Goal: Task Accomplishment & Management: Manage account settings

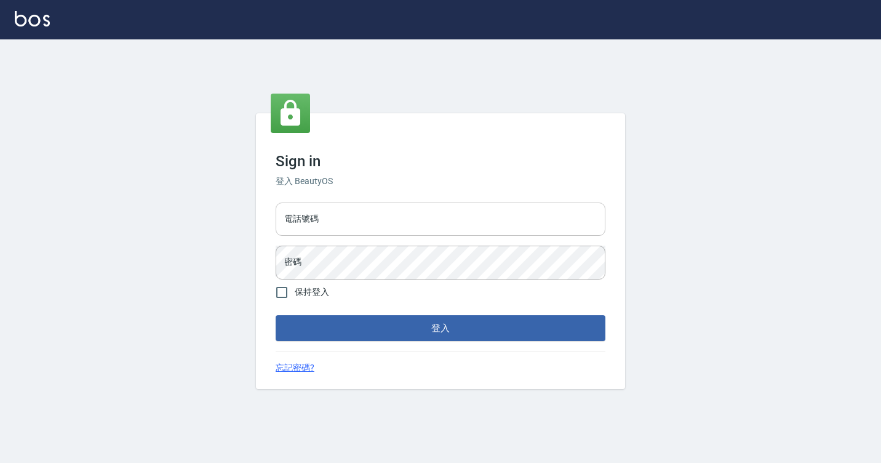
click at [343, 206] on input "電話號碼" at bounding box center [441, 219] width 330 height 33
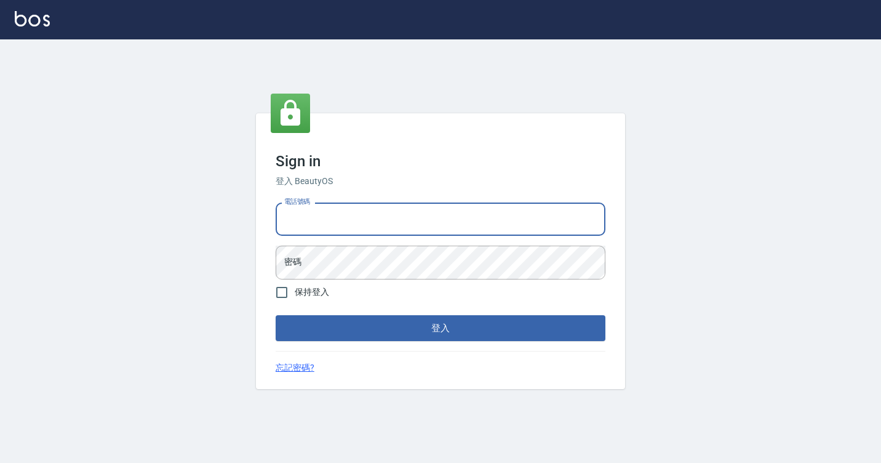
type input "7812080"
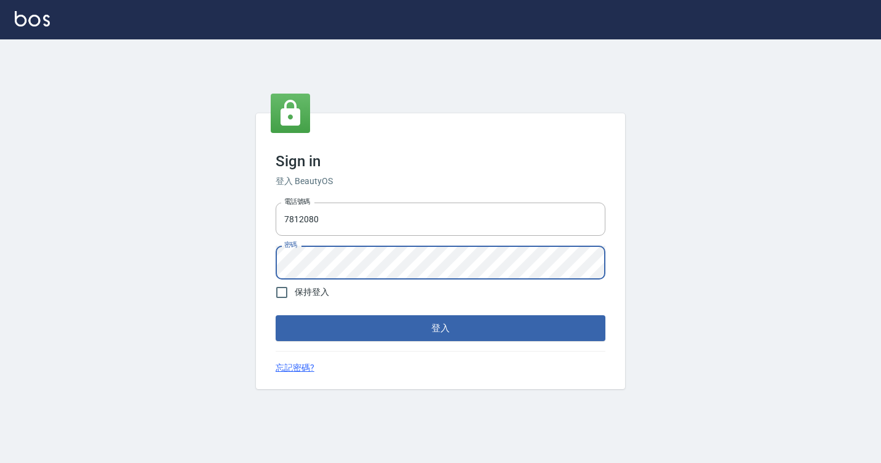
click at [276, 315] on button "登入" at bounding box center [441, 328] width 330 height 26
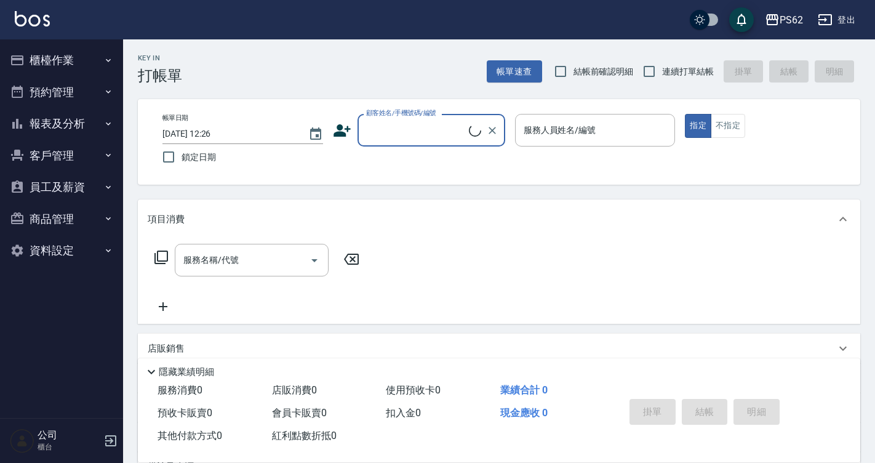
click at [79, 51] on button "櫃檯作業" at bounding box center [61, 60] width 113 height 32
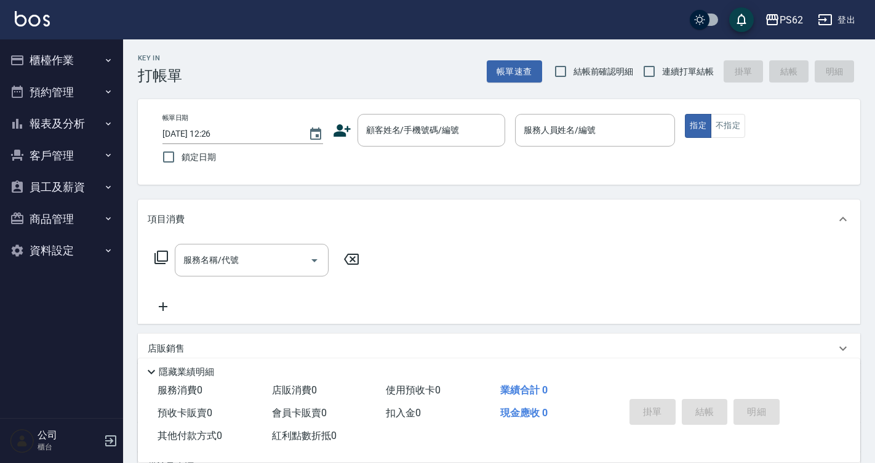
click at [58, 59] on button "櫃檯作業" at bounding box center [61, 60] width 113 height 32
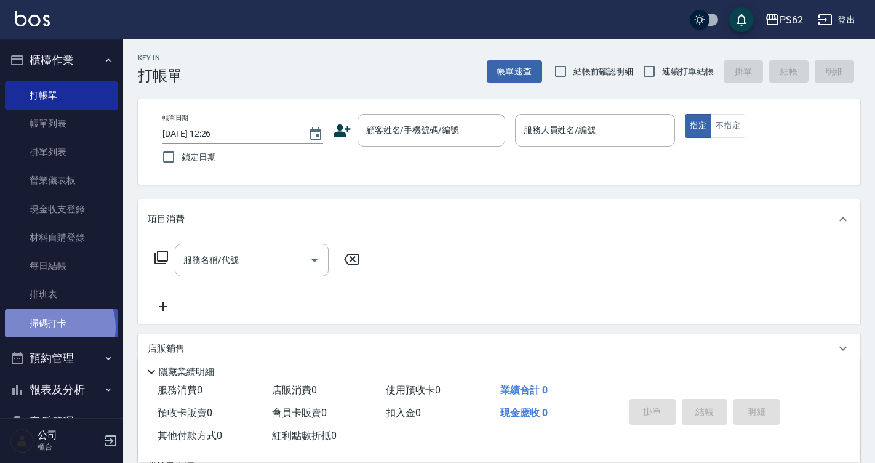
click at [51, 327] on link "掃碼打卡" at bounding box center [61, 323] width 113 height 28
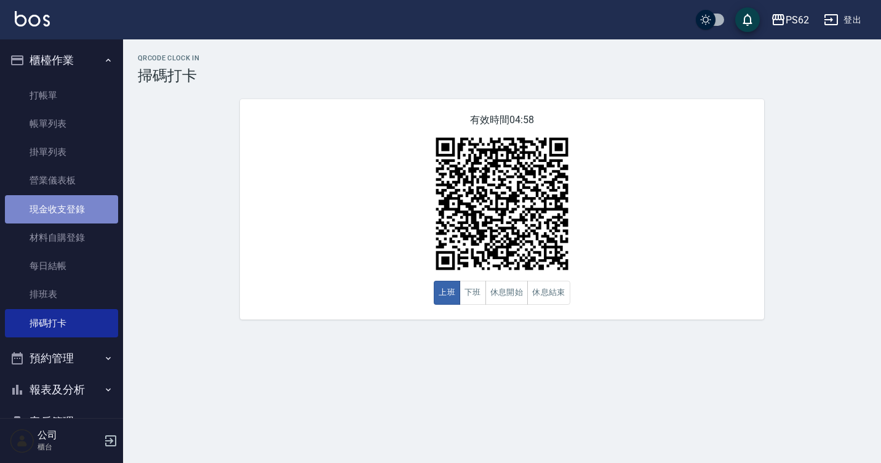
click at [71, 206] on link "現金收支登錄" at bounding box center [61, 209] width 113 height 28
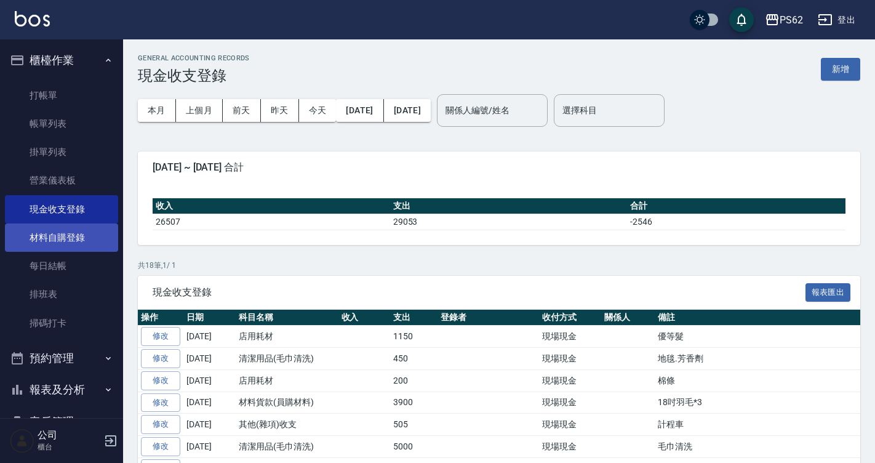
click at [69, 235] on link "材料自購登錄" at bounding box center [61, 237] width 113 height 28
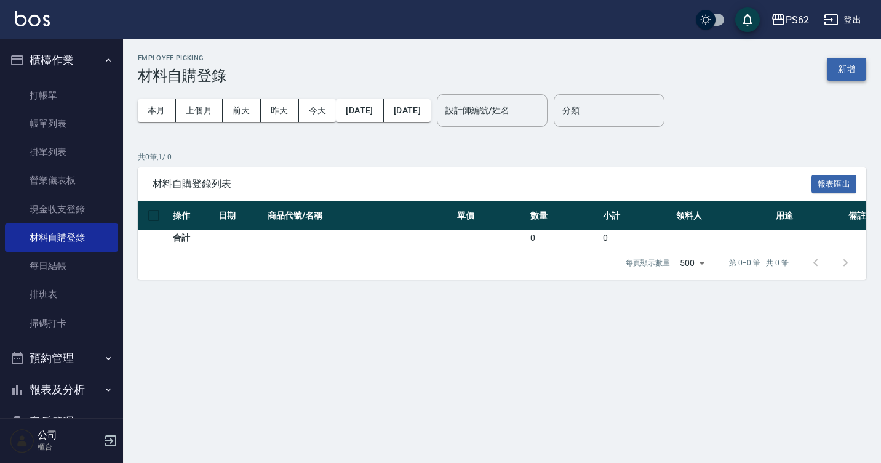
click at [844, 70] on button "新增" at bounding box center [846, 69] width 39 height 23
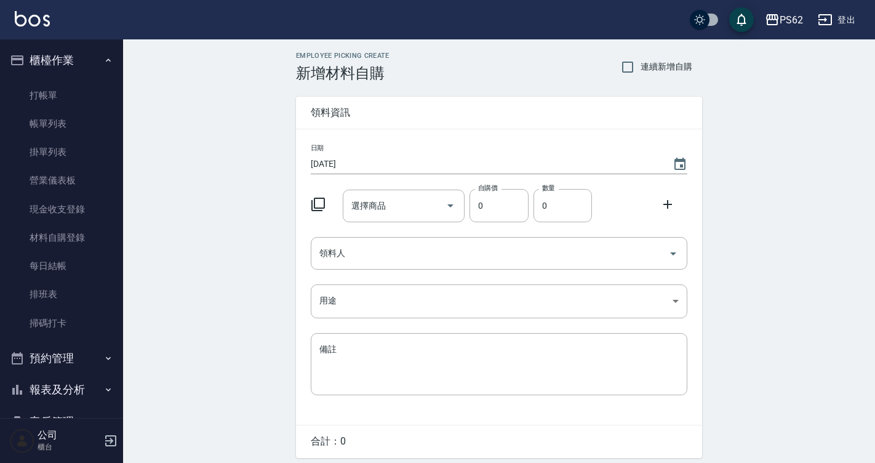
click at [395, 182] on div "日期 [DATE] 選擇商品 選擇商品 自購價 0 自購價 數量 0 數量 領料人 領料人 用途 ​ 用途 備註 x 備註" at bounding box center [499, 276] width 406 height 295
click at [398, 204] on input "選擇商品" at bounding box center [394, 206] width 93 height 22
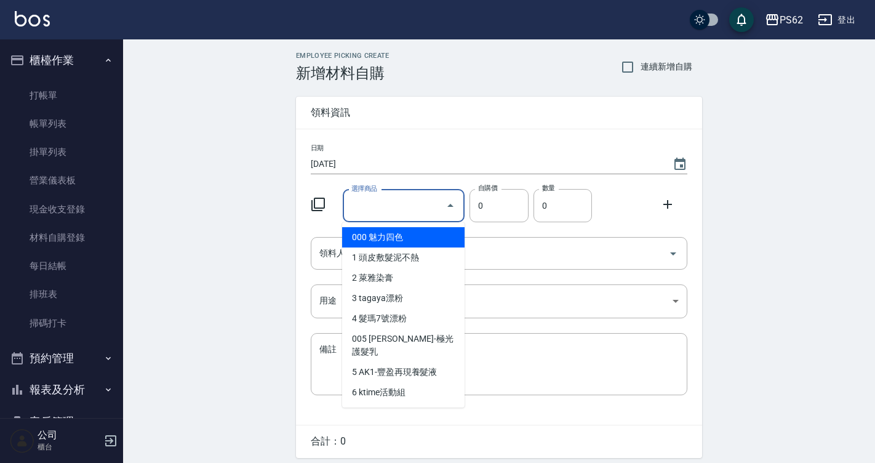
click at [252, 239] on div "Employee Picking Create 新增材料自購 連續新增自購 領料資訊 日期 [DATE] 選擇商品 選擇商品 自購價 0 自購價 數量 0 數…" at bounding box center [499, 273] width 752 height 468
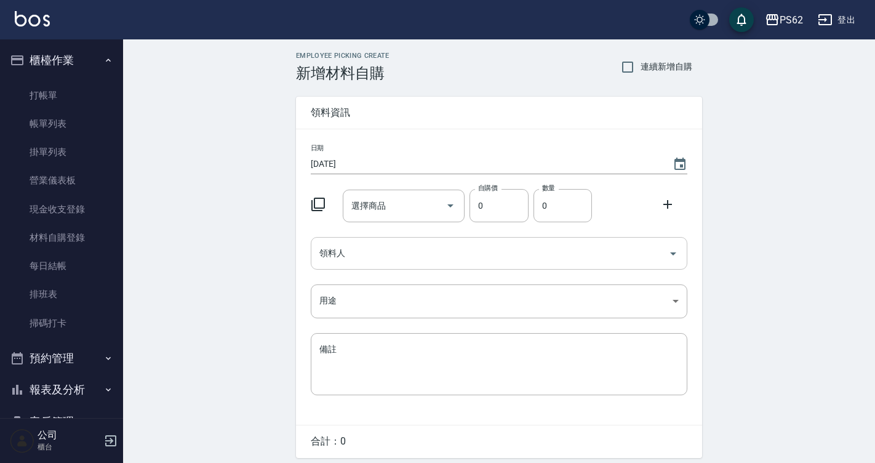
click at [396, 245] on input "領料人" at bounding box center [489, 254] width 347 height 22
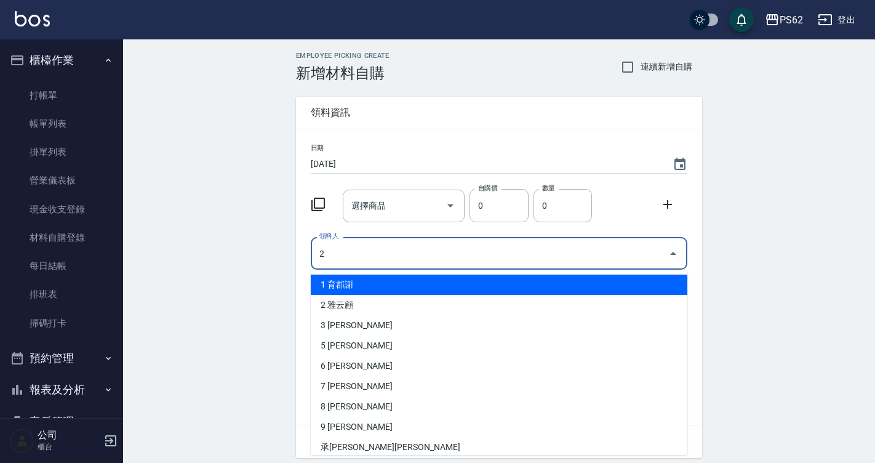
type input "2 雅云顧"
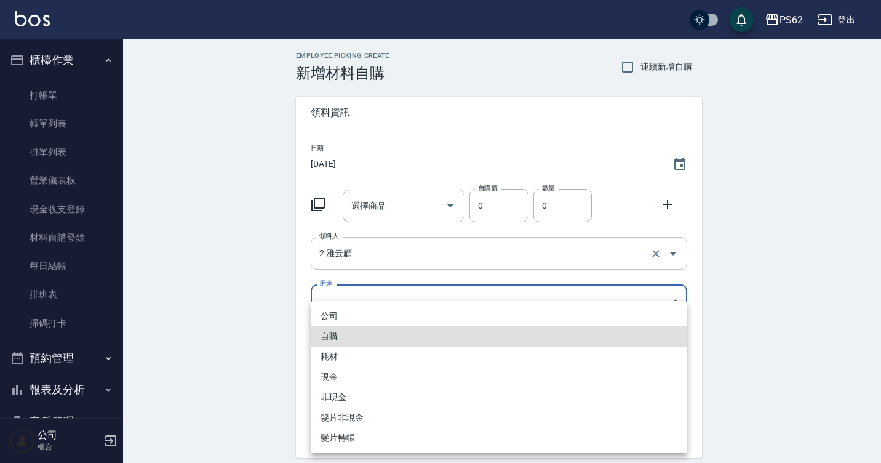
type input "自購"
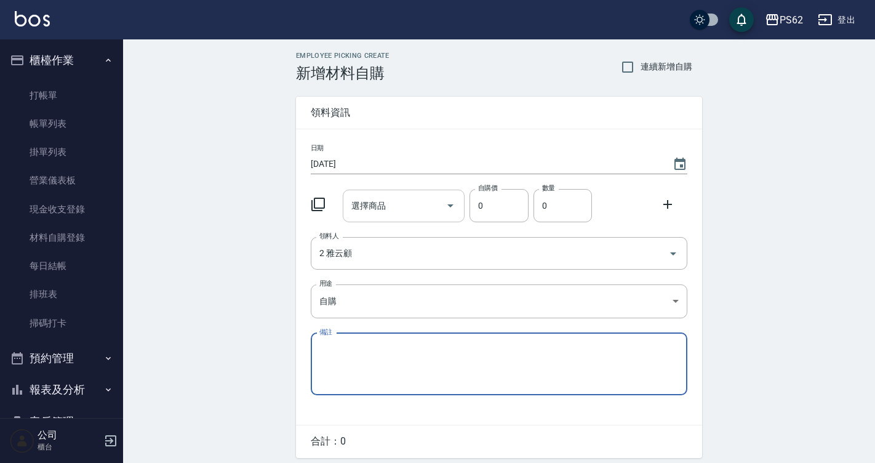
click at [403, 190] on div "選擇商品" at bounding box center [404, 206] width 122 height 33
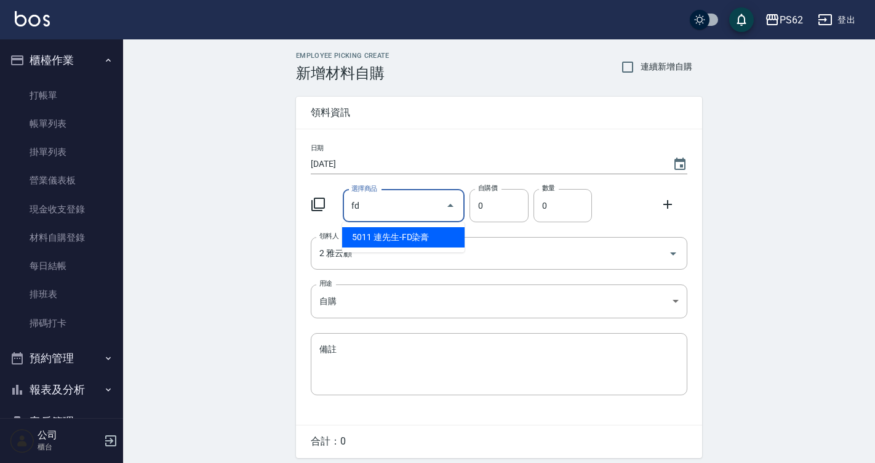
type input "f"
type input "d"
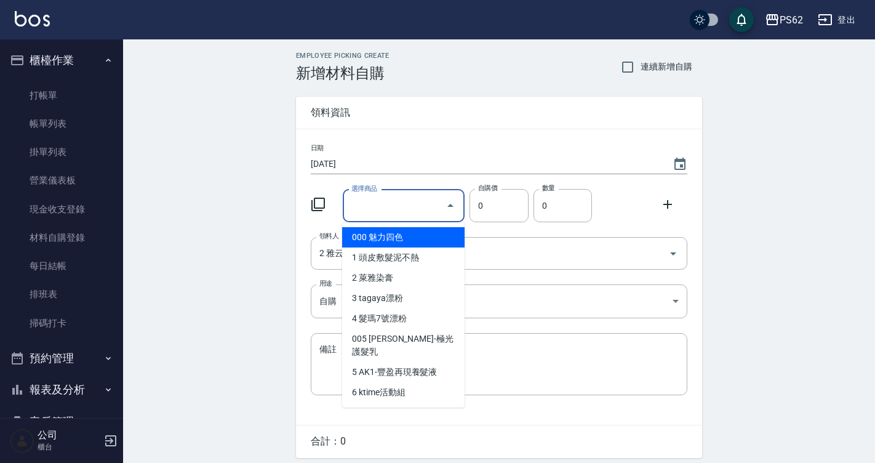
type input "ㄎ"
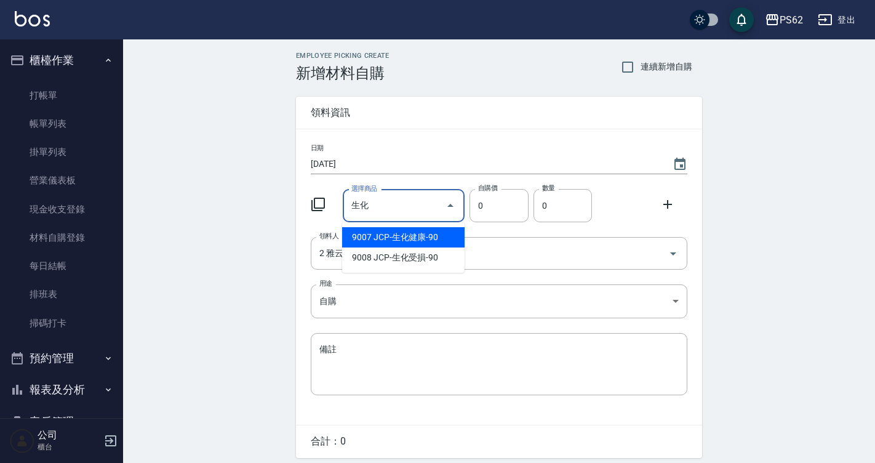
type input "JCP-生化健康-90"
type input "90"
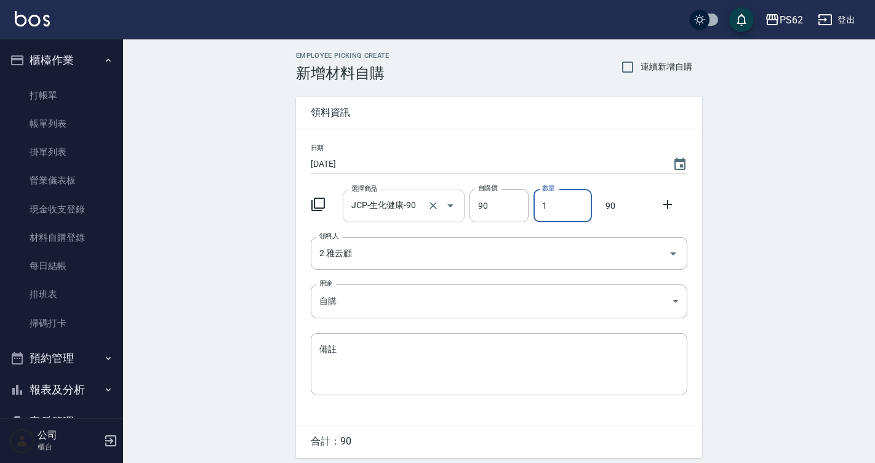
type input "2"
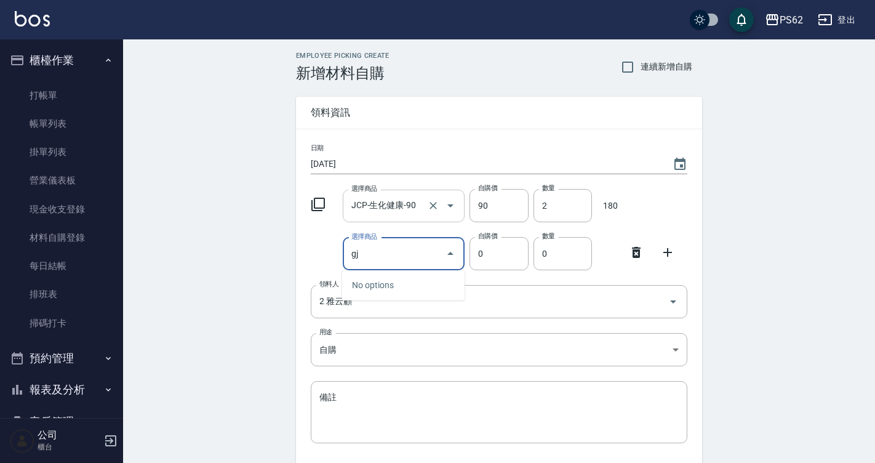
type input "g"
type input "水狀二劑"
type input "160"
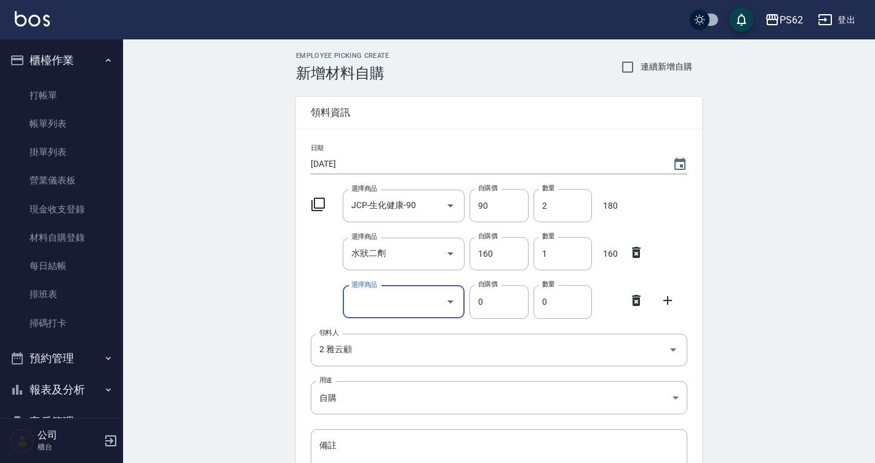
click at [555, 236] on div "數量 1 數量" at bounding box center [560, 251] width 63 height 38
click at [557, 259] on input "1" at bounding box center [563, 253] width 58 height 33
type input "2"
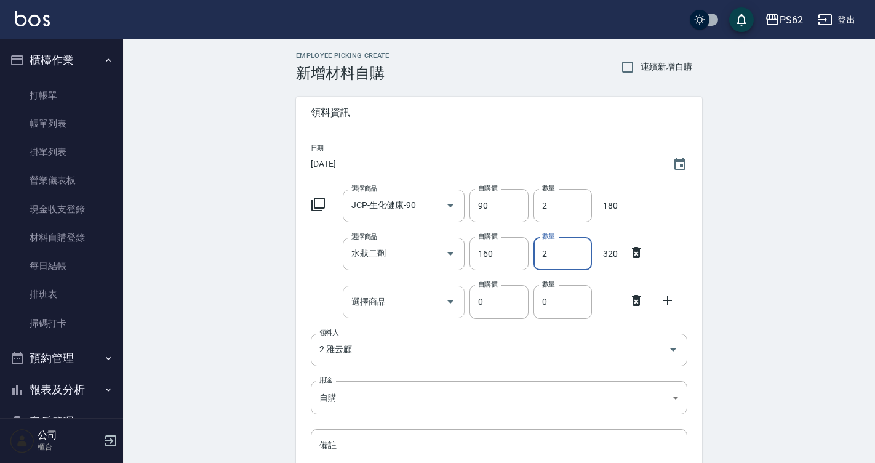
click at [372, 294] on input "選擇商品" at bounding box center [394, 302] width 93 height 22
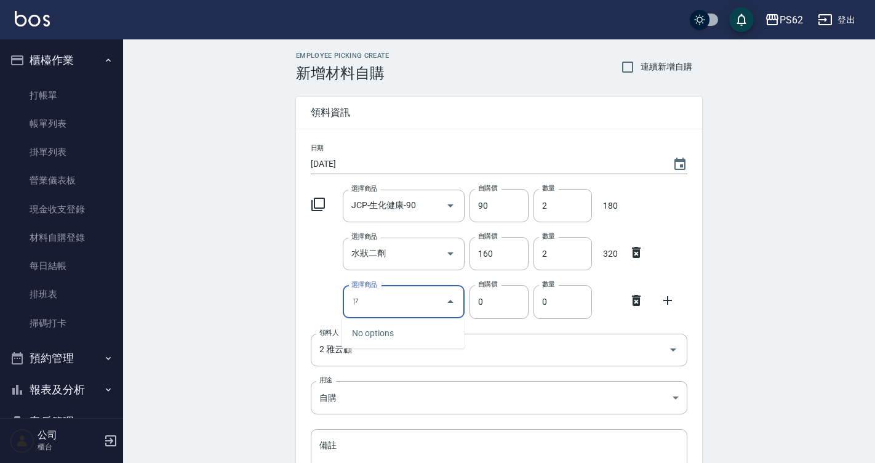
type input "ㄋ"
type input "CYS離子藥水"
type input "270"
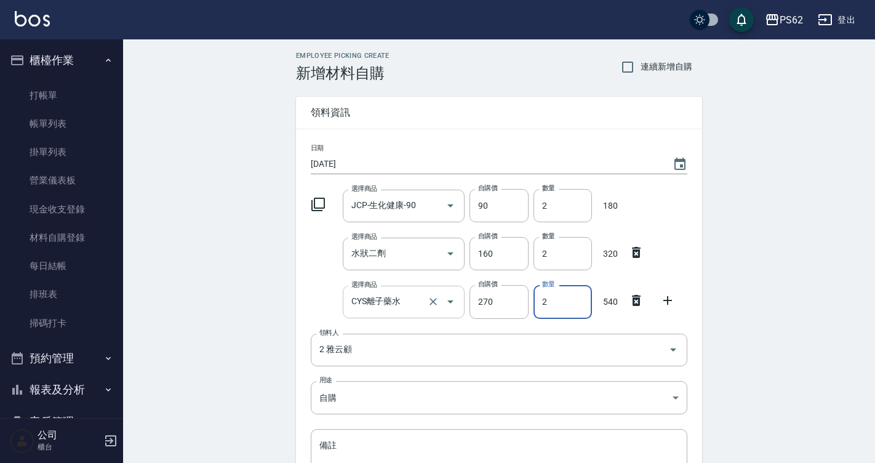
type input "3"
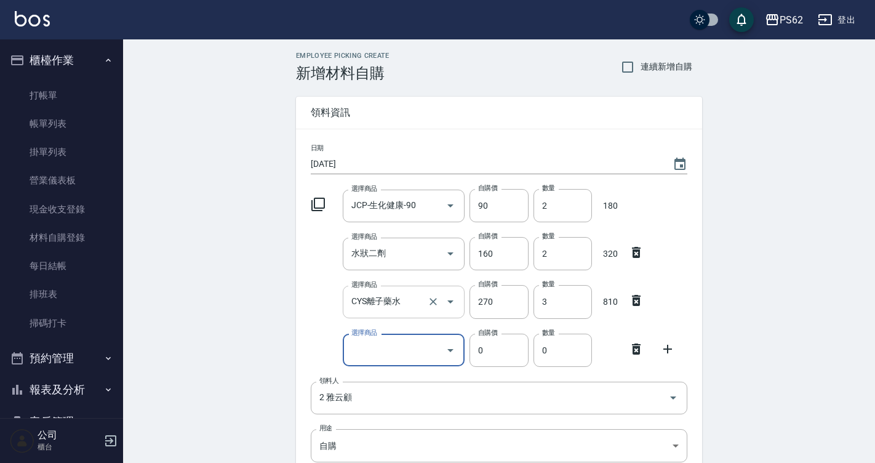
type input "d"
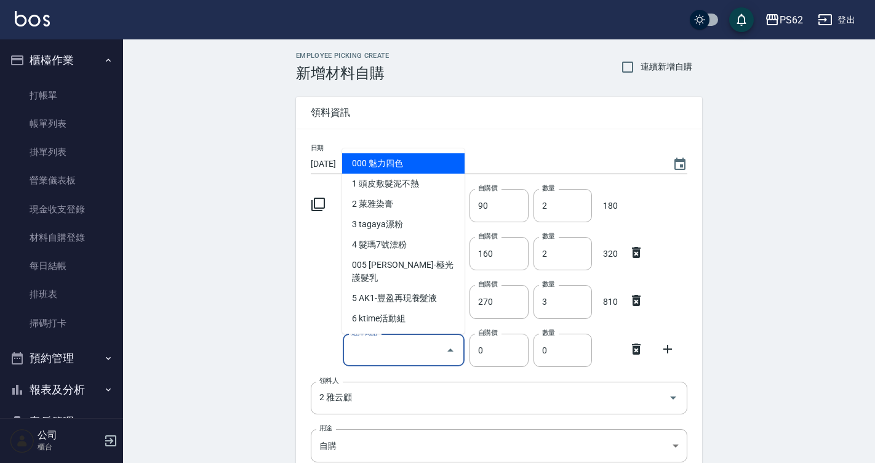
type input "ㄎ"
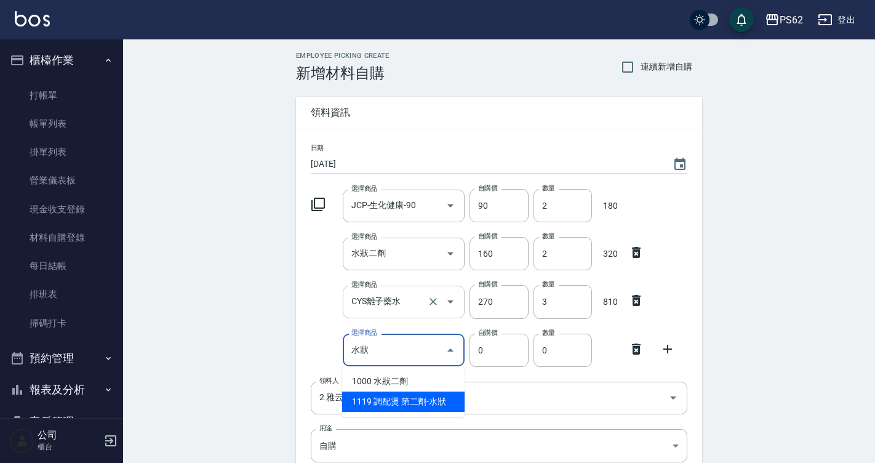
type input "調配燙 第二劑-水狀"
type input "135"
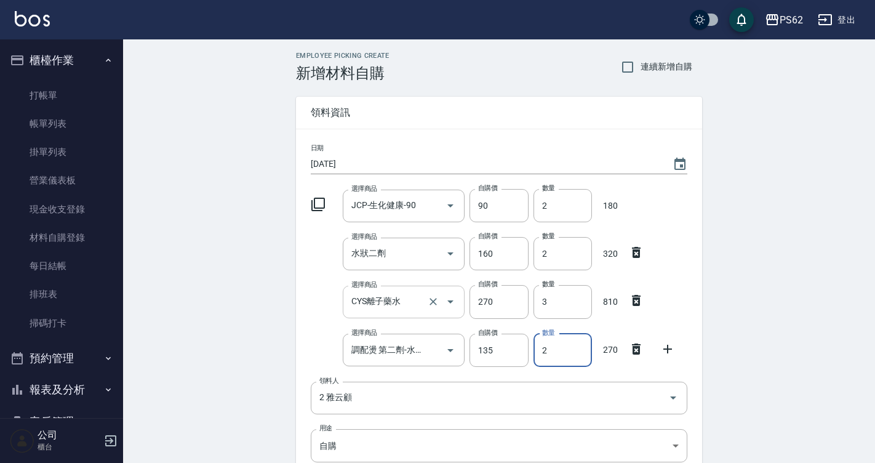
type input "3"
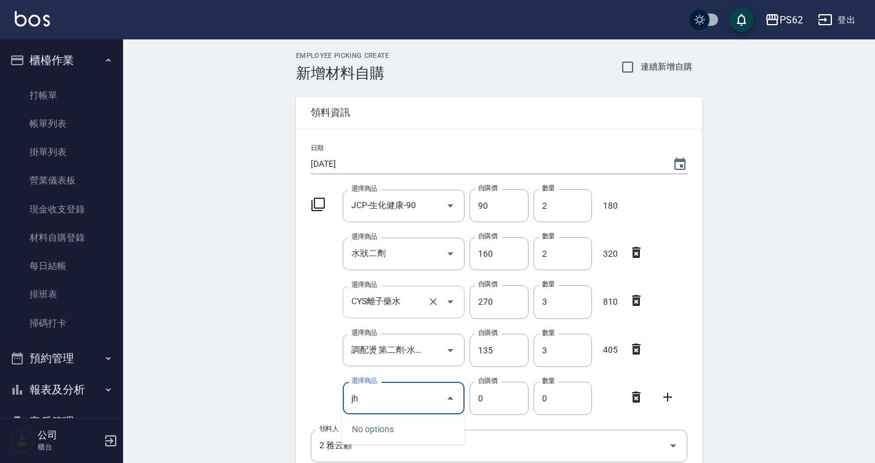
type input "j"
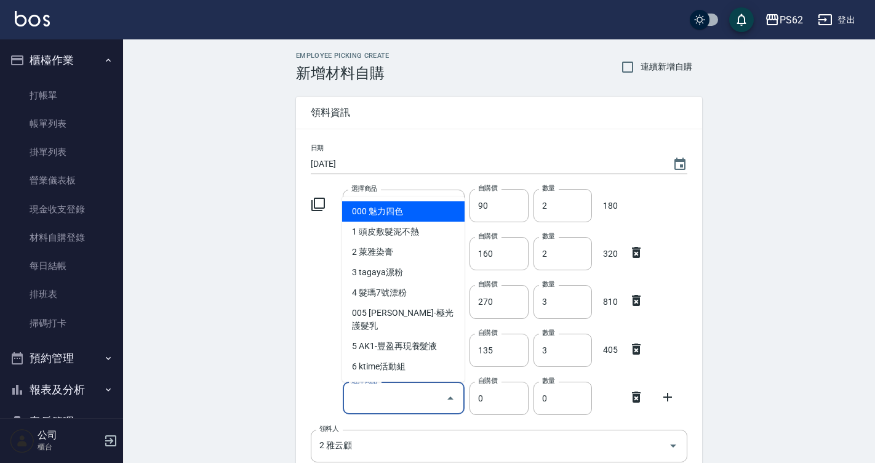
type input "ㄑ"
type input "y"
type input "ㄔ"
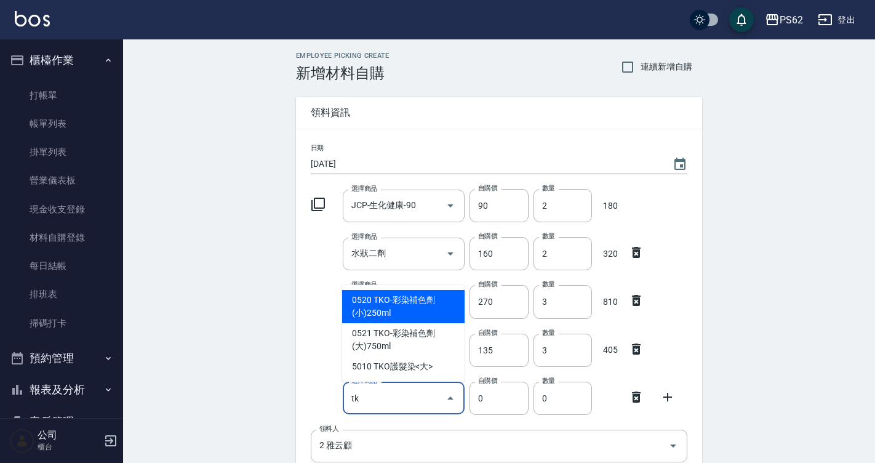
type input "TKO-彩染補色劑(小)250ml"
type input "182"
type input "1"
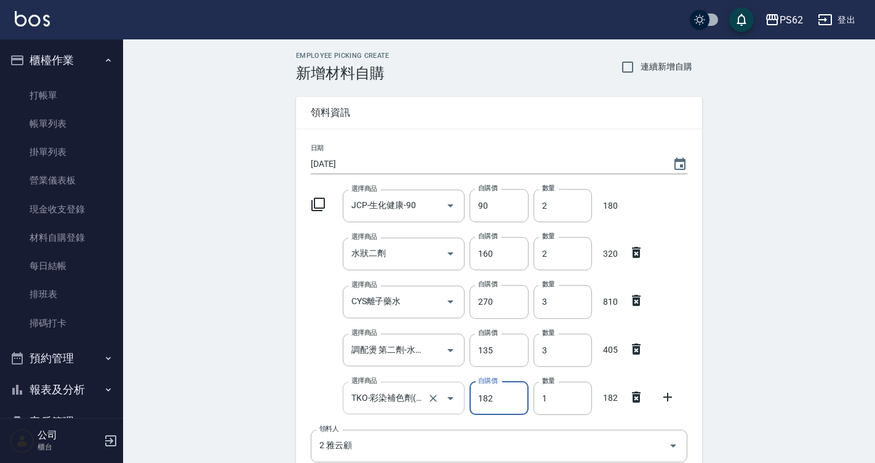
click at [400, 401] on input "TKO-彩染補色劑(小)250ml" at bounding box center [386, 398] width 77 height 22
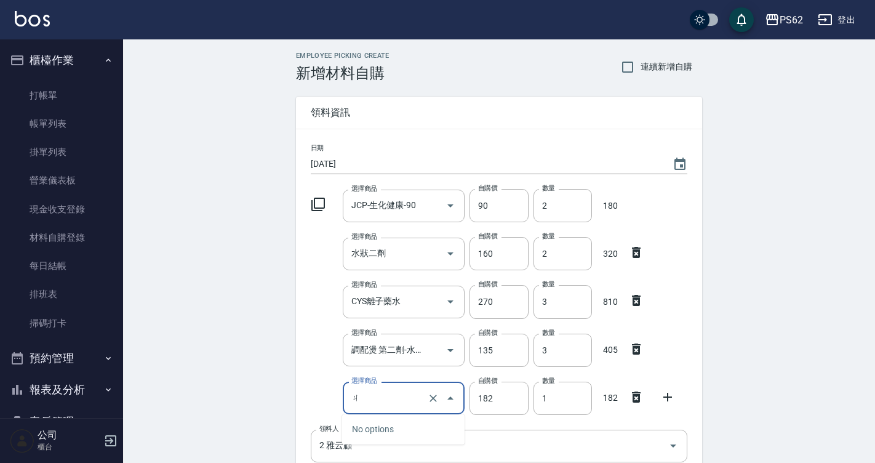
type input "ㄐㄟ"
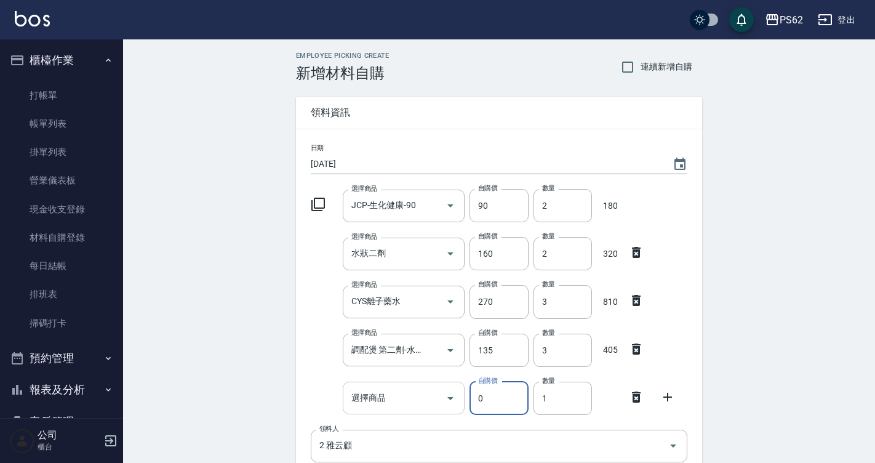
type input "0"
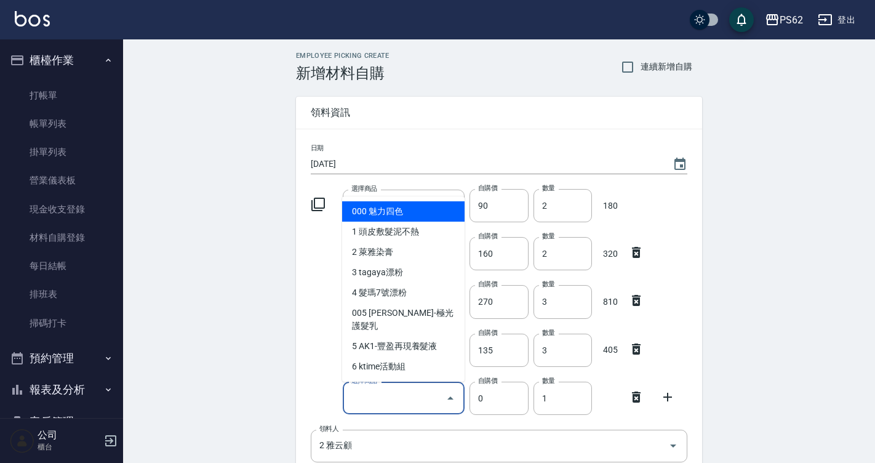
click at [400, 401] on input "選擇商品" at bounding box center [394, 398] width 93 height 22
type input "r"
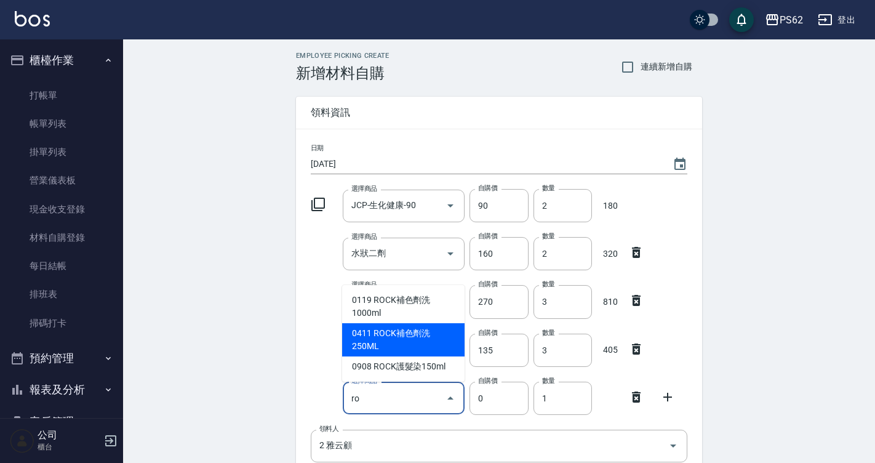
type input "ROCK補色劑洗250ML"
type input "240"
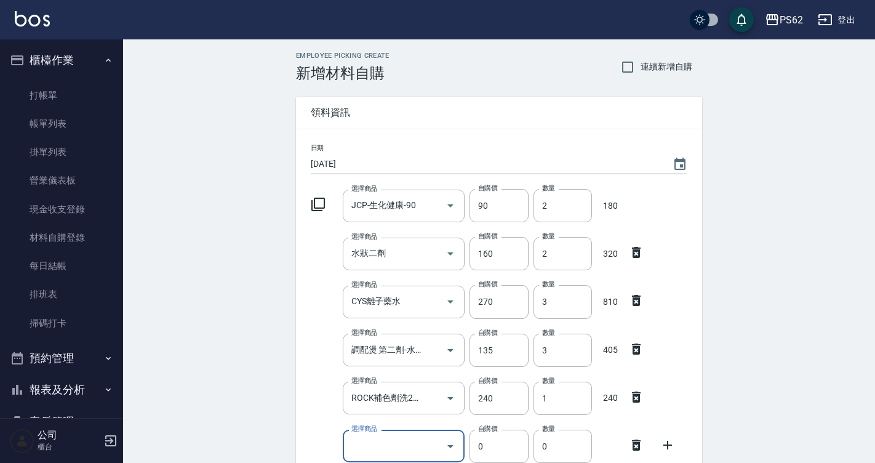
type input "f"
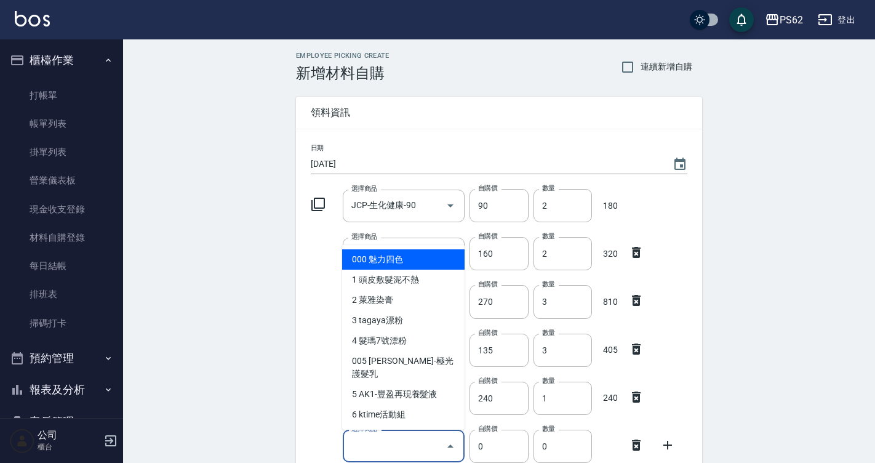
type input "ㄕ"
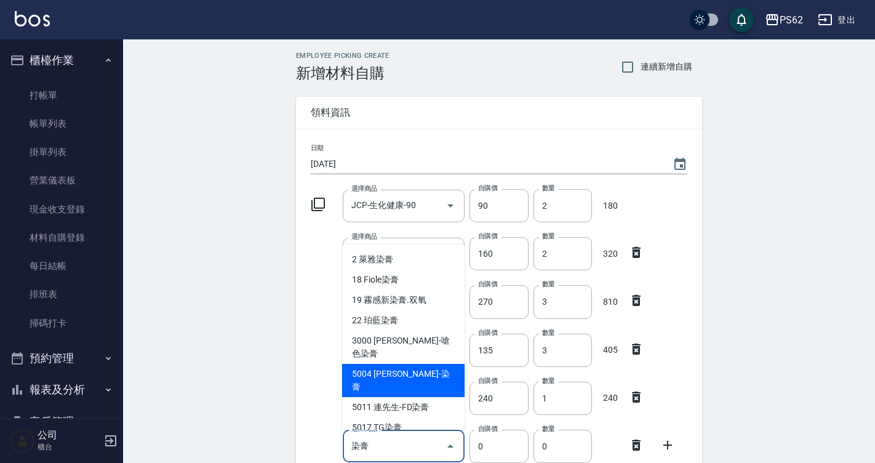
type input "[PERSON_NAME]-染膏"
type input "110"
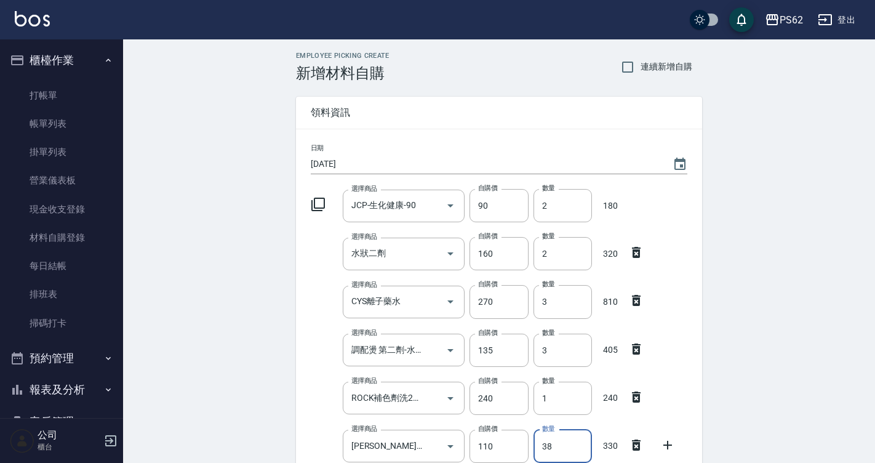
type input "38"
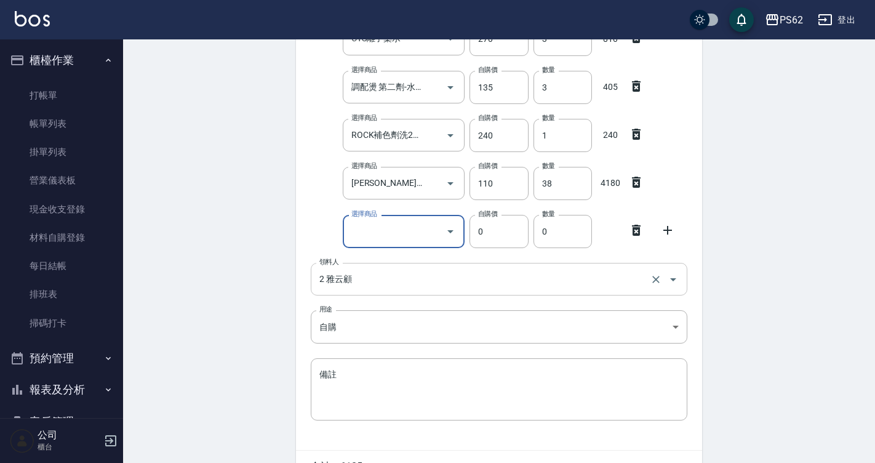
type input "f"
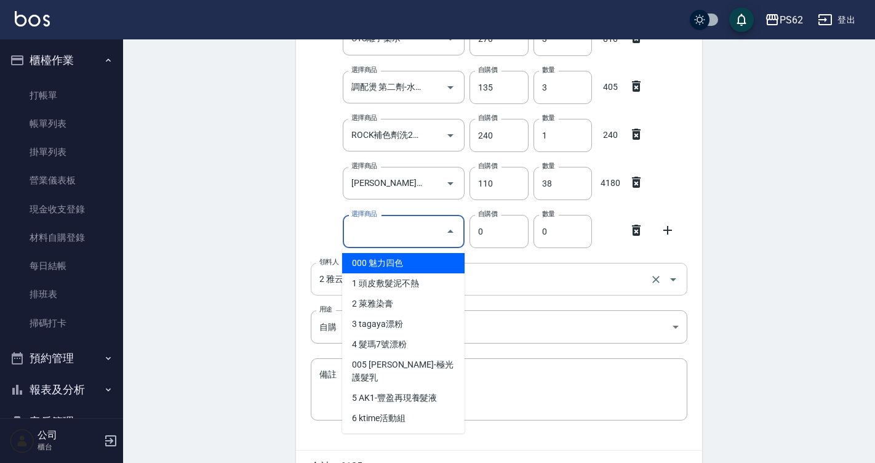
type input "f"
type input "ㄑ"
type input "ㄏ"
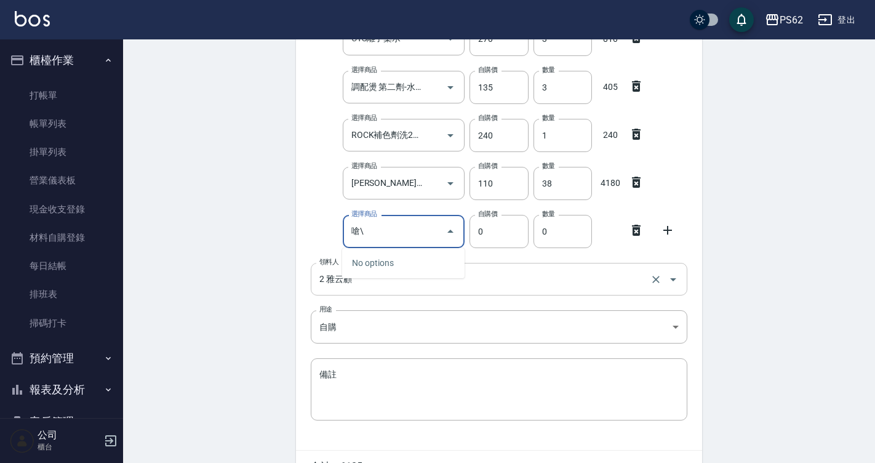
type input "嗆\"
click at [396, 256] on div "日期 [DATE] 選擇商品 JCP-生化健康-90 選擇商品 自購價 90 自購價 數量 2 數量 180 選擇商品 水狀二劑 選擇商品 自購價 160 自…" at bounding box center [499, 158] width 406 height 584
click at [395, 234] on input "嗆\" at bounding box center [394, 231] width 93 height 22
type input "g"
type input "f"
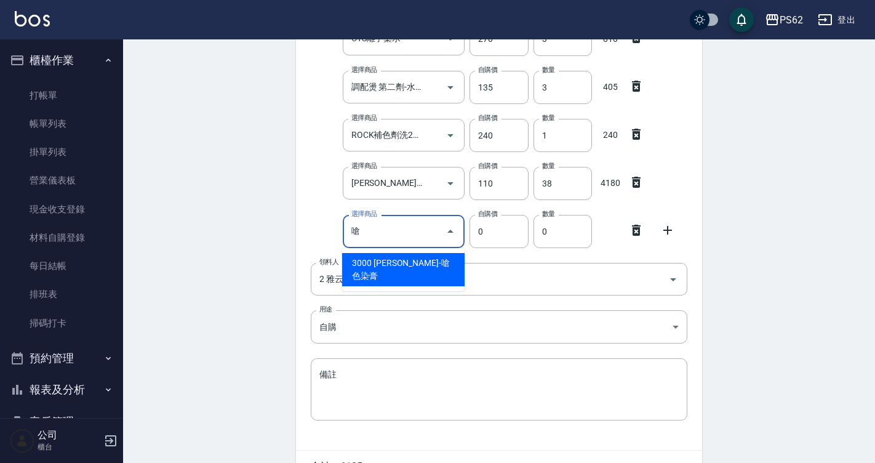
type input "[PERSON_NAME]-嗆色染膏"
type input "160"
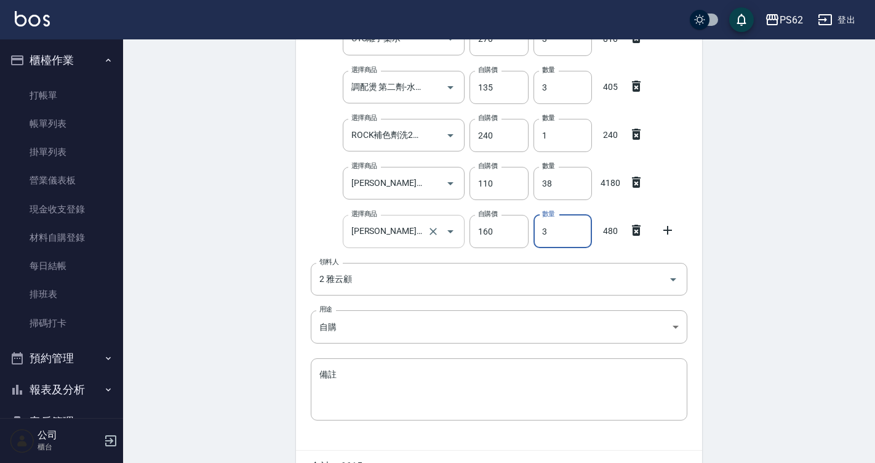
type input "4"
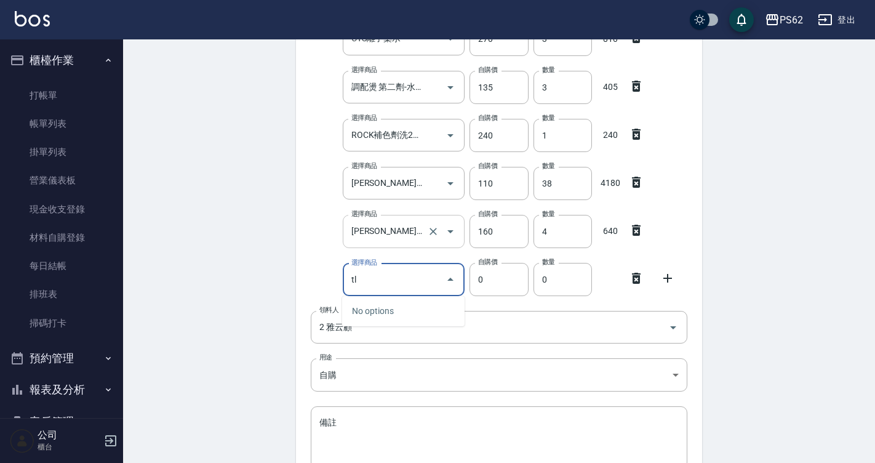
type input "t"
type input "超總雙氧水"
type input "110"
type input "15"
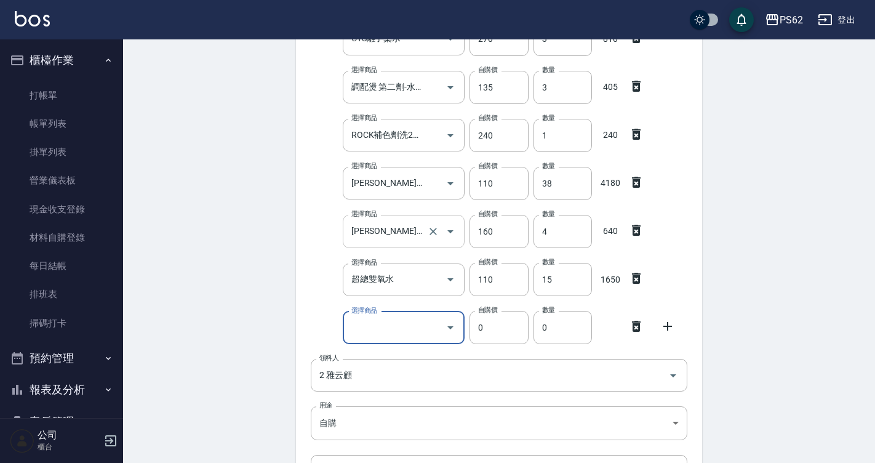
type input "g"
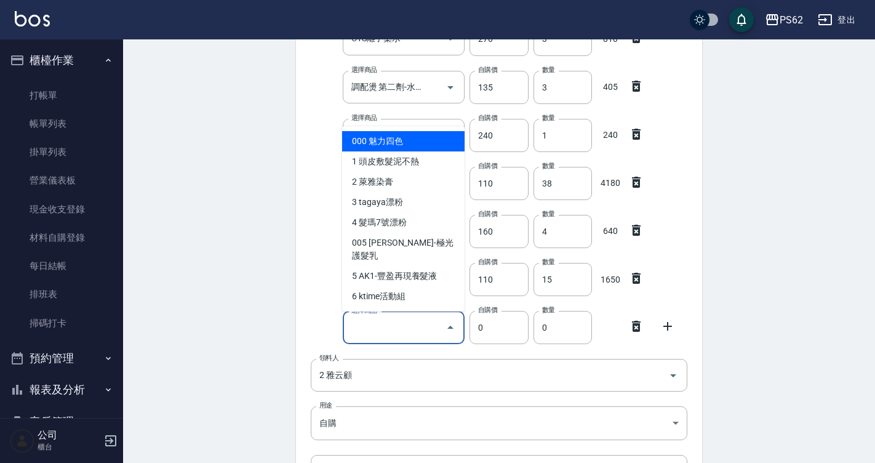
type input "ㄑ"
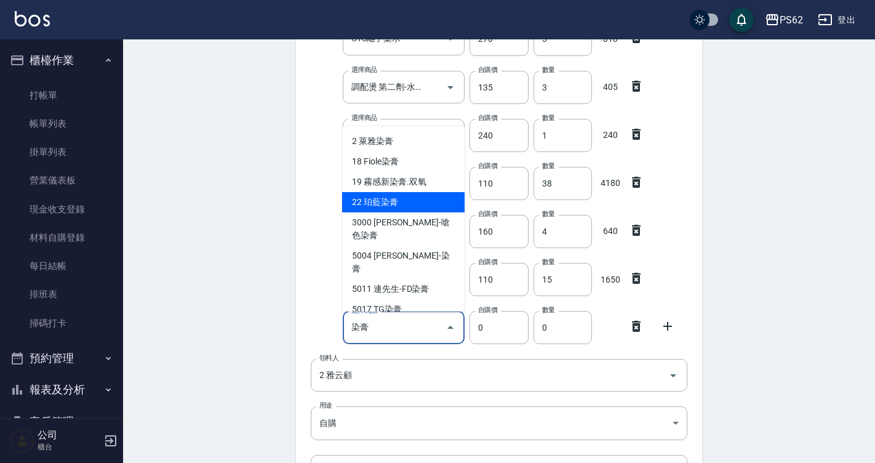
type input "珀藍染膏"
type input "90"
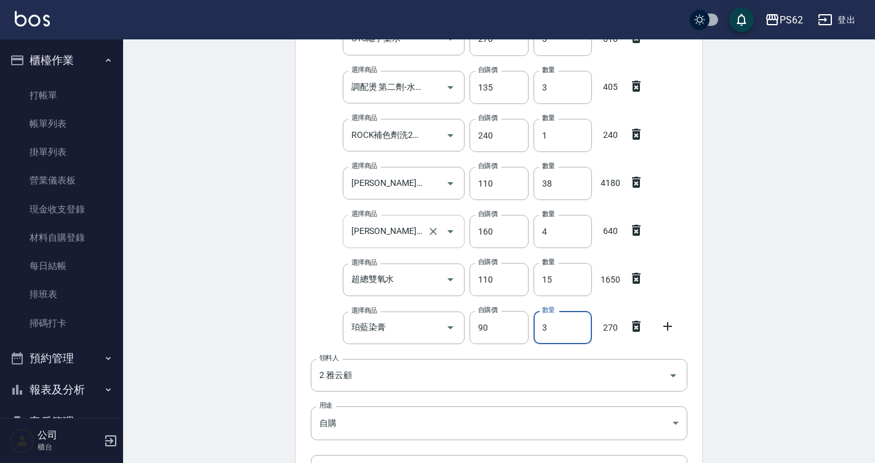
type input "2"
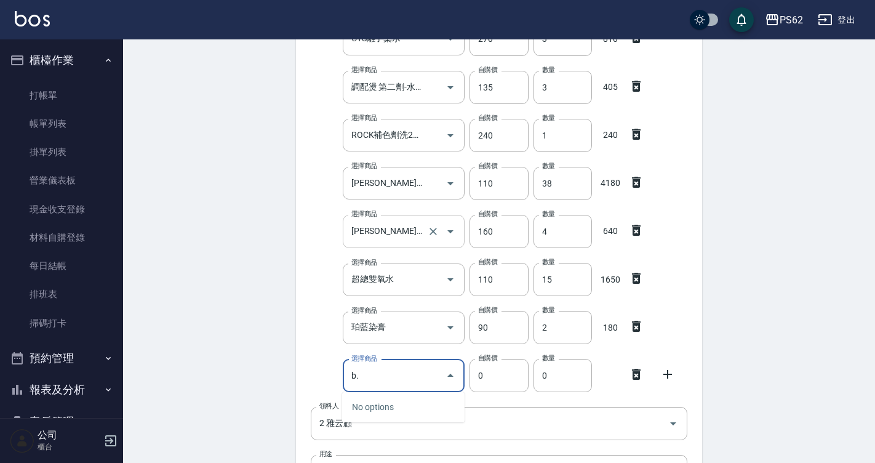
type input "b"
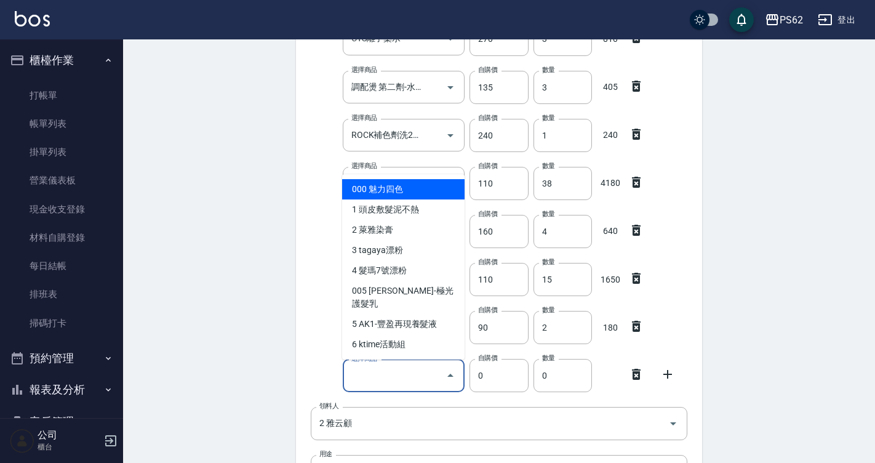
type input "b"
type input "k"
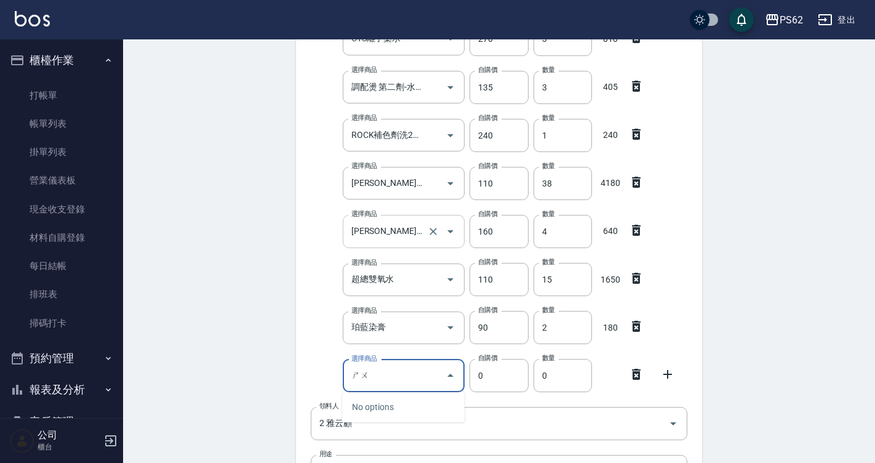
type input "ㄕ"
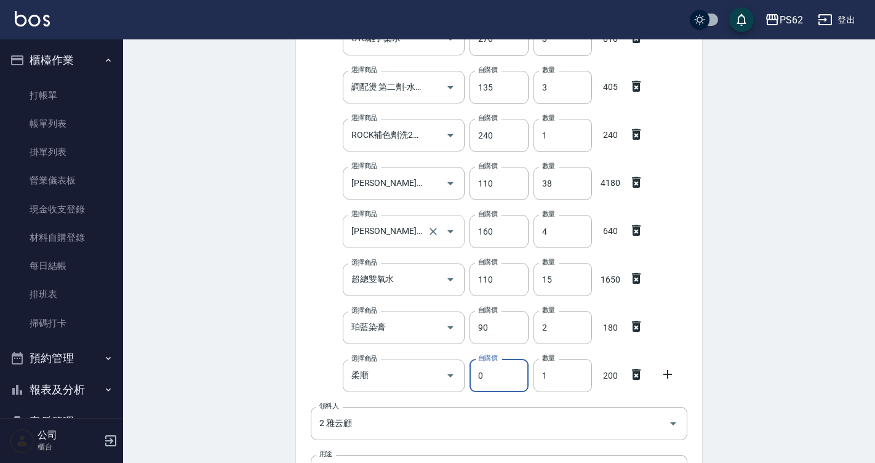
type input "珀藍柔順噴霧"
type input "200"
type input "1"
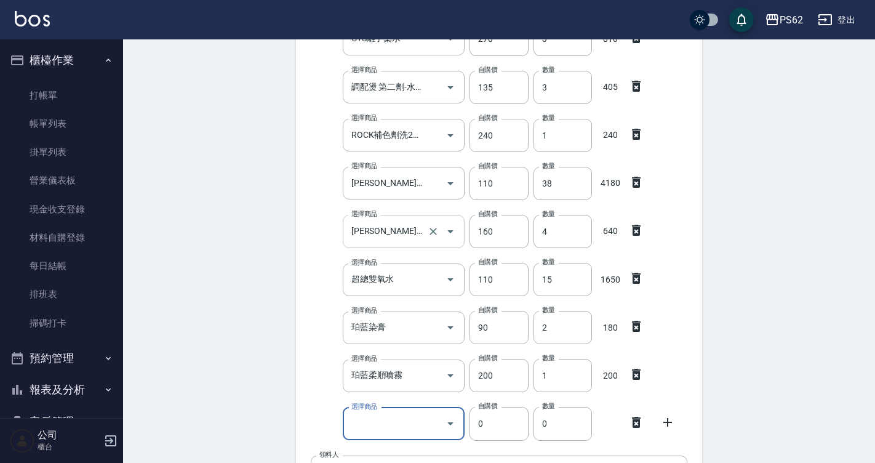
type input "ㄒ"
type input "連先生-FD染膏"
type input "130"
type input "2"
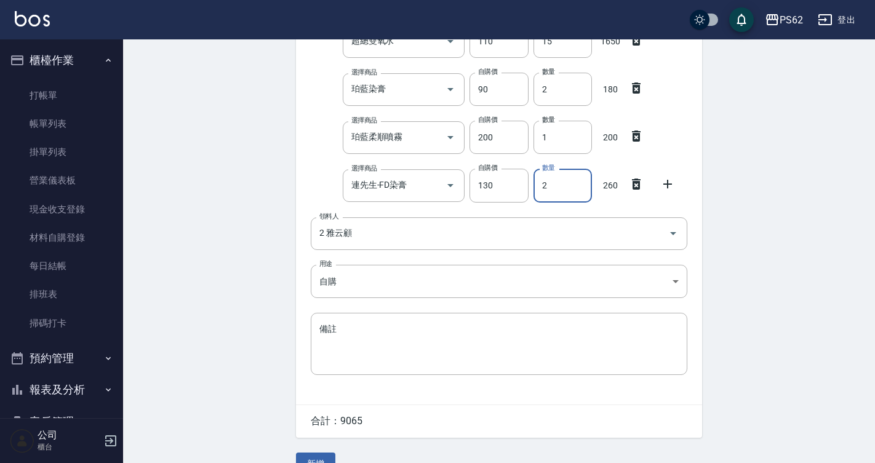
scroll to position [527, 0]
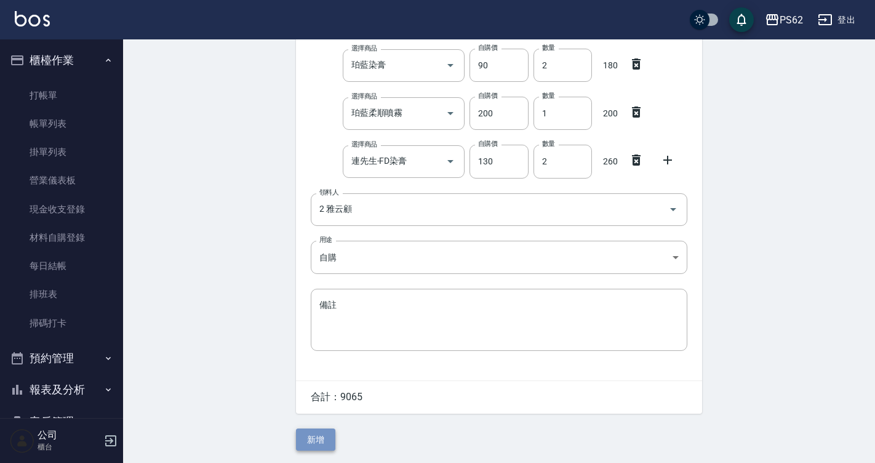
click at [312, 442] on button "新增" at bounding box center [315, 439] width 39 height 23
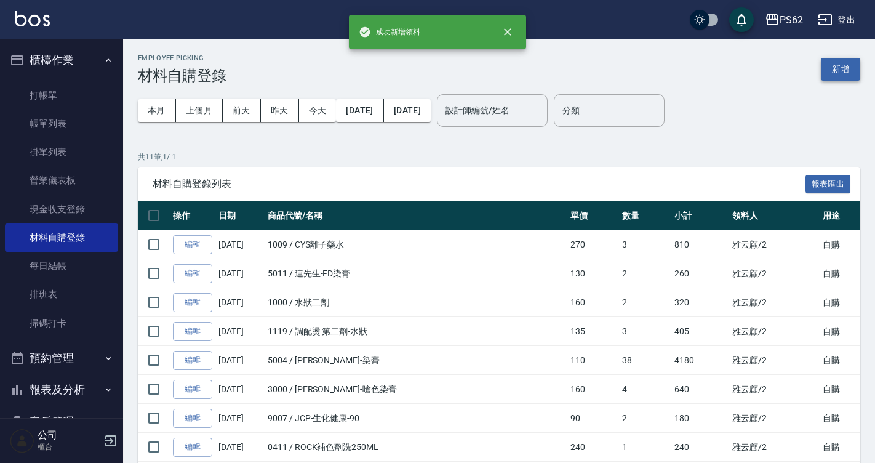
click at [842, 74] on button "新增" at bounding box center [840, 69] width 39 height 23
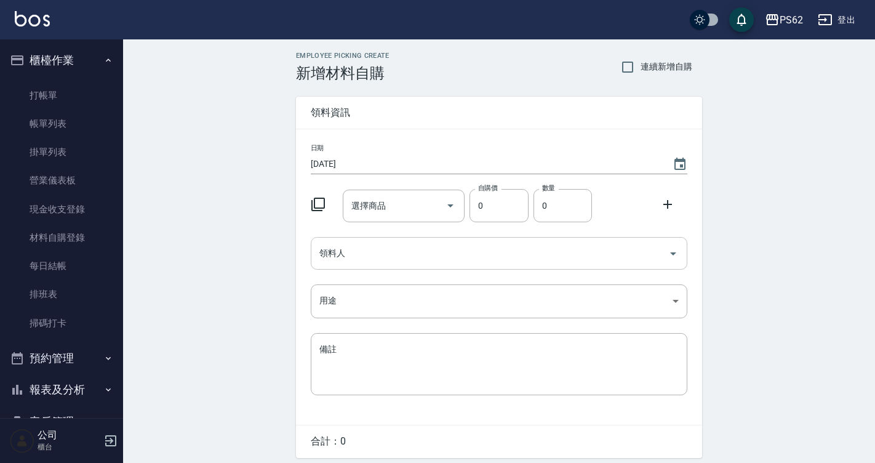
click at [362, 250] on input "領料人" at bounding box center [489, 254] width 347 height 22
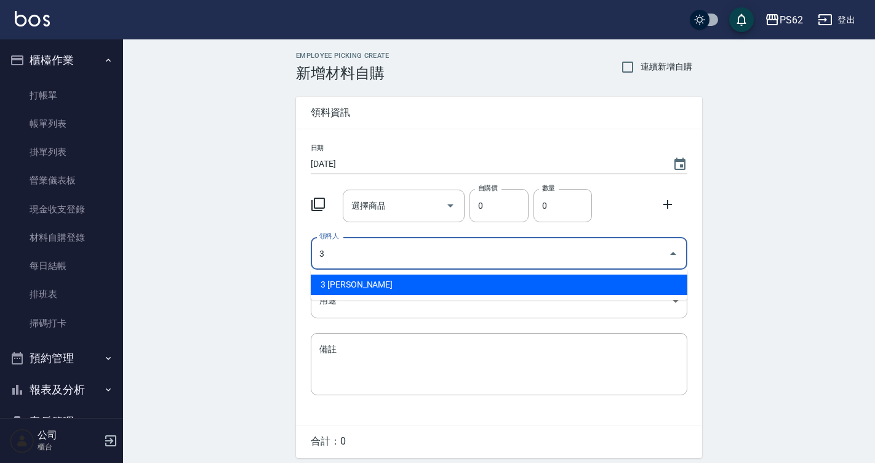
type input "3 [PERSON_NAME]"
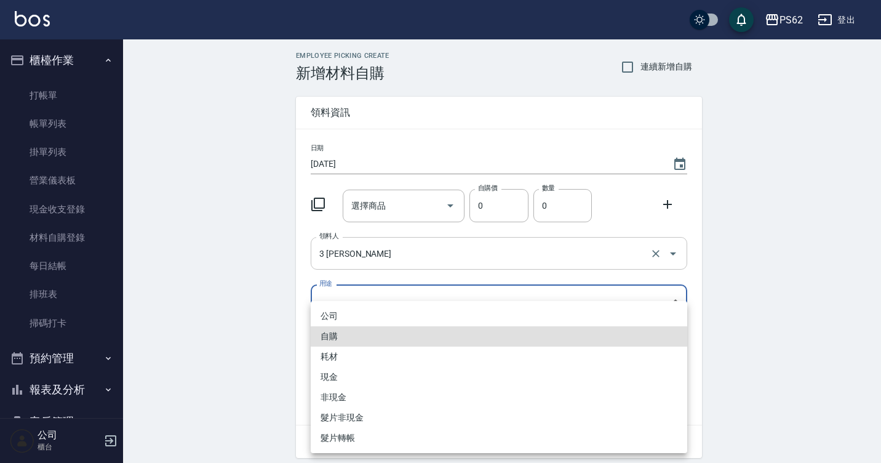
type input "自購"
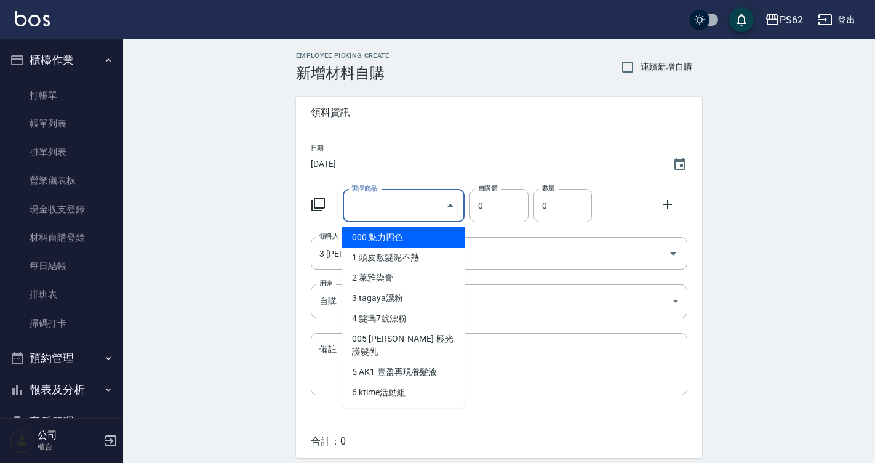
click at [396, 195] on input "選擇商品" at bounding box center [394, 206] width 93 height 22
type input "f"
type input "F"
type input "ㄑ"
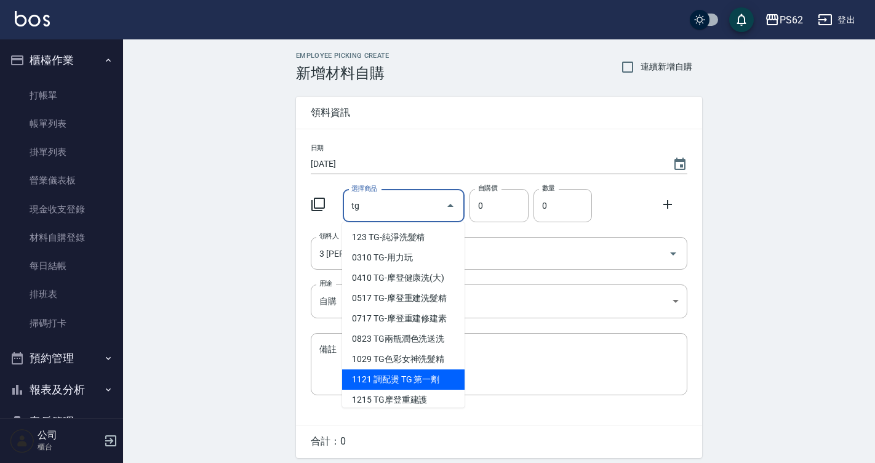
type input "調配燙 TG 第一劑"
type input "230"
type input "1"
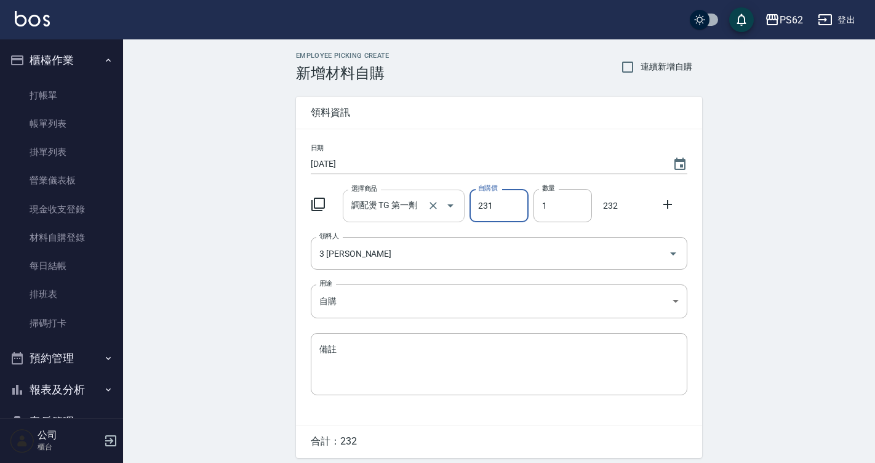
type input "230"
type input "2"
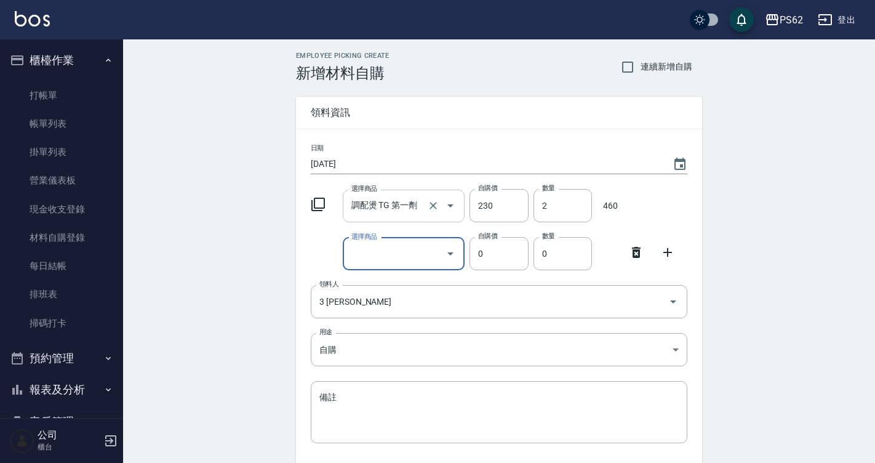
type input "d"
type input "調配燙 第二劑-膏狀"
type input "135"
type input "1"
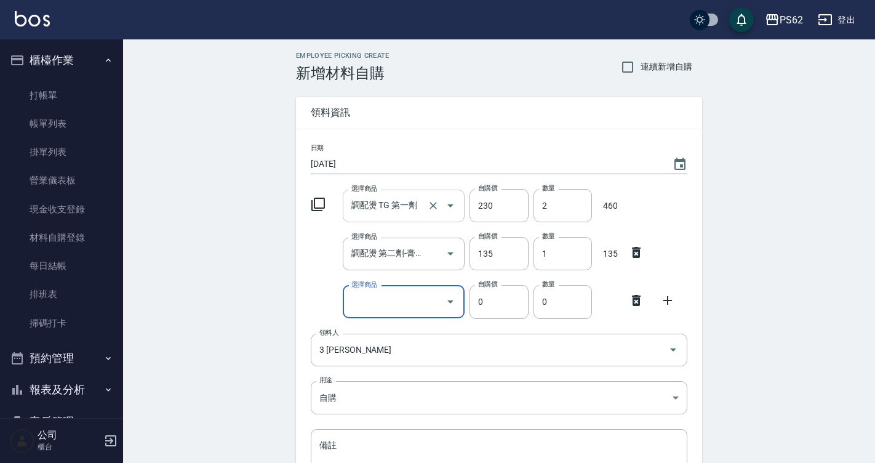
type input "f"
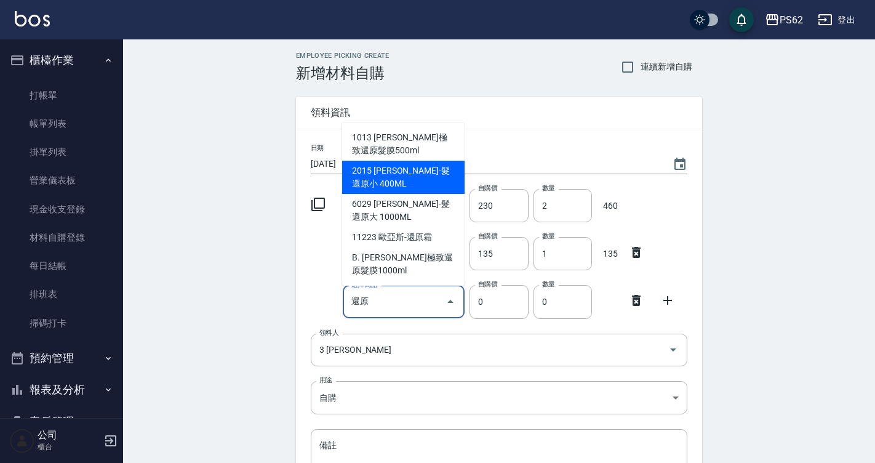
type input "[PERSON_NAME]-髮還原小 400ML"
type input "400"
type input "1"
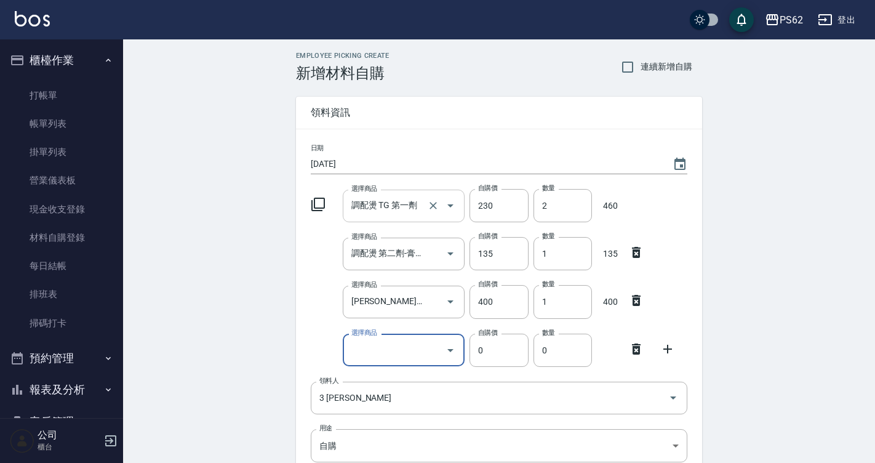
type input "b"
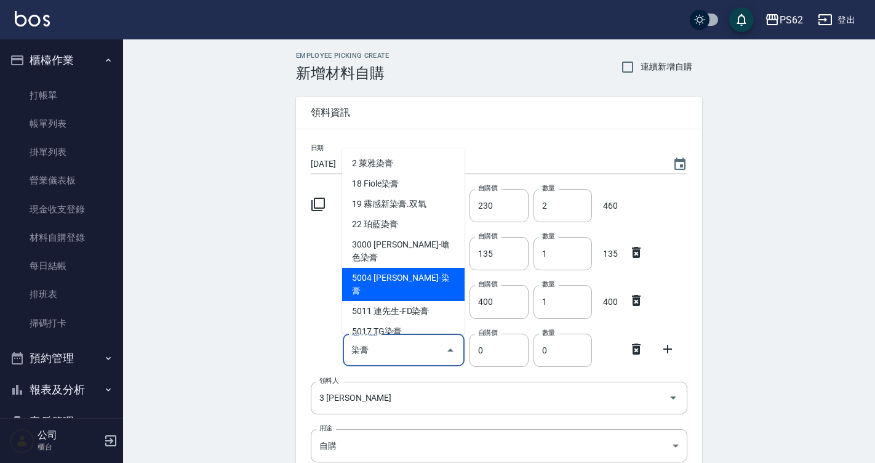
type input "[PERSON_NAME]-染膏"
type input "110"
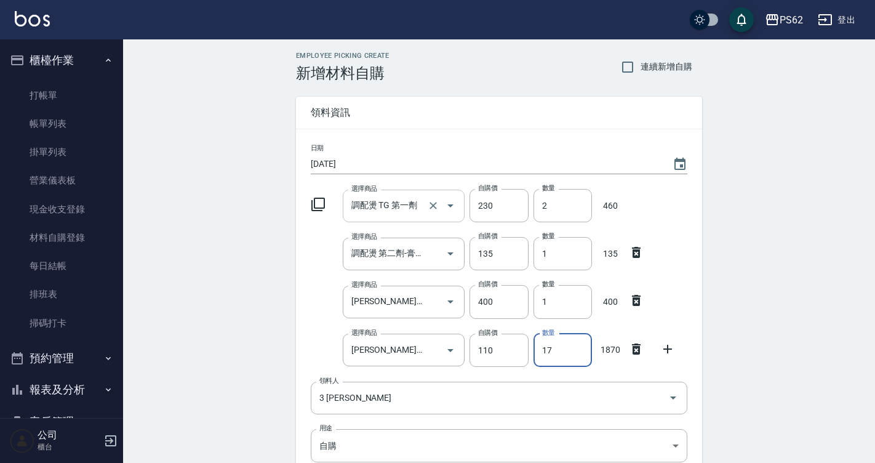
type input "17"
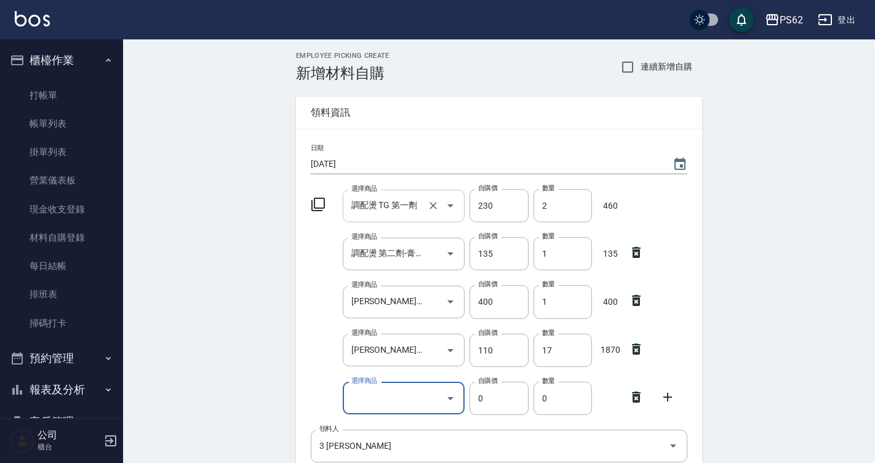
type input "g"
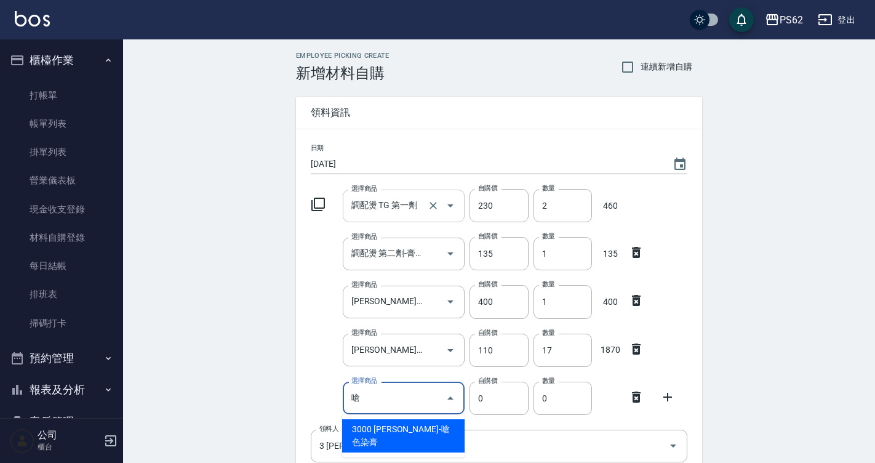
type input "[PERSON_NAME]-嗆色染膏"
type input "160"
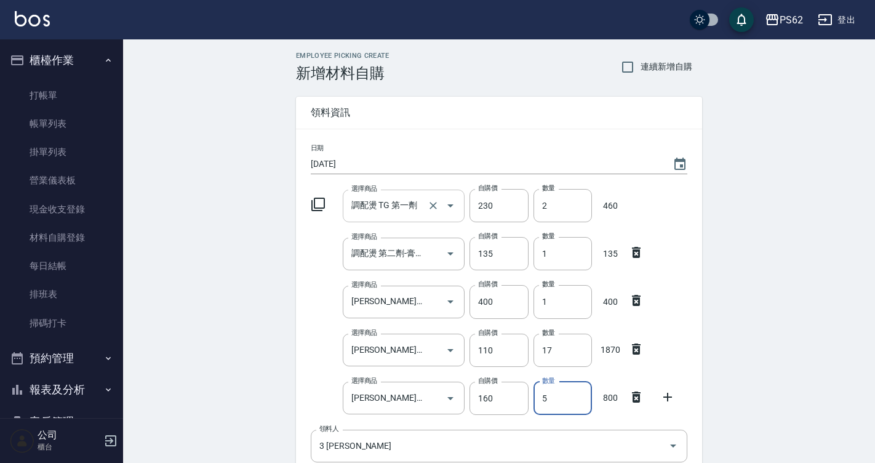
type input "6"
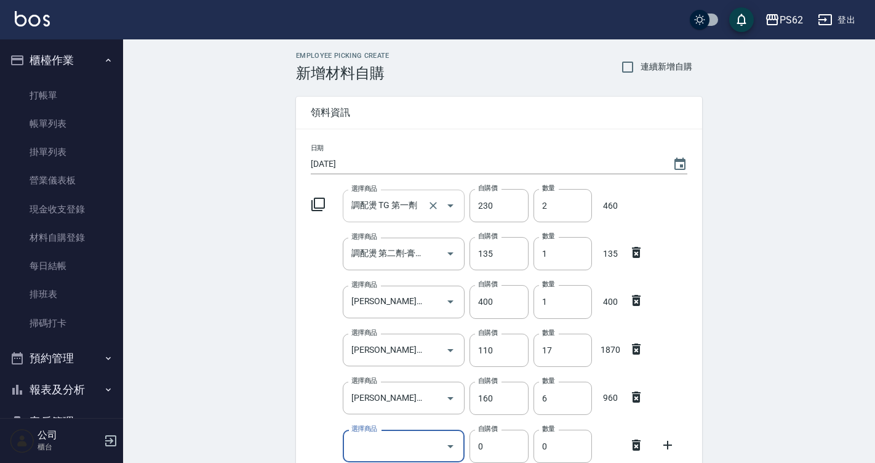
type input "g"
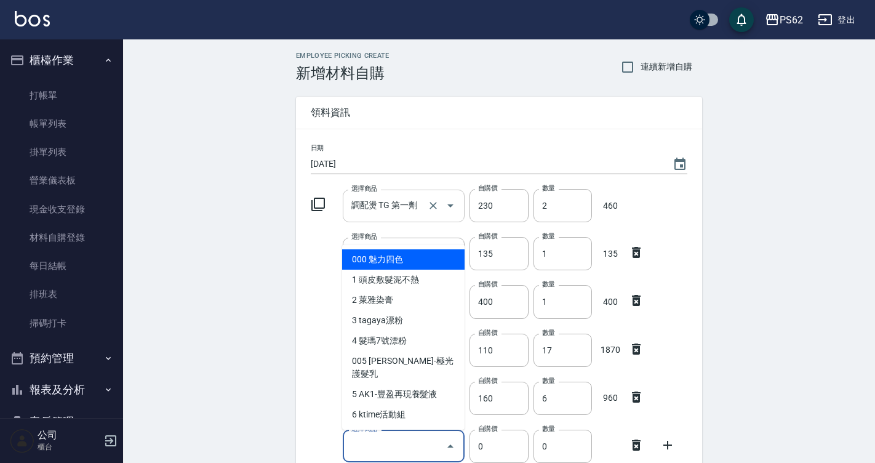
type input "ㄑ"
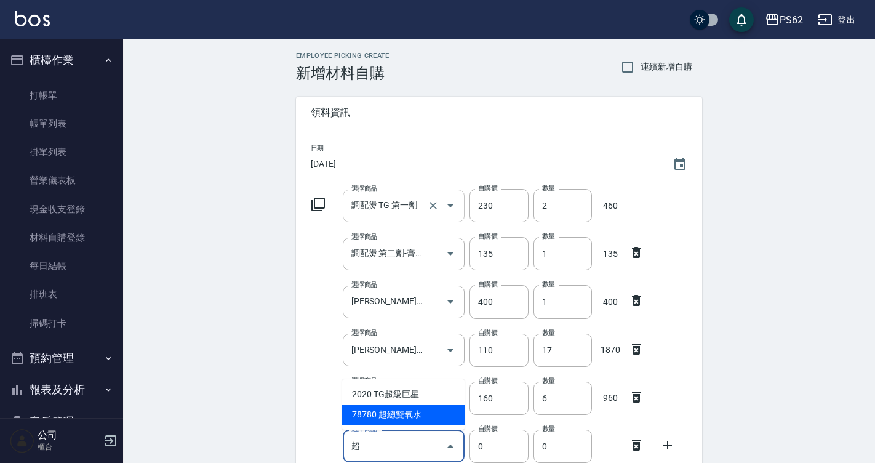
type input "超總雙氧水"
type input "110"
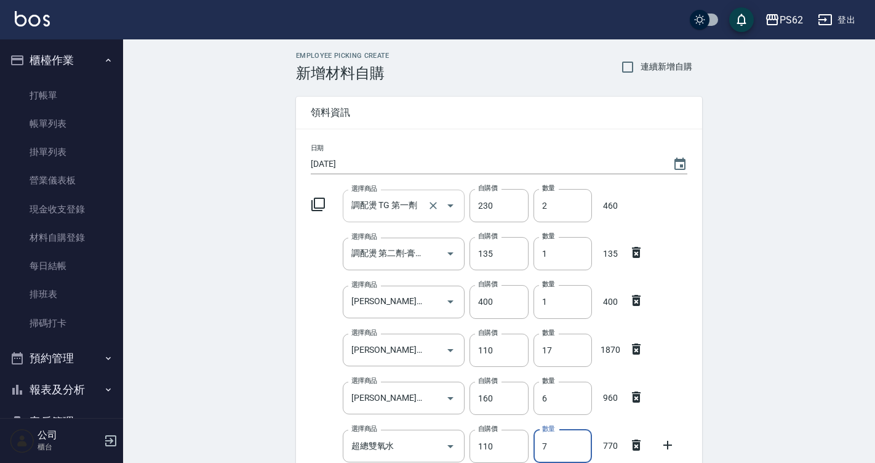
type input "8"
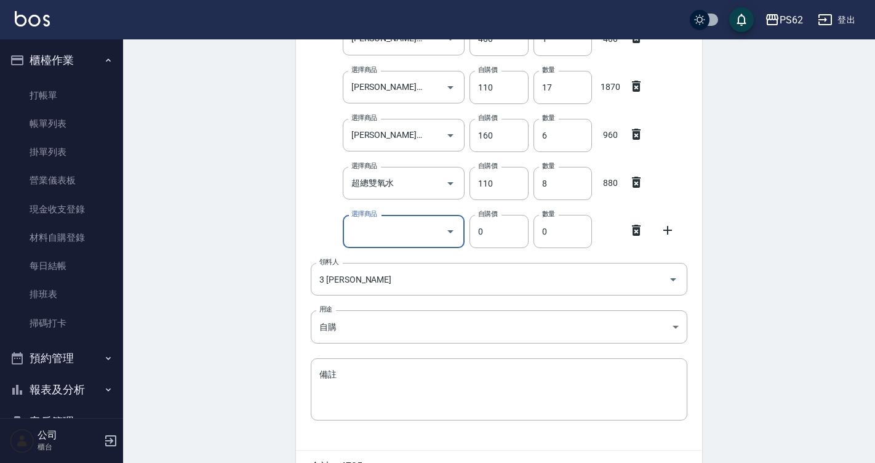
type input "ㄑ"
type input "fd"
type input "130"
type input "連先生-FD染膏"
type input "1"
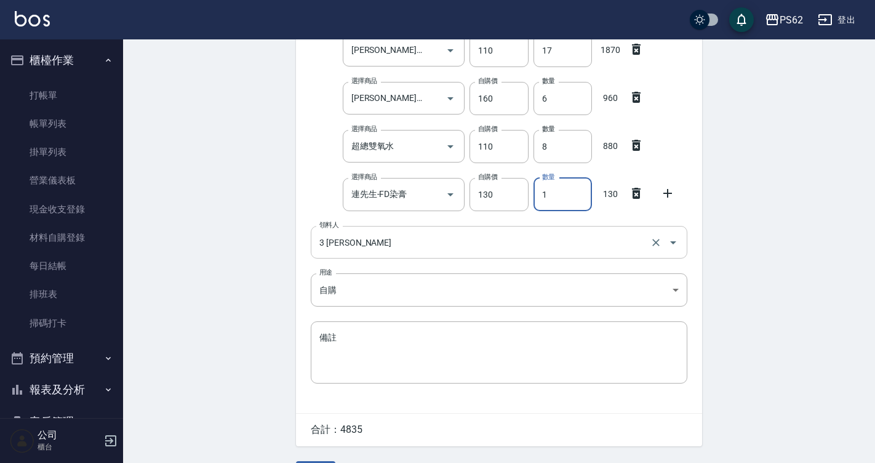
scroll to position [335, 0]
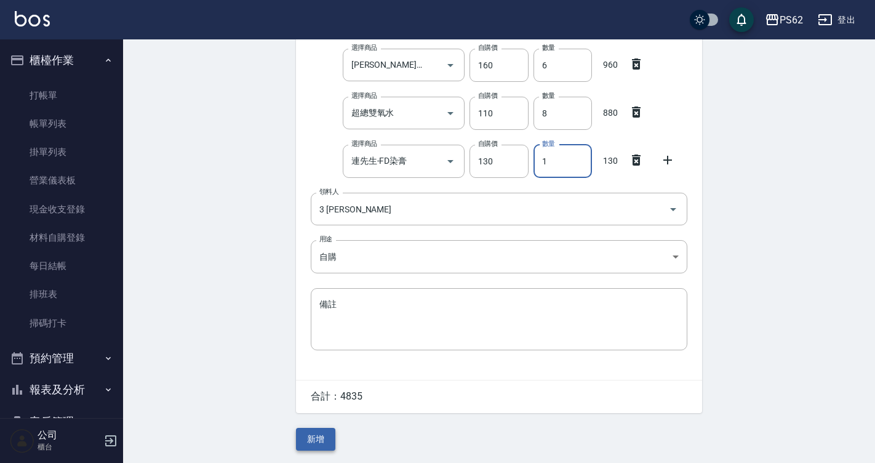
click at [323, 446] on button "新增" at bounding box center [315, 439] width 39 height 23
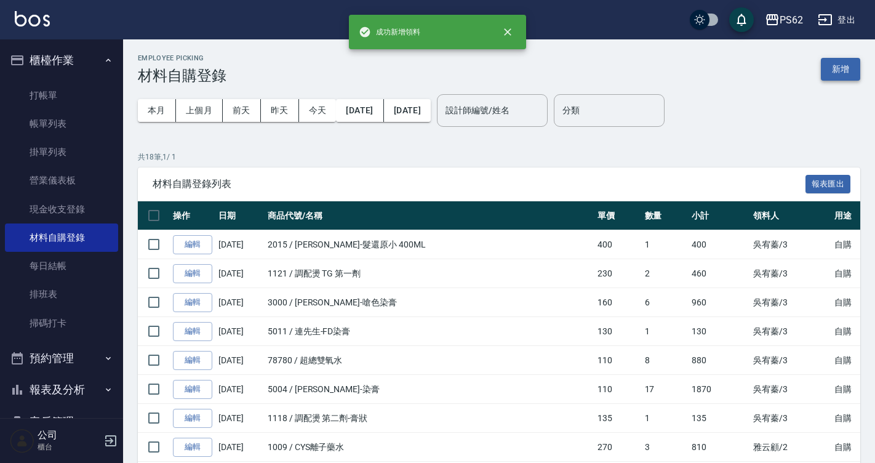
click at [848, 76] on button "新增" at bounding box center [840, 69] width 39 height 23
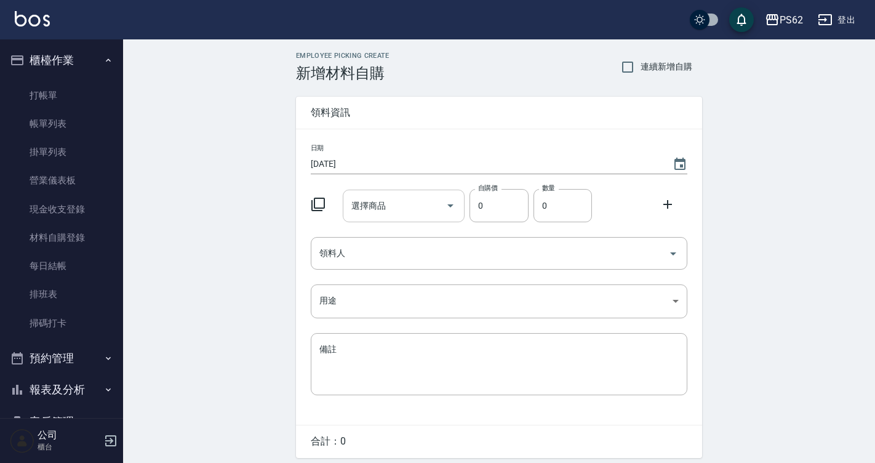
click at [416, 221] on div "選擇商品" at bounding box center [404, 206] width 122 height 33
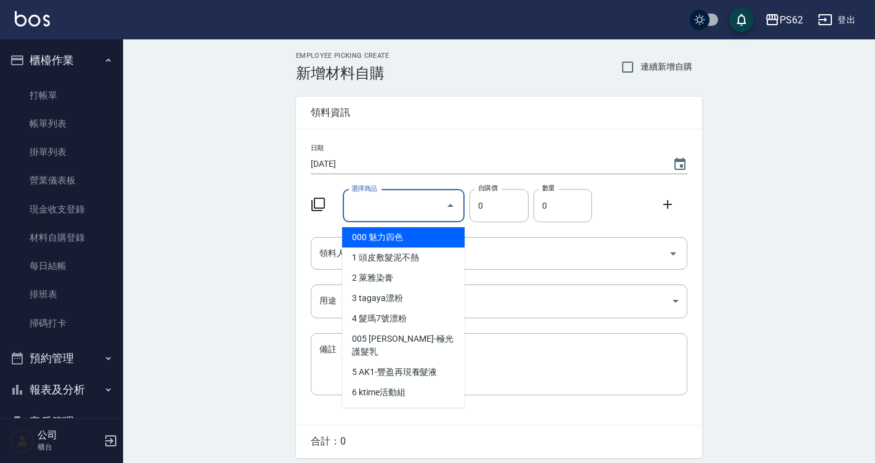
click at [308, 252] on div "日期 [DATE] 選擇商品 選擇商品 自購價 0 自購價 數量 0 數量 領料人 領料人 用途 ​ 用途 備註 x 備註" at bounding box center [499, 276] width 406 height 295
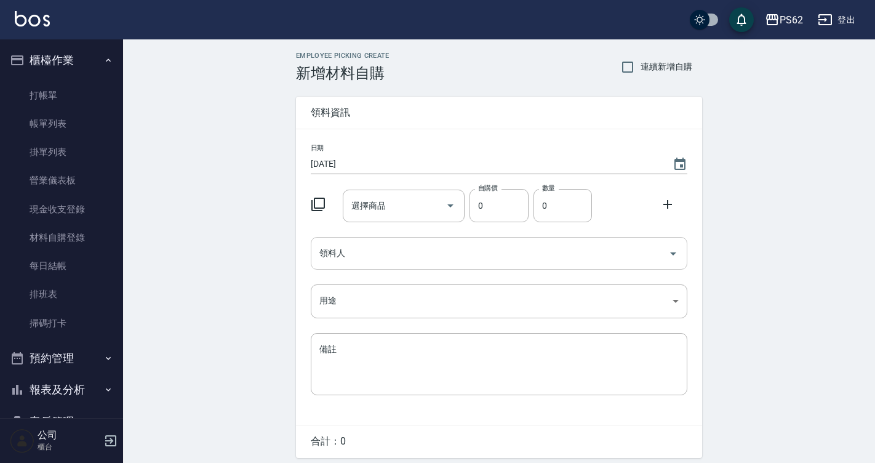
click at [321, 249] on div "領料人 領料人" at bounding box center [499, 253] width 377 height 33
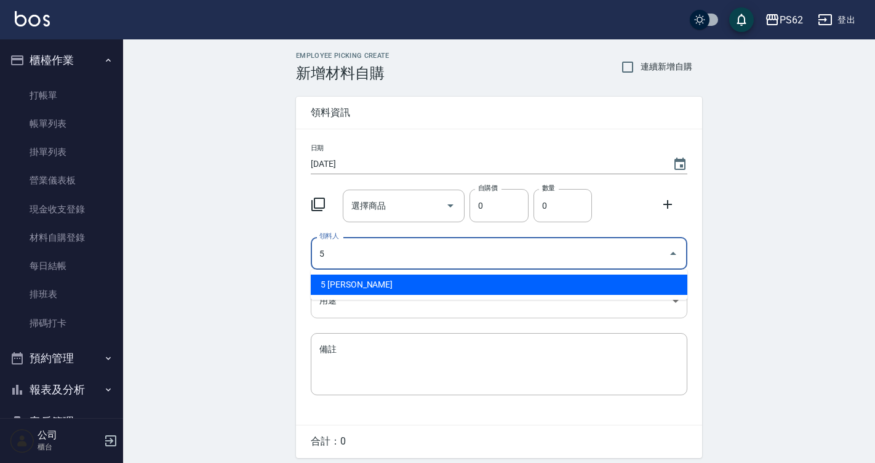
type input "5 [PERSON_NAME]"
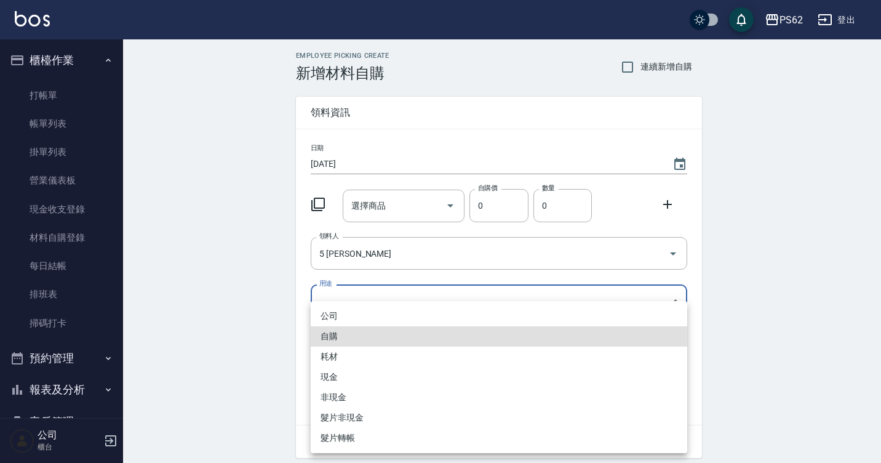
type input "自購"
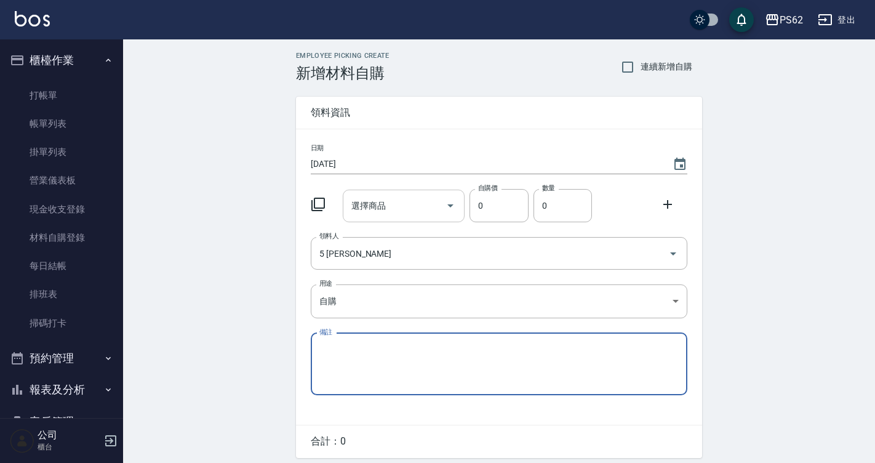
click at [376, 218] on div "選擇商品" at bounding box center [404, 206] width 122 height 33
type input "f"
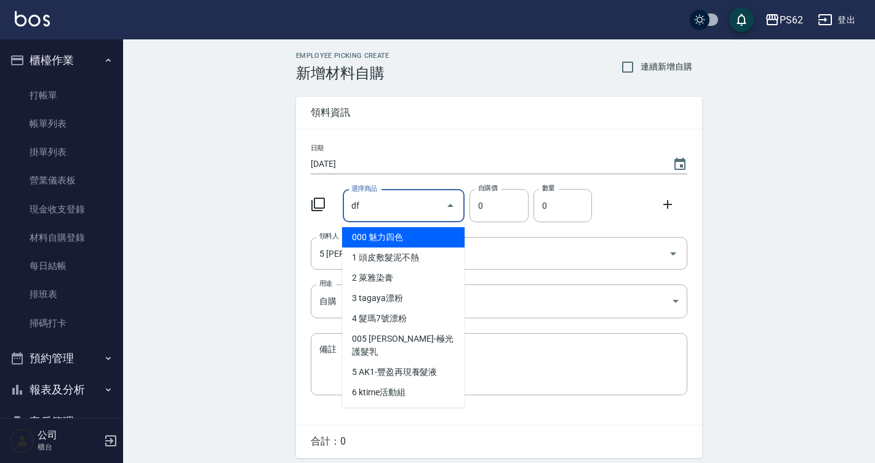
type input "d"
type input "ㄎ"
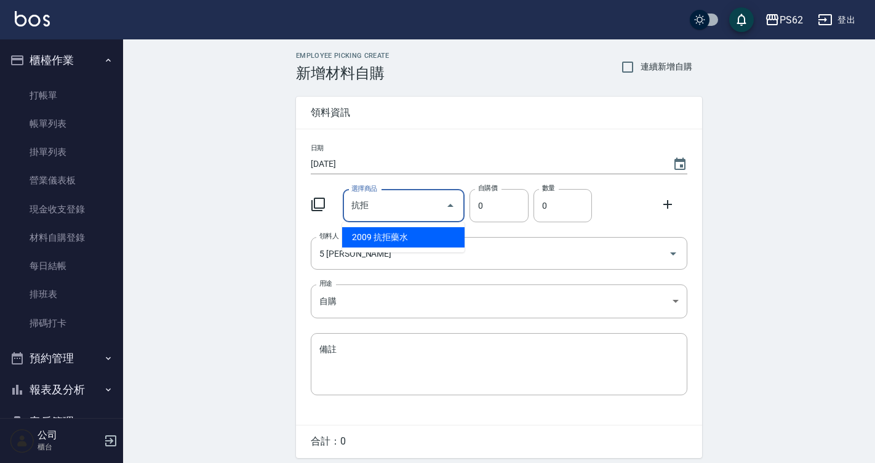
type input "抗拒藥水"
type input "200"
type input "1"
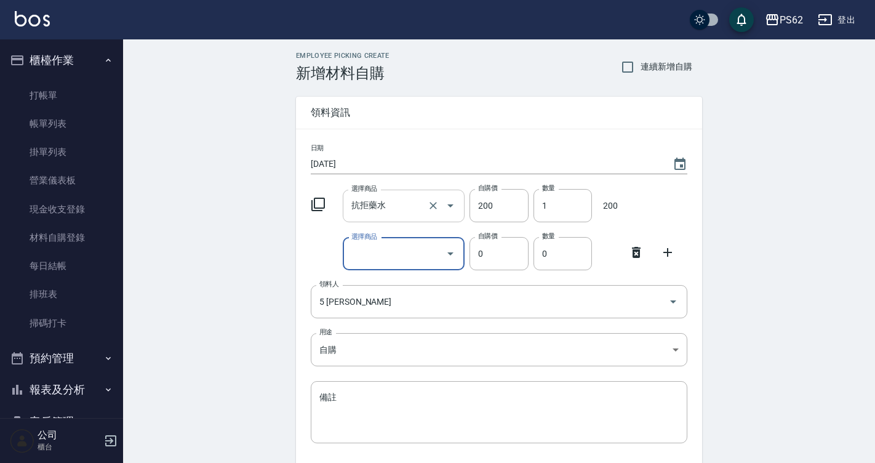
type input "ㄔ"
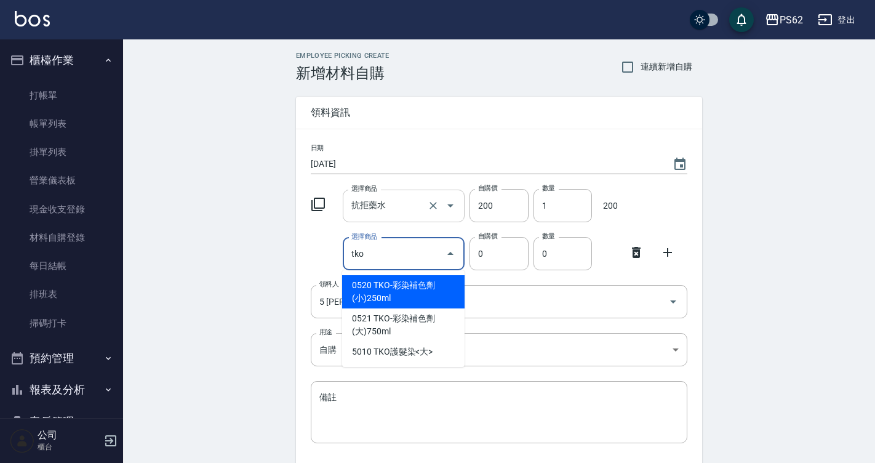
type input "TKO-彩染補色劑(小)250ml"
type input "182"
type input "1"
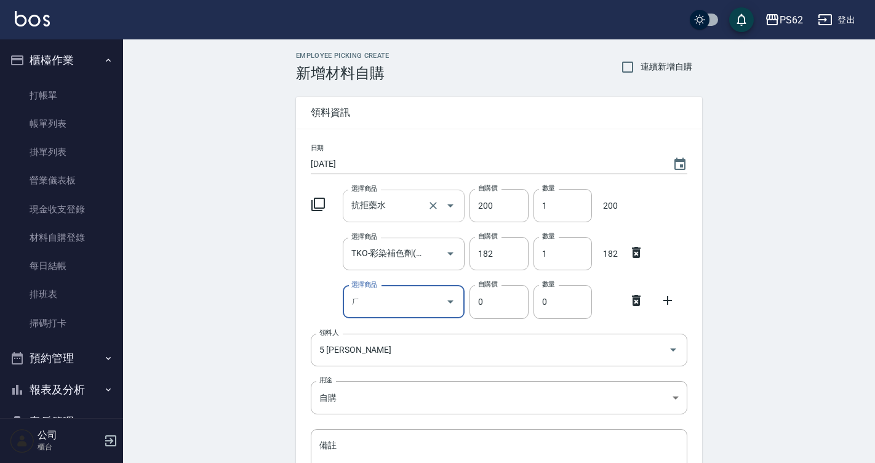
type input "ㄌ"
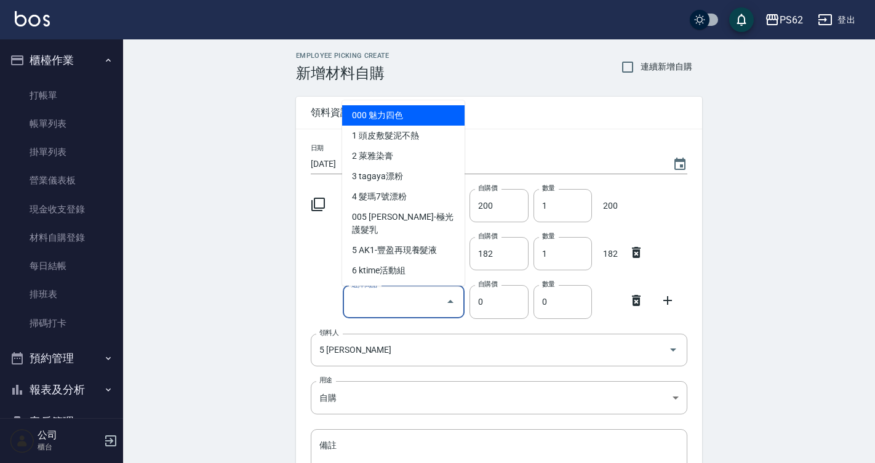
type input "ㄐ"
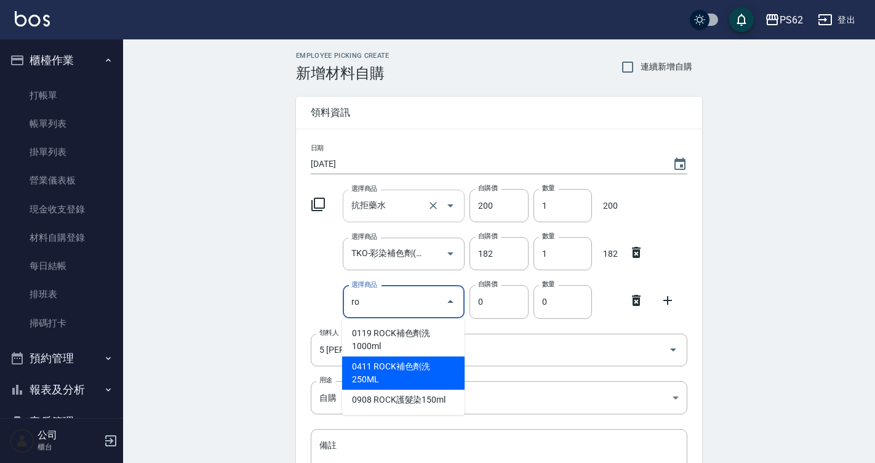
type input "ROCK補色劑洗250ML"
type input "240"
type input "1"
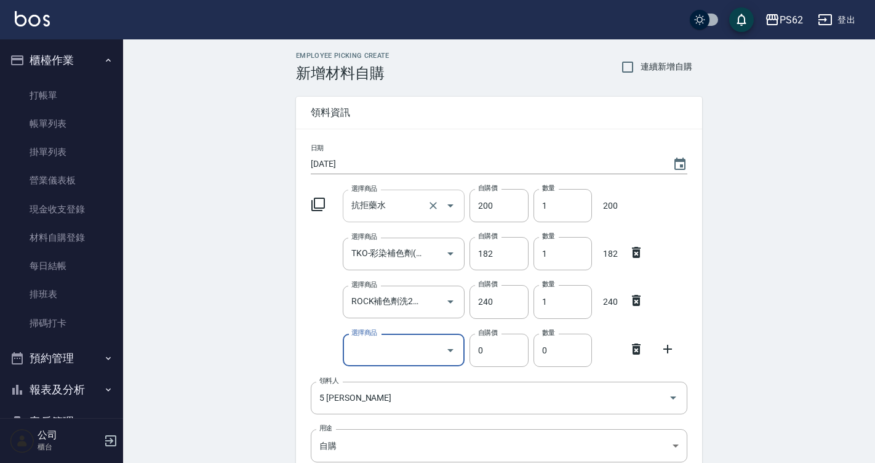
type input "f"
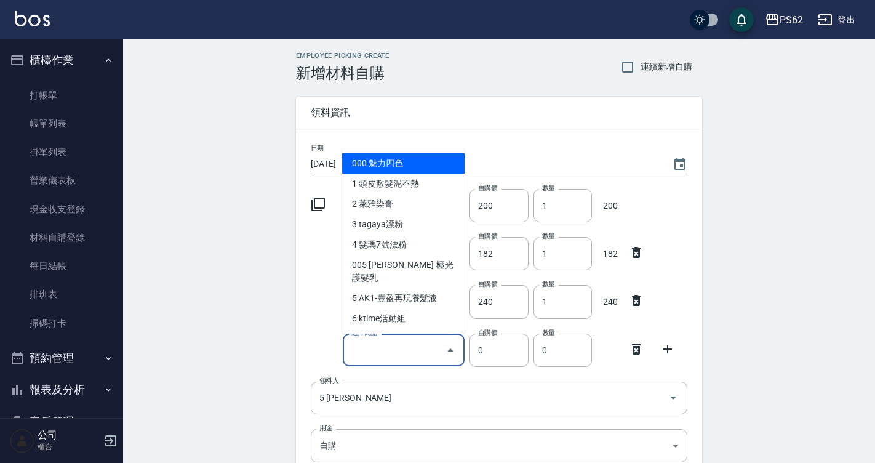
type input "f"
type input "ㄠ"
type input "ㄊ"
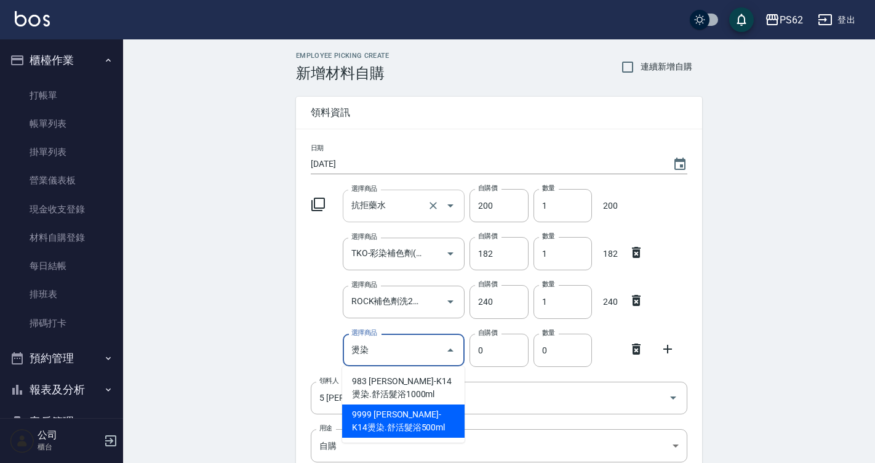
type input "[PERSON_NAME]-K14燙染.舒活髮浴500ml"
type input "252"
type input "1"
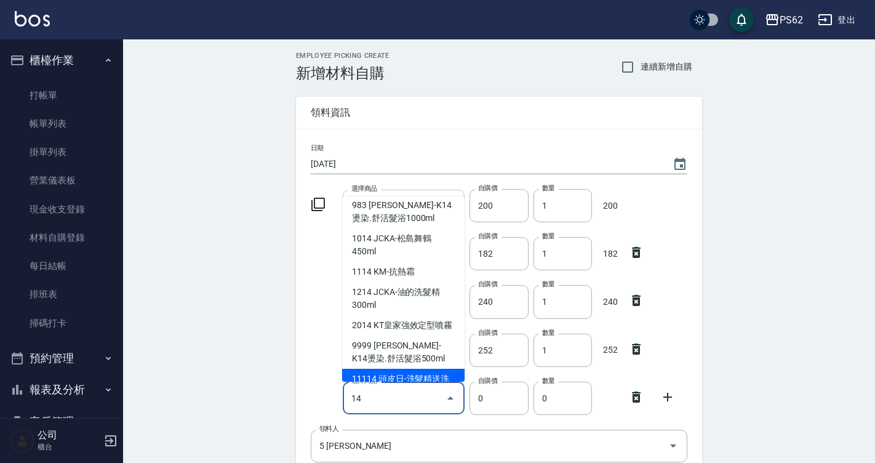
scroll to position [60, 0]
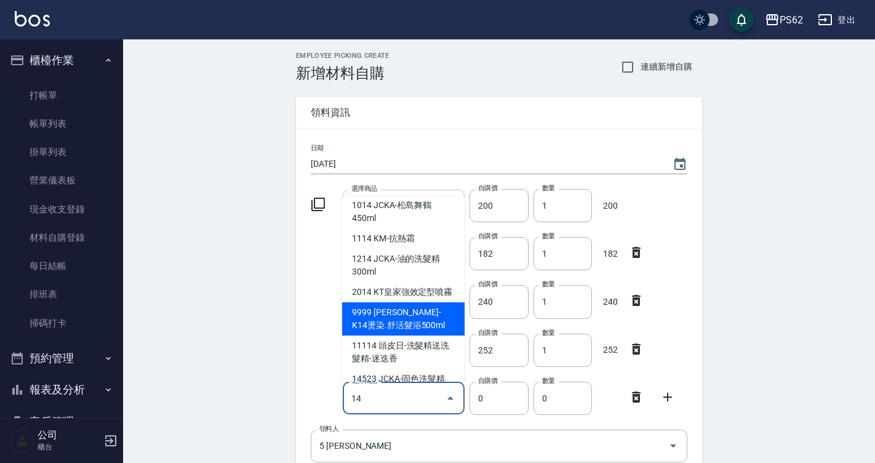
type input "[PERSON_NAME]-K14燙染.舒活髮浴500ml"
type input "252"
type input "1"
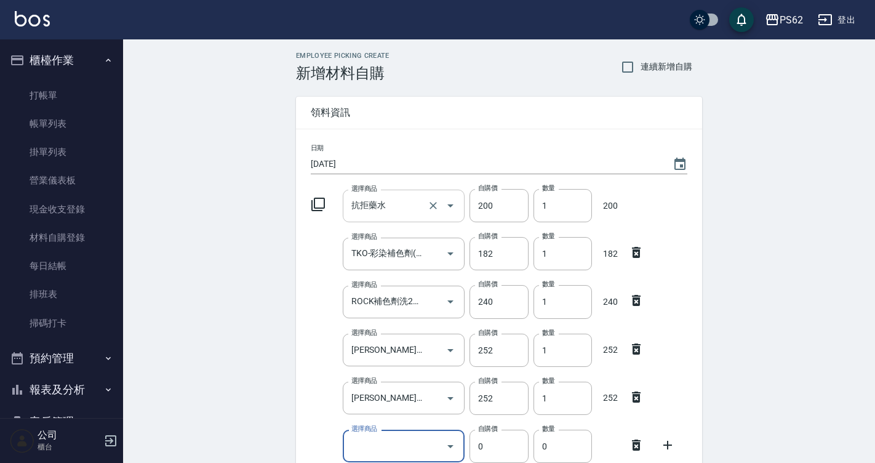
type input "t"
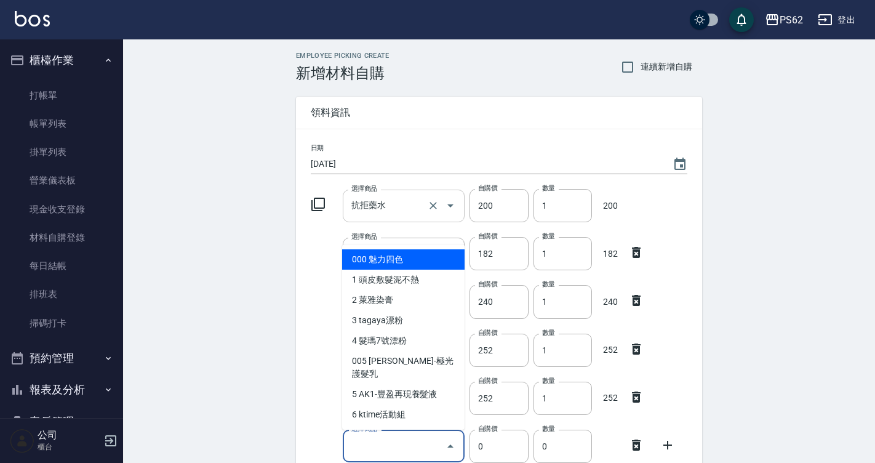
type input "f"
type input "d"
type input "ㄑ"
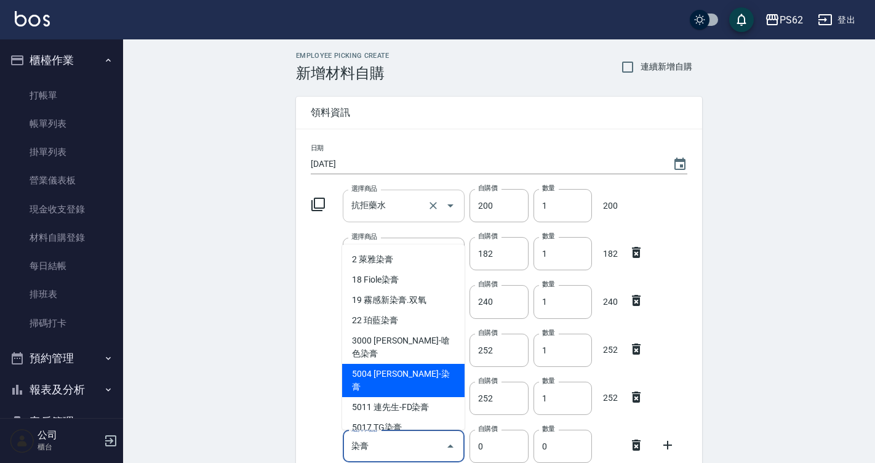
type input "[PERSON_NAME]-染膏"
type input "110"
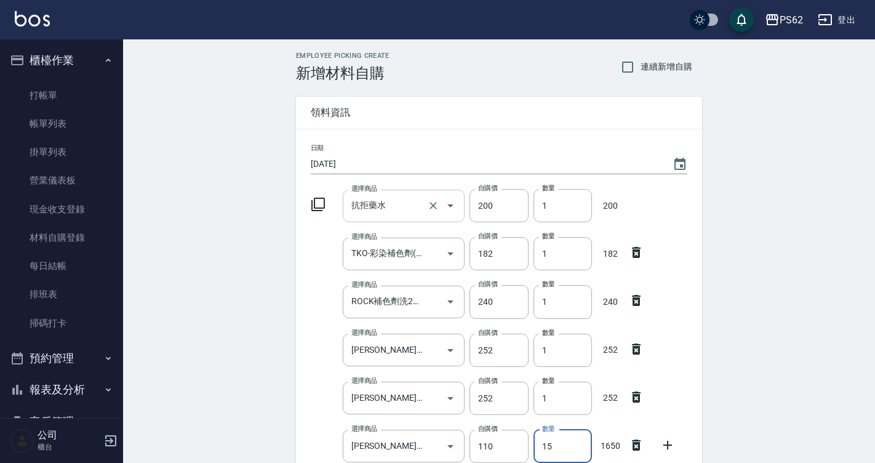
type input "15"
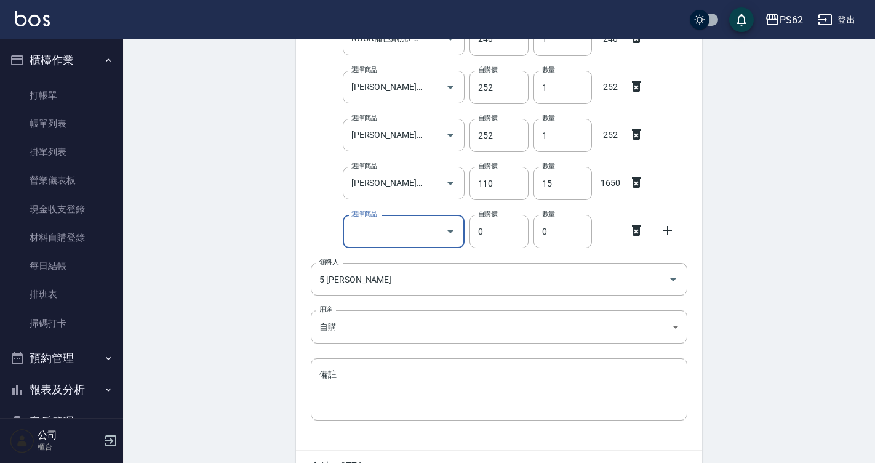
type input "f"
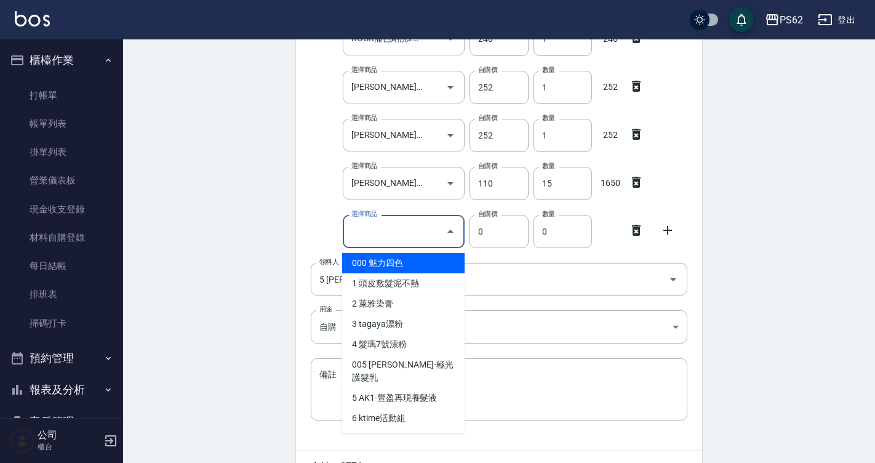
type input "f"
type input "ㄠ"
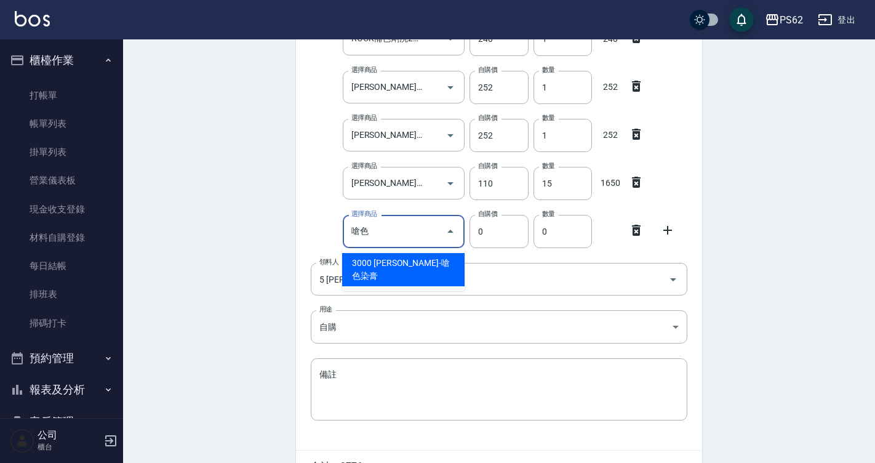
type input "嗆色"
type input "160"
type input "[PERSON_NAME]-嗆色染膏"
type input "1"
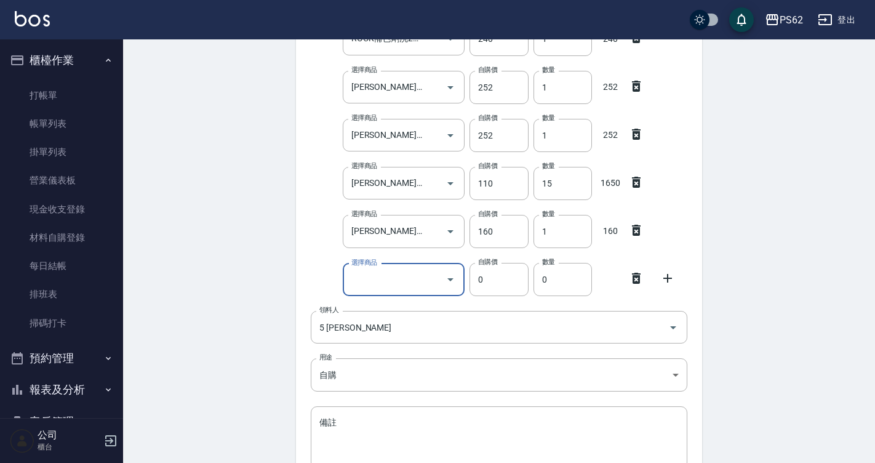
type input "f"
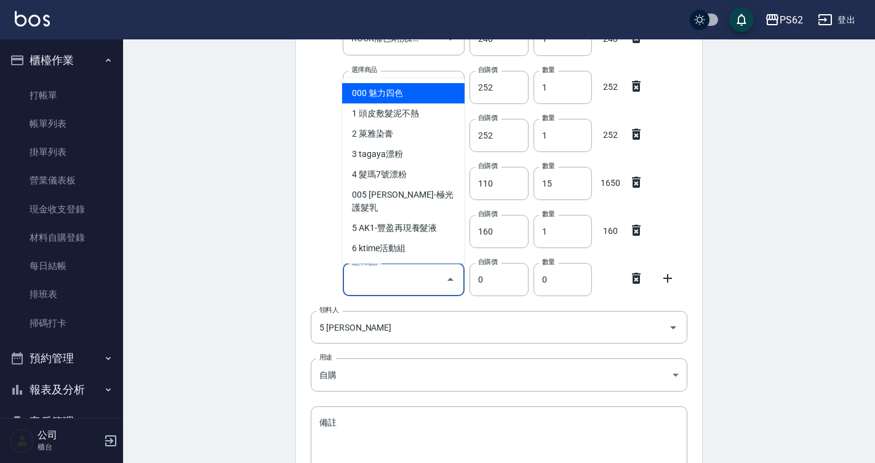
type input "ㄑ"
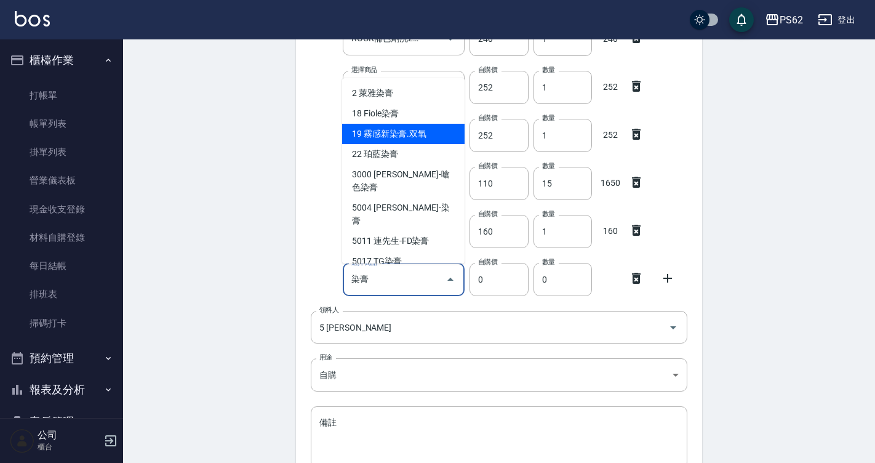
type input "珀藍染膏"
type input "90"
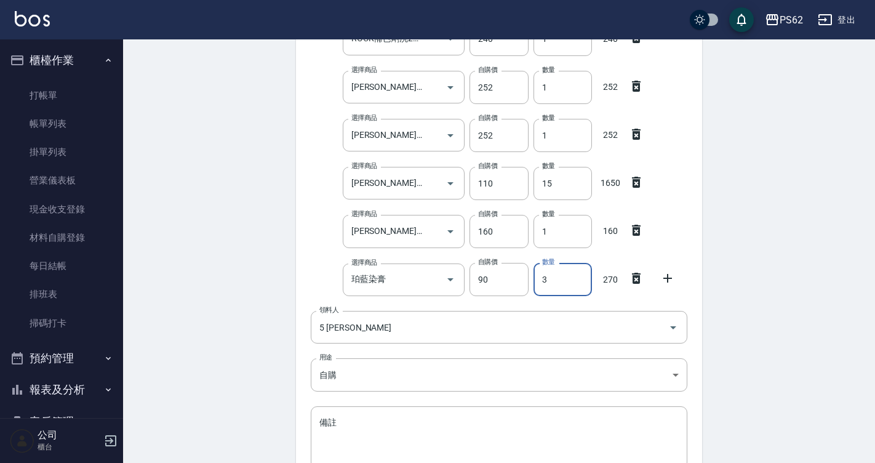
type input "4"
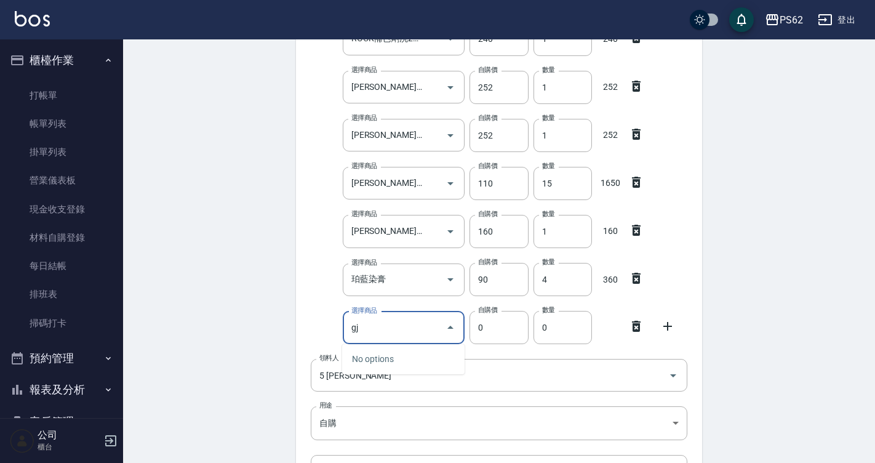
type input "g"
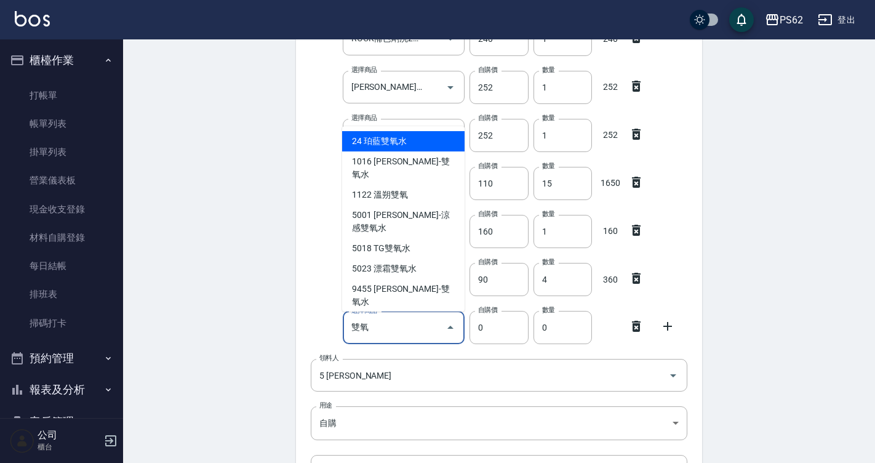
type input "珀藍雙氧水"
type input "115"
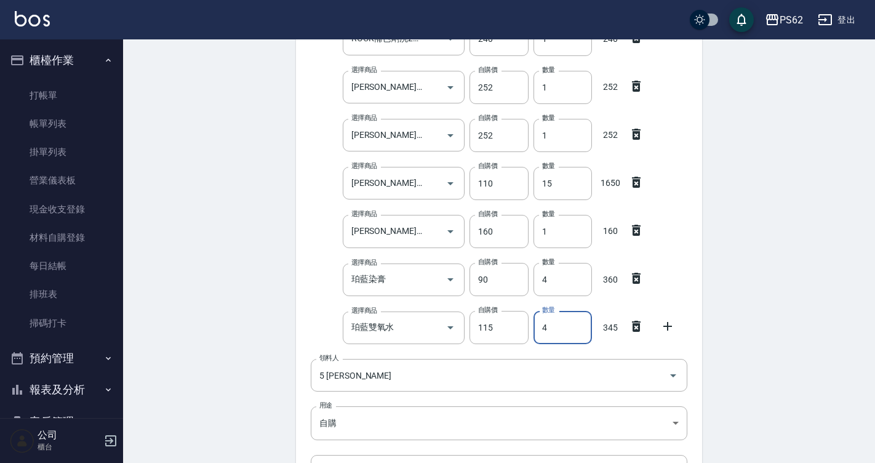
type input "5"
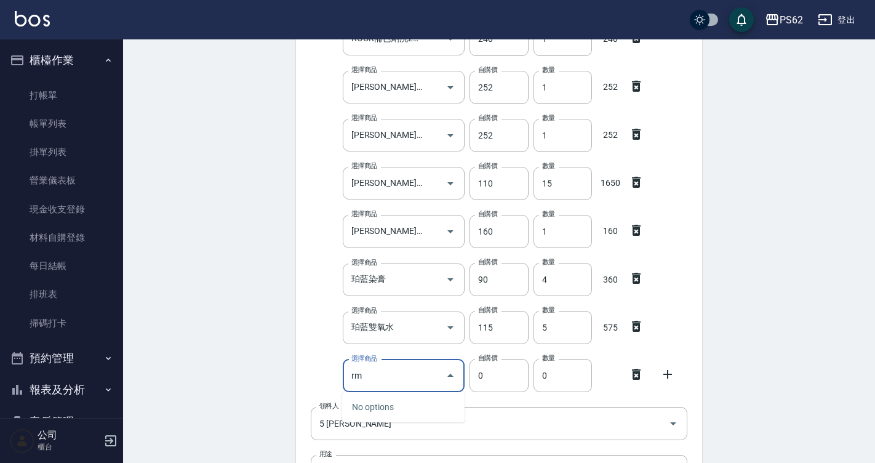
type input "r"
type input "橘"
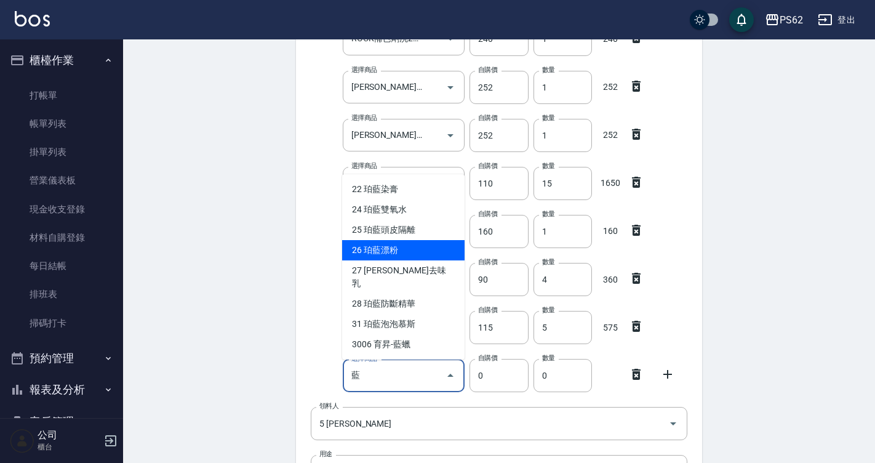
type input "藍"
type input "600"
type input "珀藍漂粉"
type input "1"
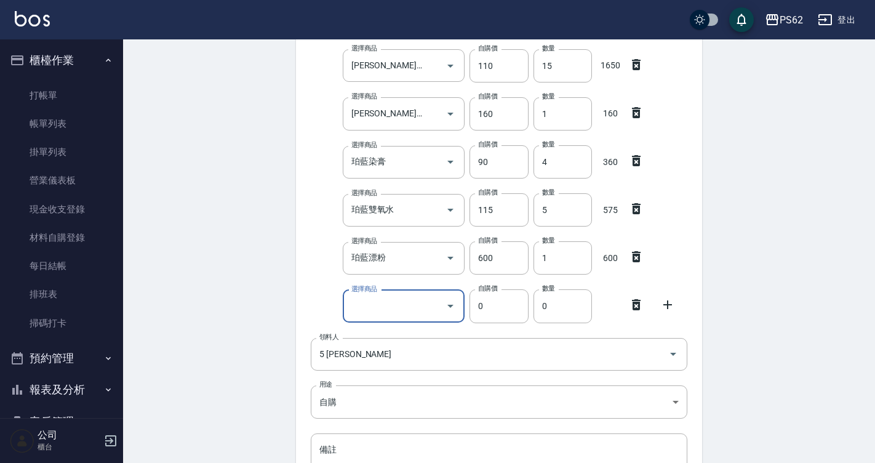
scroll to position [448, 0]
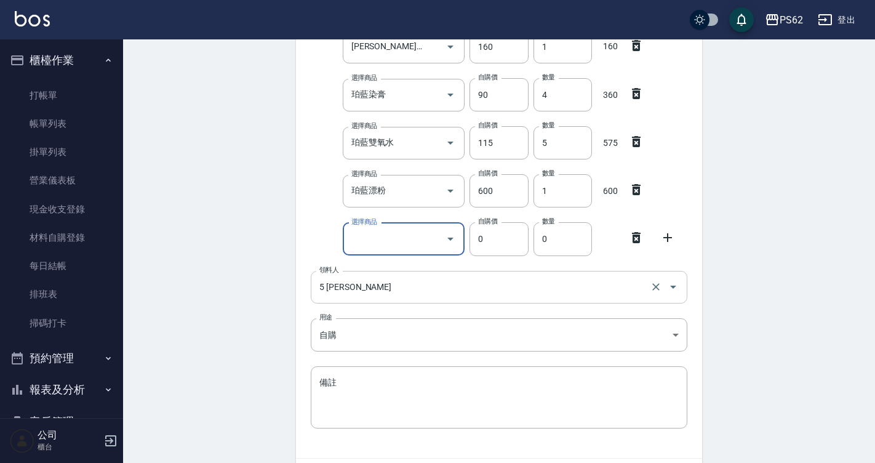
click at [641, 238] on icon at bounding box center [636, 237] width 15 height 15
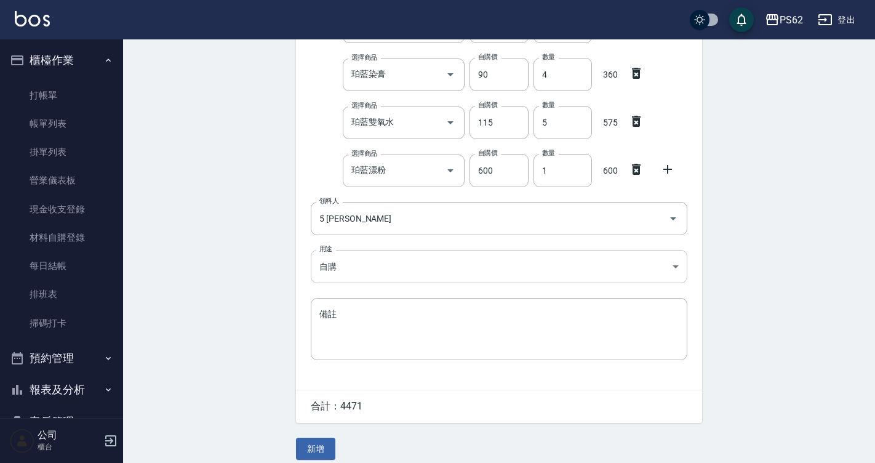
scroll to position [479, 0]
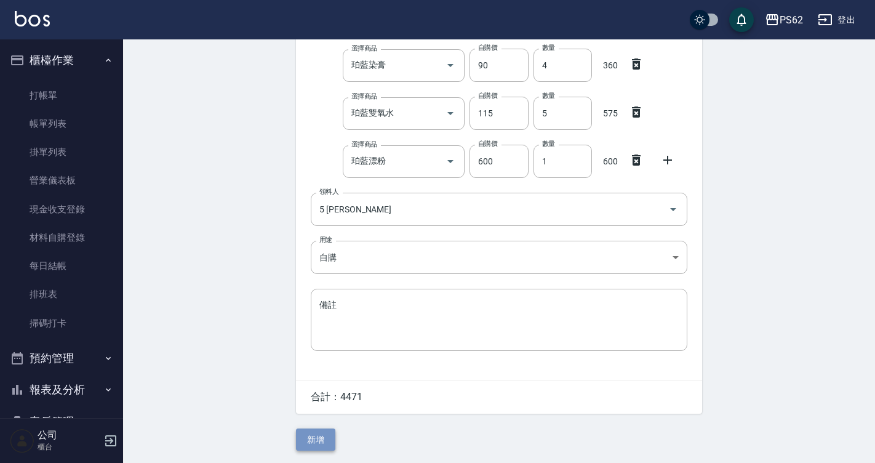
click at [307, 440] on button "新增" at bounding box center [315, 439] width 39 height 23
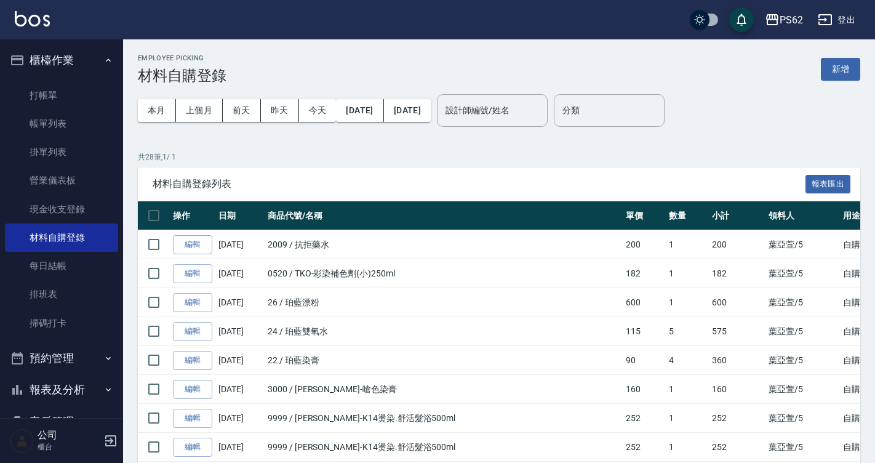
click at [821, 83] on div "Employee Picking 材料自購登錄 新增" at bounding box center [499, 69] width 723 height 30
click at [822, 77] on button "新增" at bounding box center [840, 69] width 39 height 23
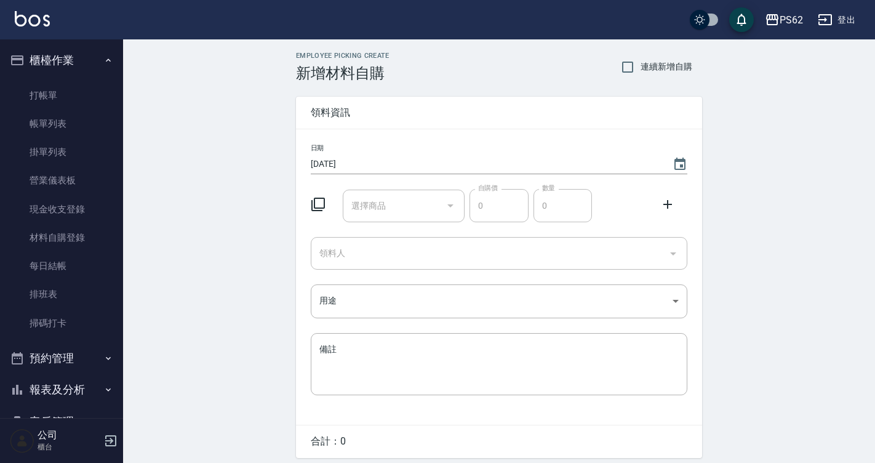
click at [824, 68] on div "Employee Picking Create 新增材料自購 連續新增自購 領料資訊 日期 [DATE] 選擇商品 選擇商品 自購價 0 自購價 數量 0 數…" at bounding box center [499, 273] width 752 height 468
click at [339, 254] on input "領料人" at bounding box center [489, 254] width 347 height 22
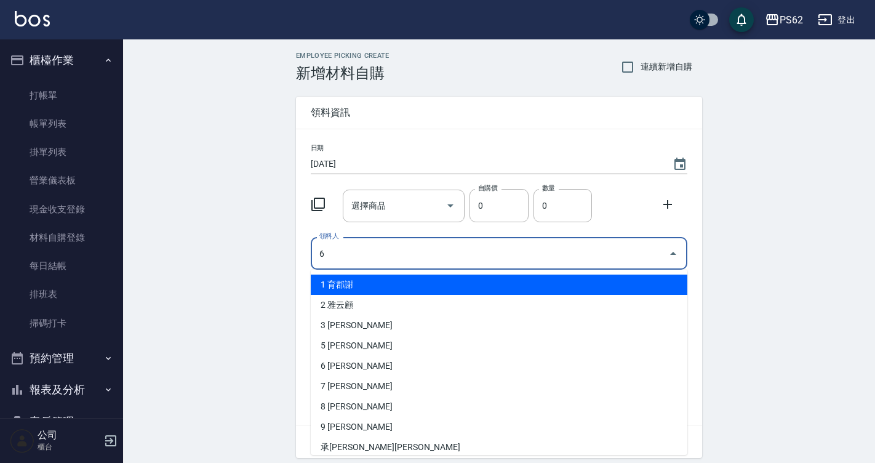
type input "6 [PERSON_NAME]"
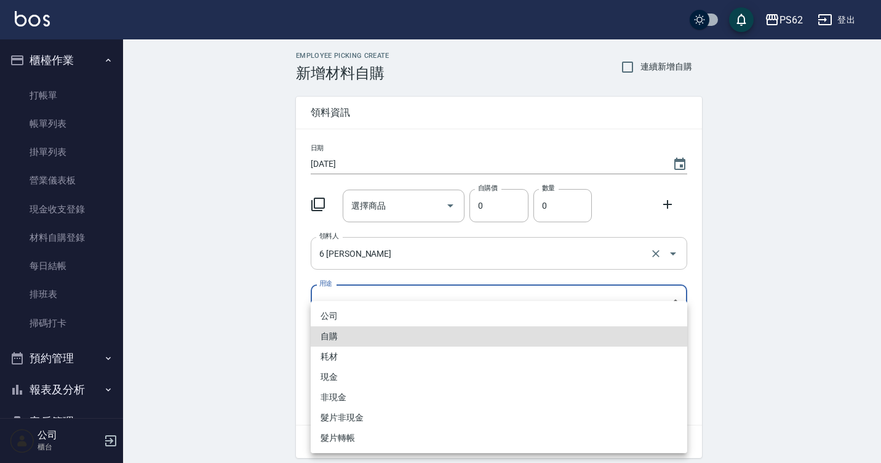
type input "自購"
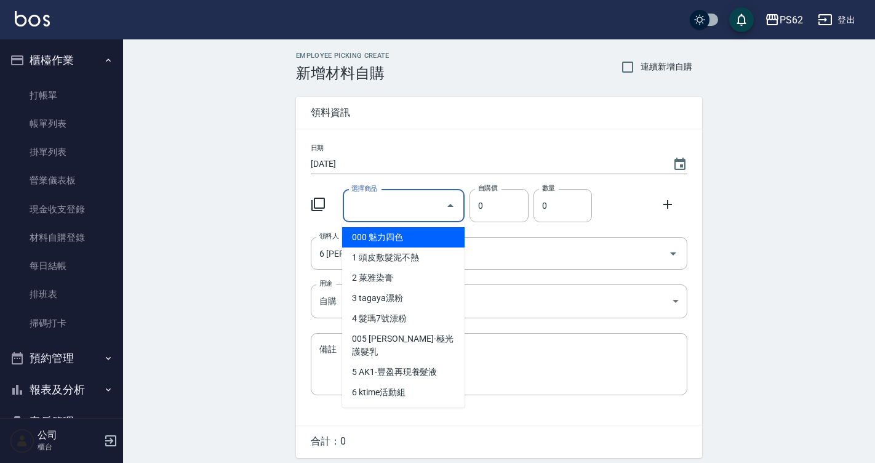
click at [412, 209] on input "選擇商品" at bounding box center [394, 206] width 93 height 22
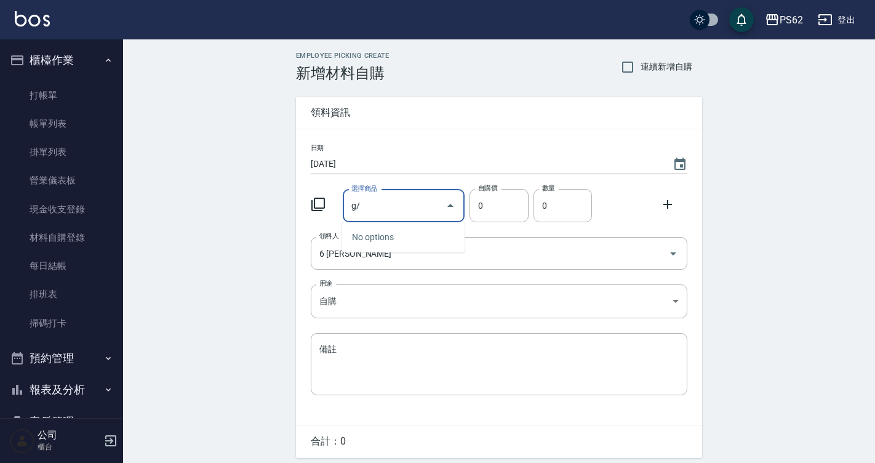
type input "g"
type input "JCP-生化健康-90"
type input "90"
type input "1"
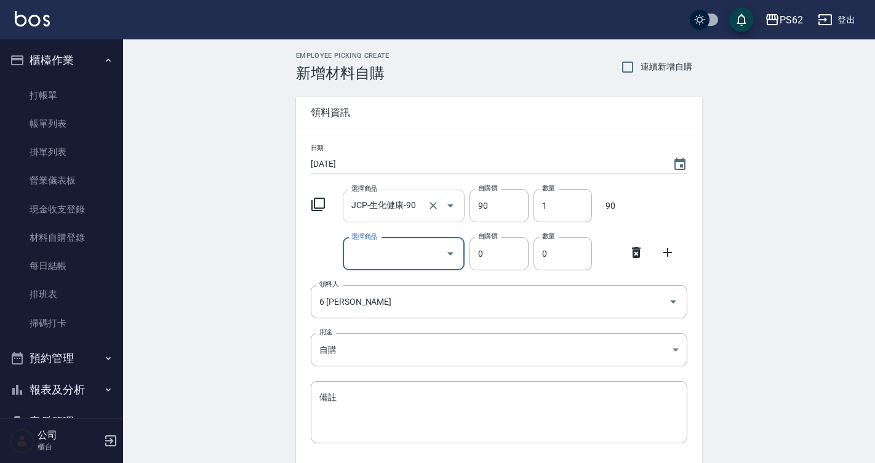
type input "f"
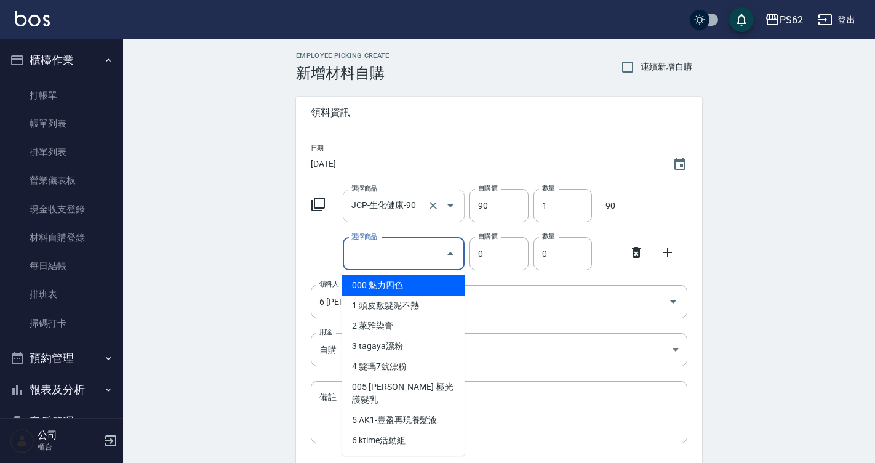
type input "ㄏ"
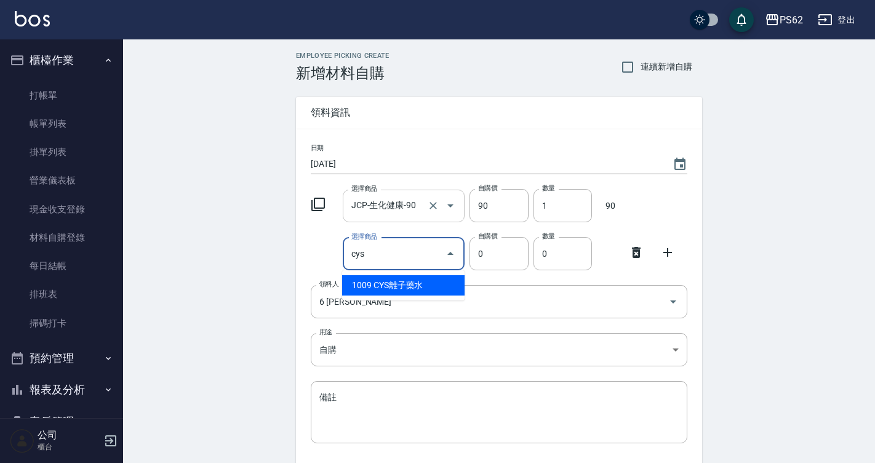
type input "CYS離子藥水"
type input "270"
type input "1"
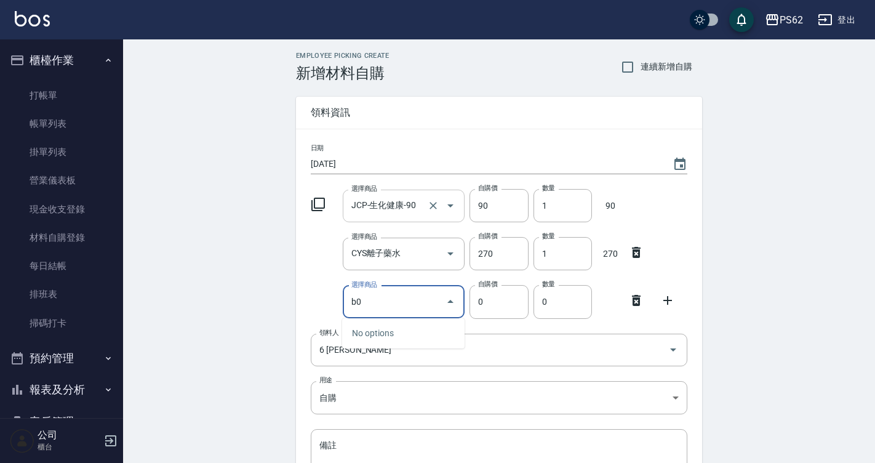
type input "b"
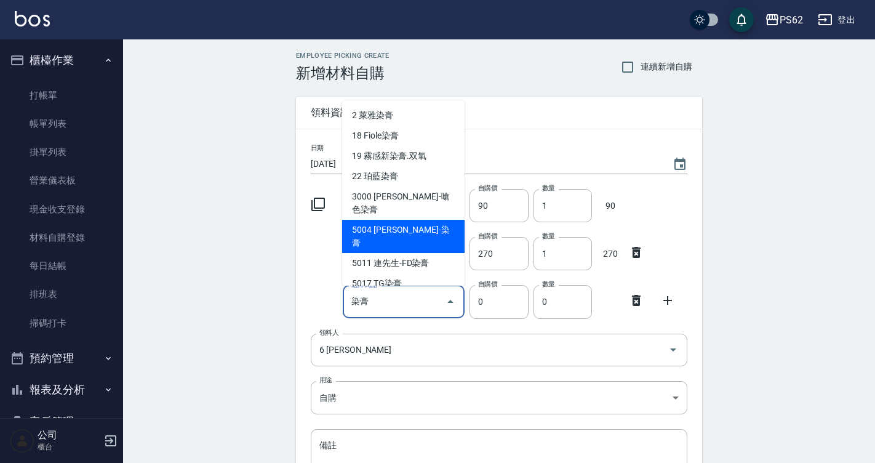
type input "[PERSON_NAME]-染膏"
type input "110"
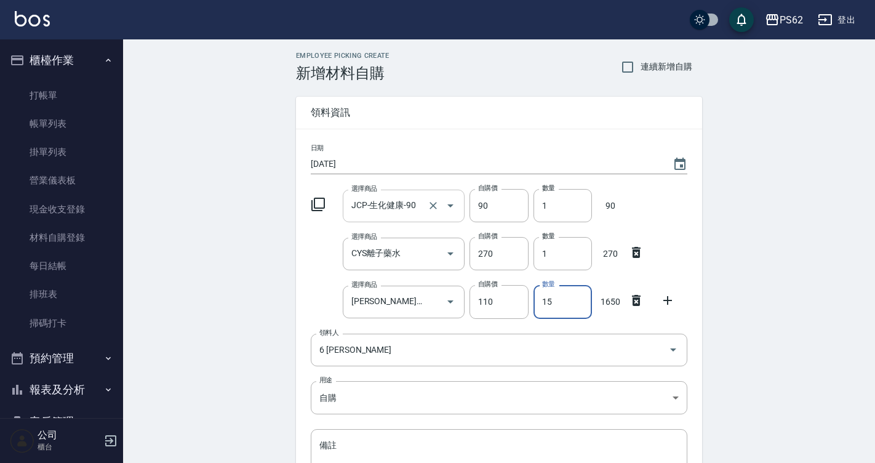
type input "15"
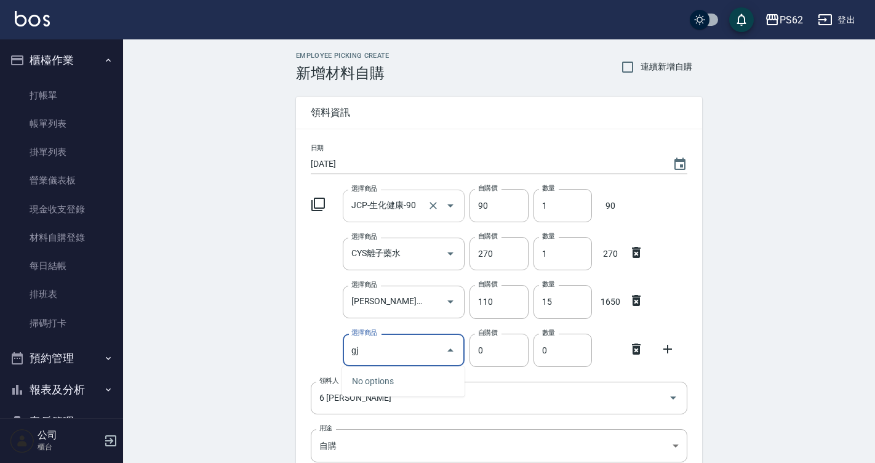
type input "g"
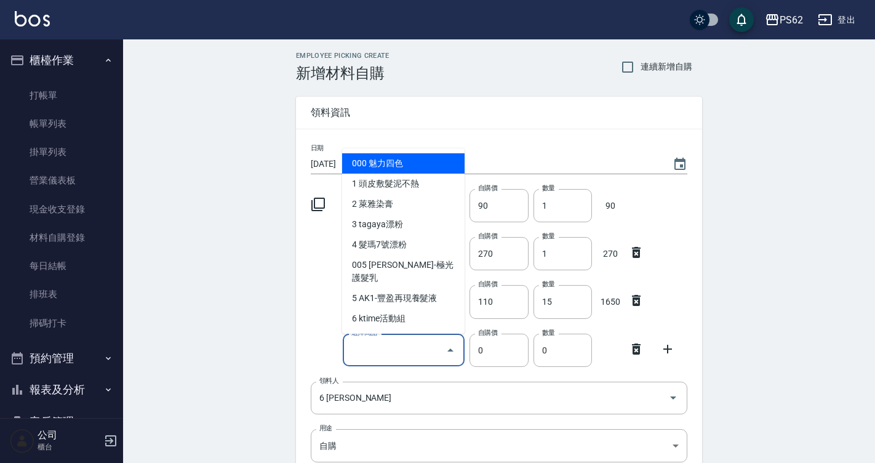
type input "ㄕ"
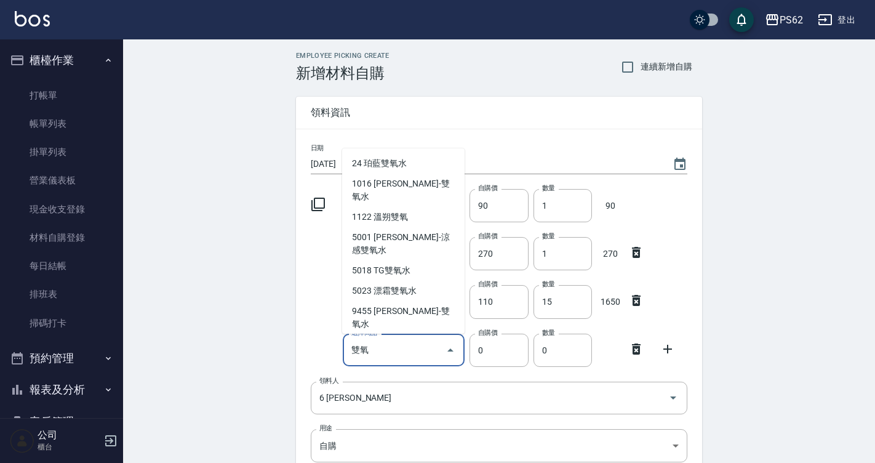
type input "超總雙氧水"
type input "110"
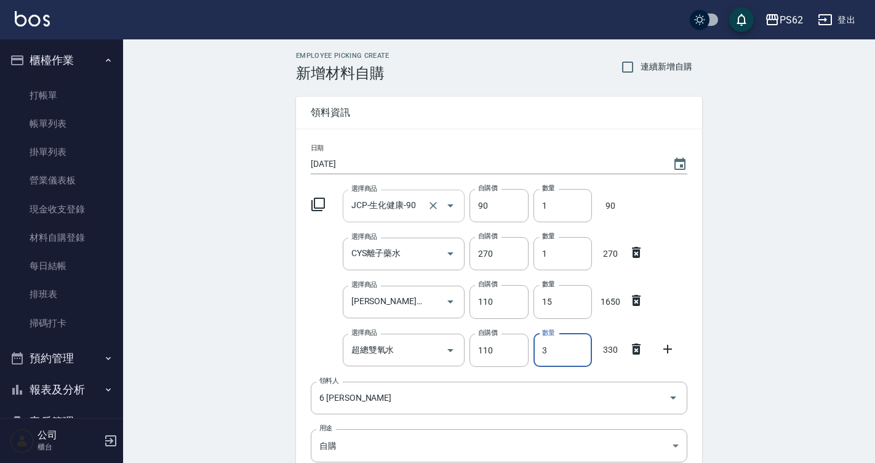
type input "4"
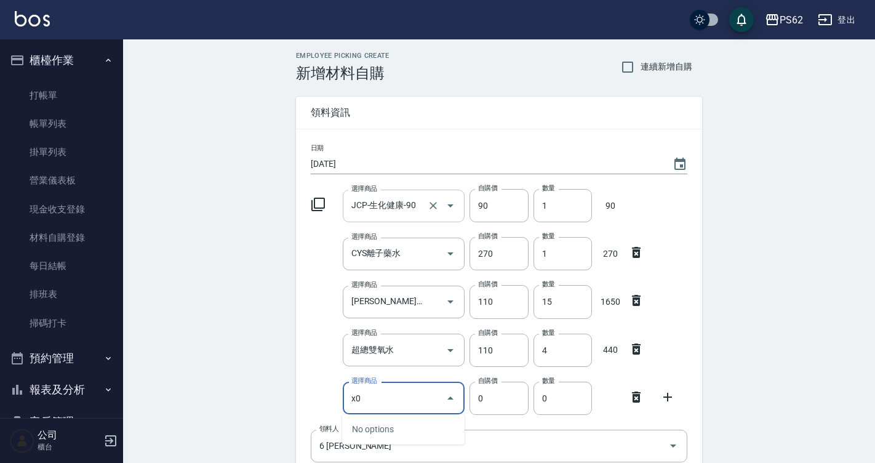
type input "x"
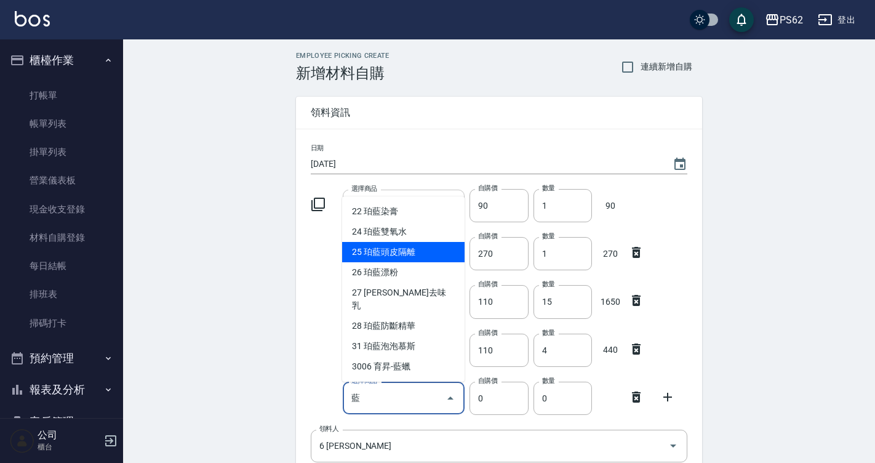
type input "珀藍頭皮隔離"
type input "320"
type input "1"
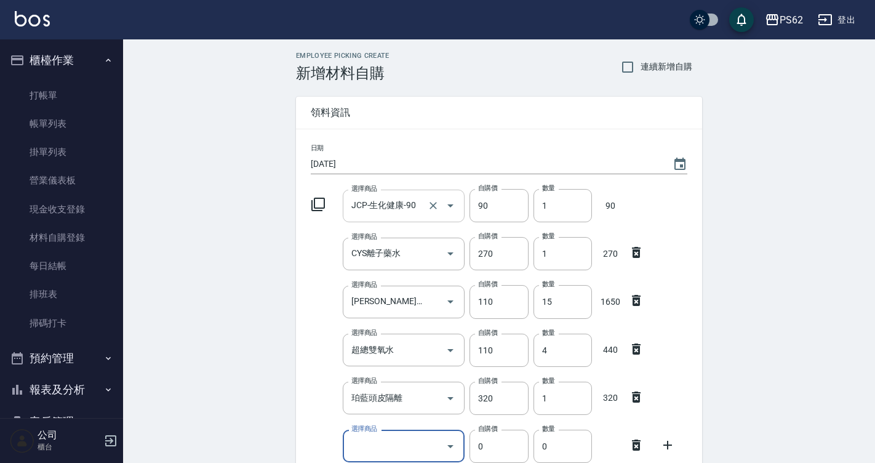
type input "ㄑ"
type input "連先生-FD染膏"
type input "130"
type input "2"
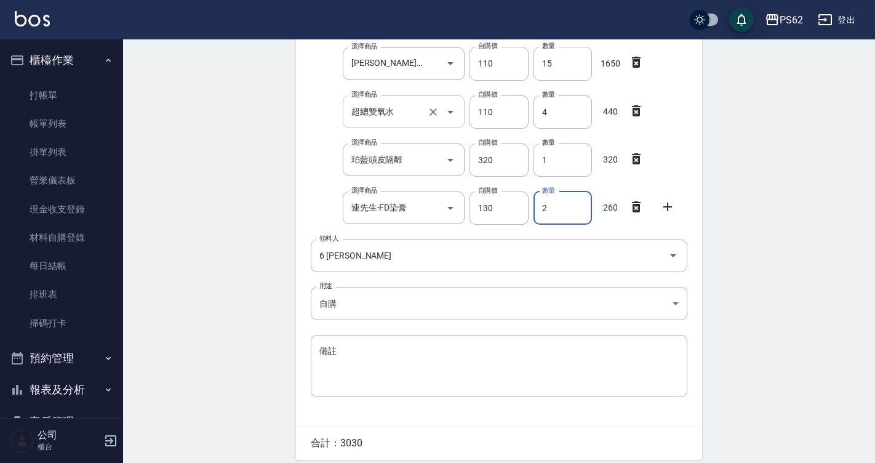
scroll to position [287, 0]
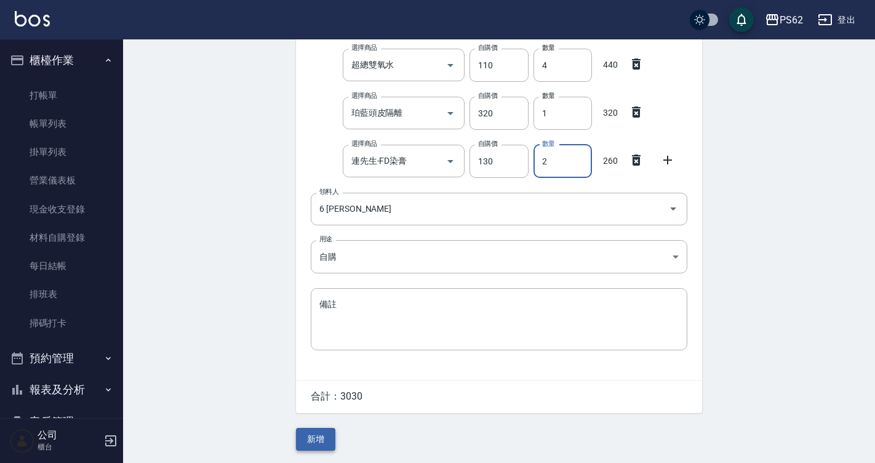
click at [319, 444] on button "新增" at bounding box center [315, 439] width 39 height 23
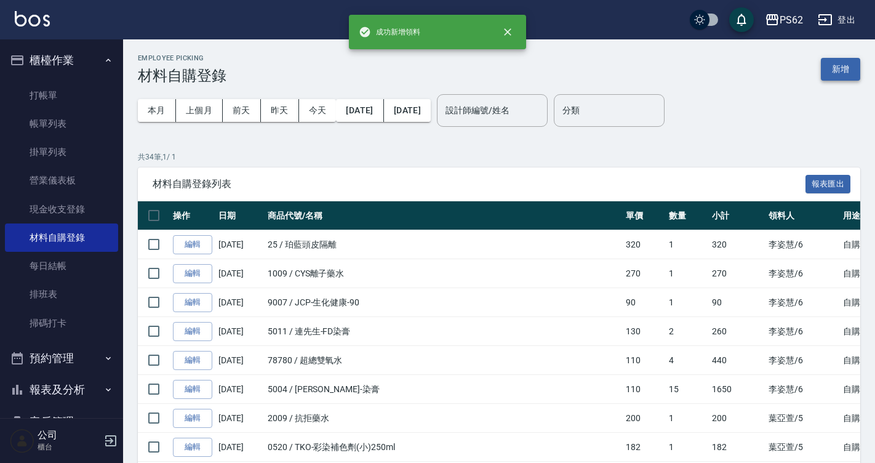
click at [843, 67] on button "新增" at bounding box center [840, 69] width 39 height 23
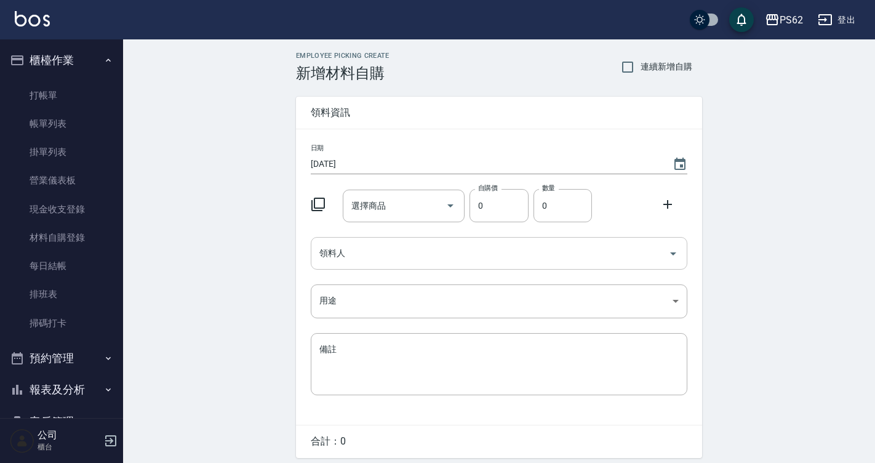
click at [340, 260] on input "領料人" at bounding box center [489, 254] width 347 height 22
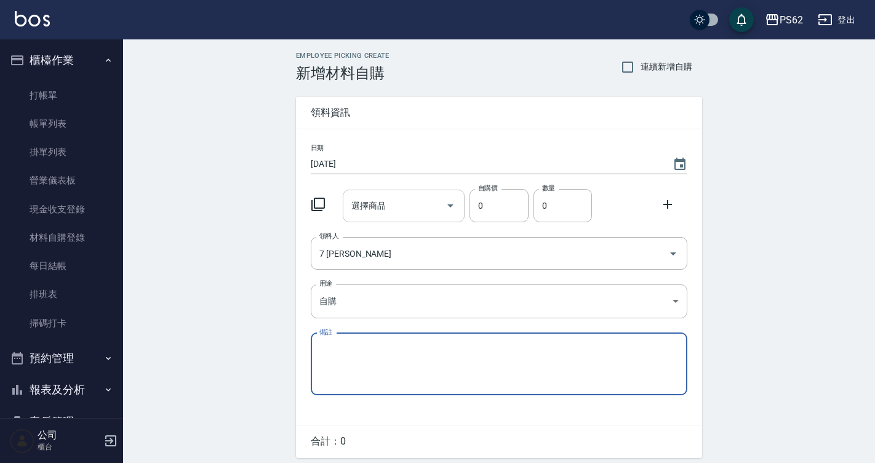
click at [383, 195] on input "選擇商品" at bounding box center [394, 206] width 93 height 22
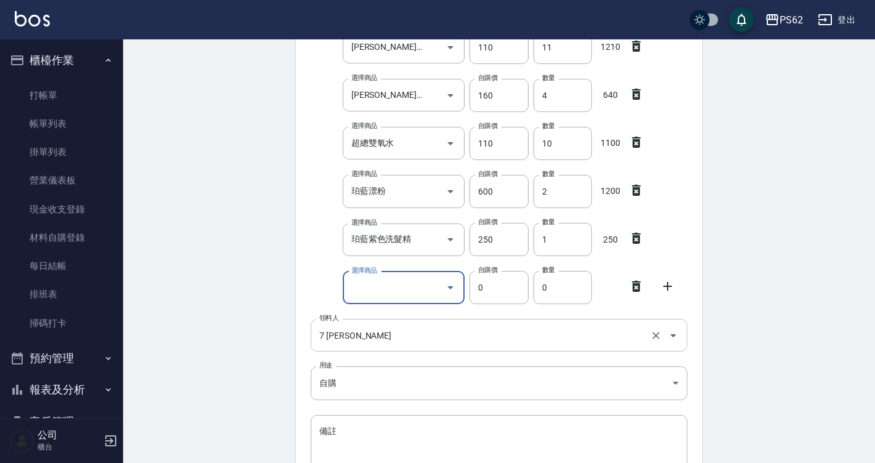
scroll to position [348, 0]
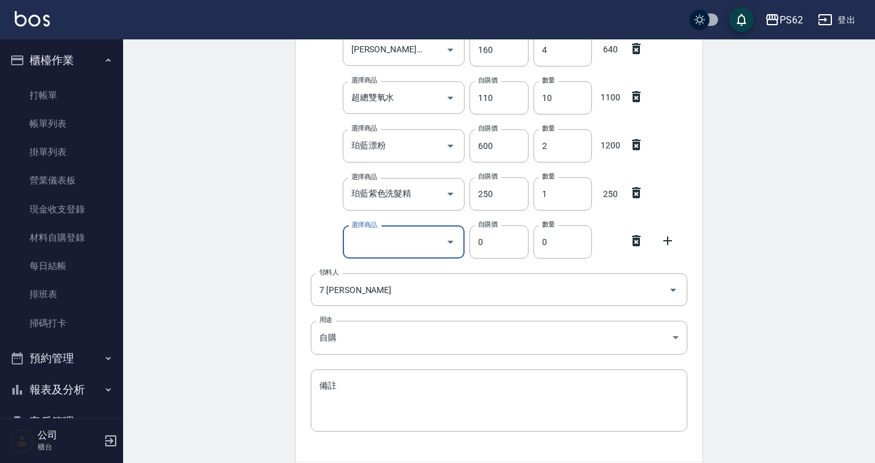
click at [638, 239] on icon at bounding box center [636, 240] width 9 height 11
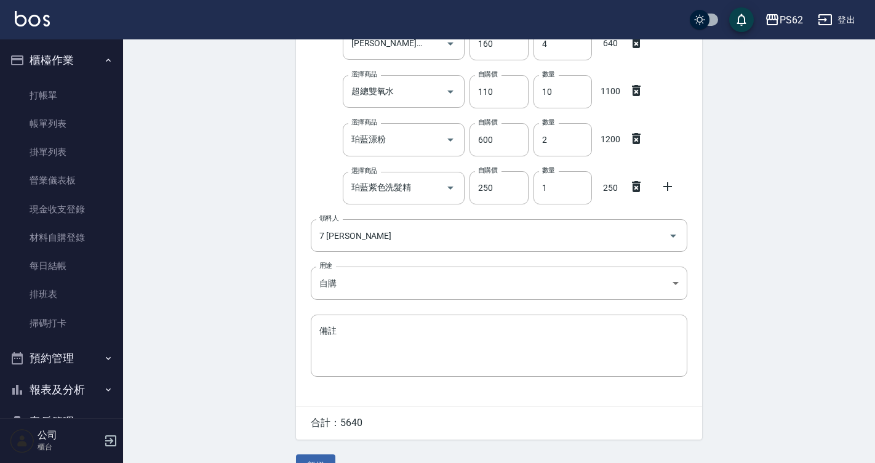
scroll to position [383, 0]
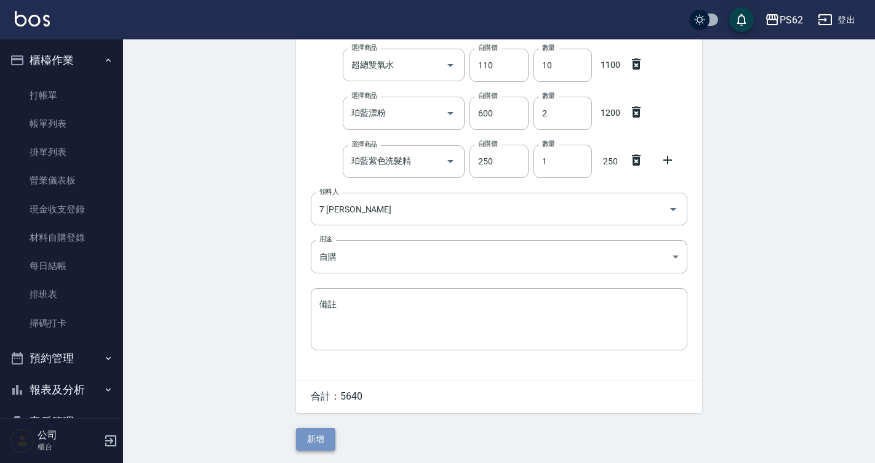
click at [331, 436] on button "新增" at bounding box center [315, 439] width 39 height 23
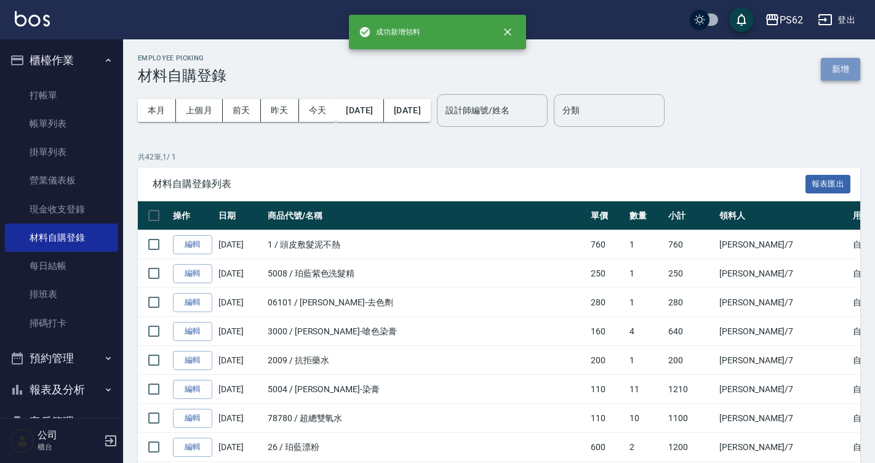
click at [833, 71] on button "新增" at bounding box center [840, 69] width 39 height 23
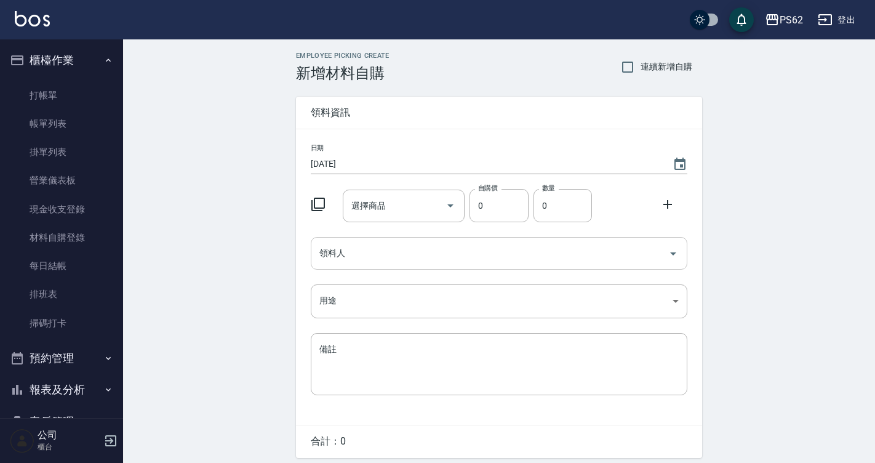
click at [375, 244] on input "領料人" at bounding box center [489, 254] width 347 height 22
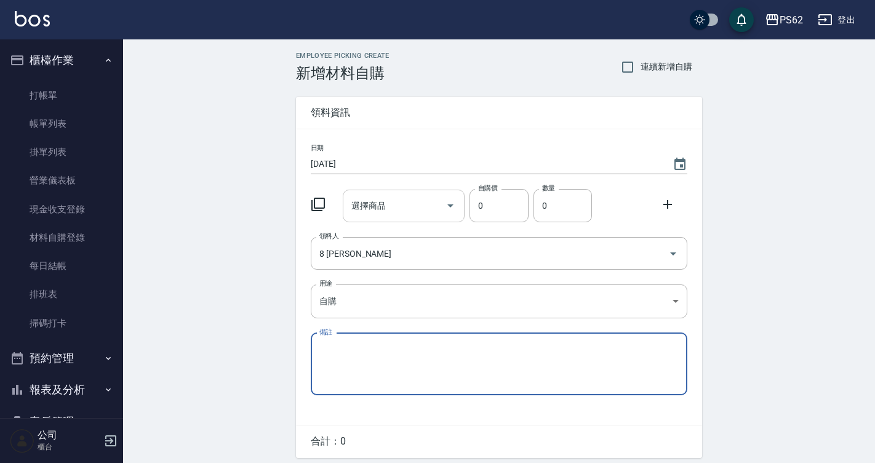
click at [419, 211] on input "選擇商品" at bounding box center [394, 206] width 93 height 22
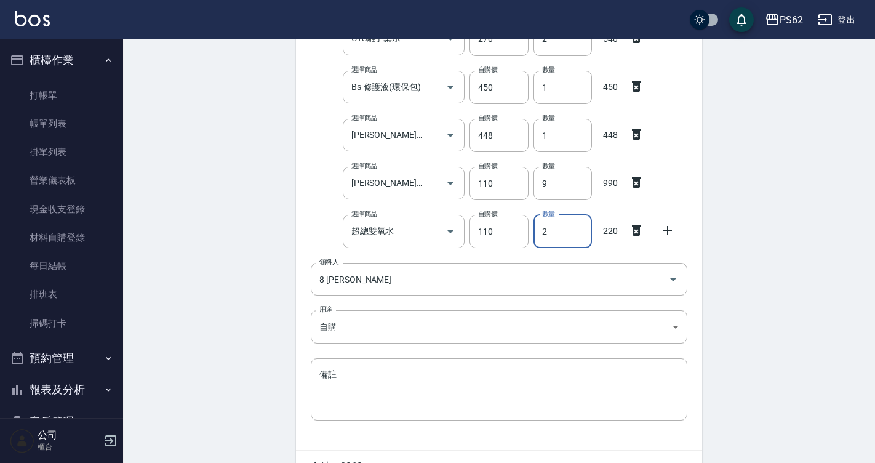
scroll to position [335, 0]
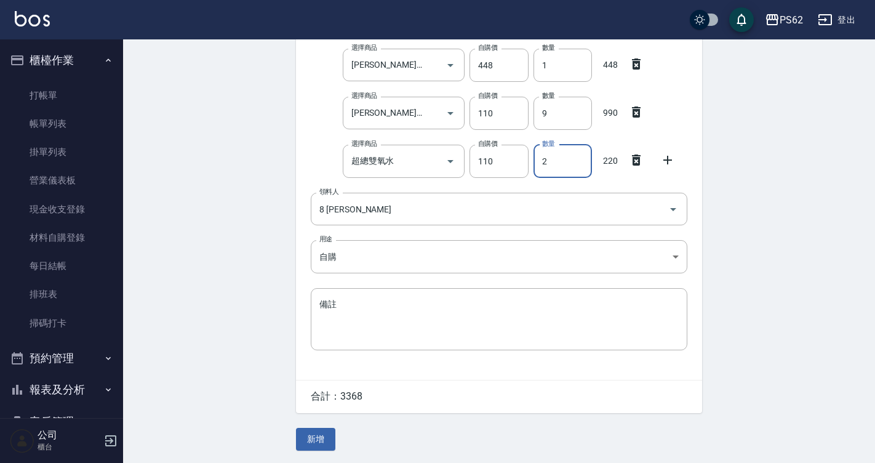
click at [324, 427] on div "Employee Picking Create 新增材料自購 連續新增自購 領料資訊 日期 [DATE] 選擇商品 抗拒藥水 選擇商品 自購價 200 自購價…" at bounding box center [499, 84] width 431 height 757
click at [324, 438] on button "新增" at bounding box center [315, 439] width 39 height 23
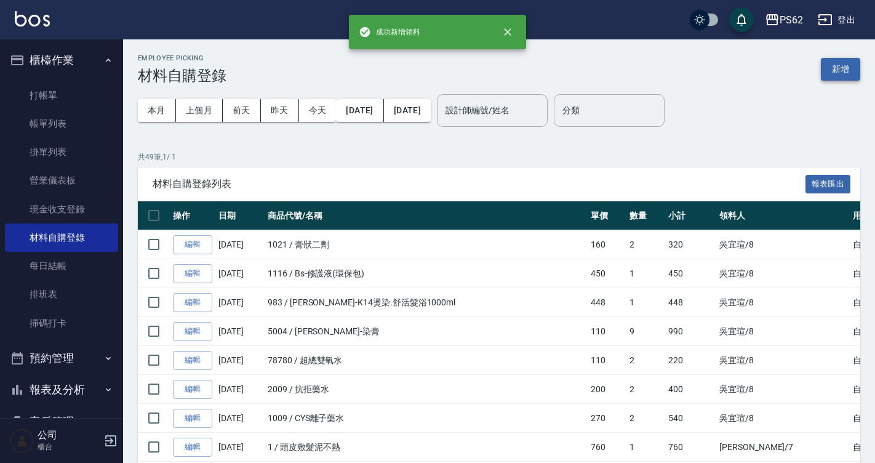
click at [842, 62] on button "新增" at bounding box center [840, 69] width 39 height 23
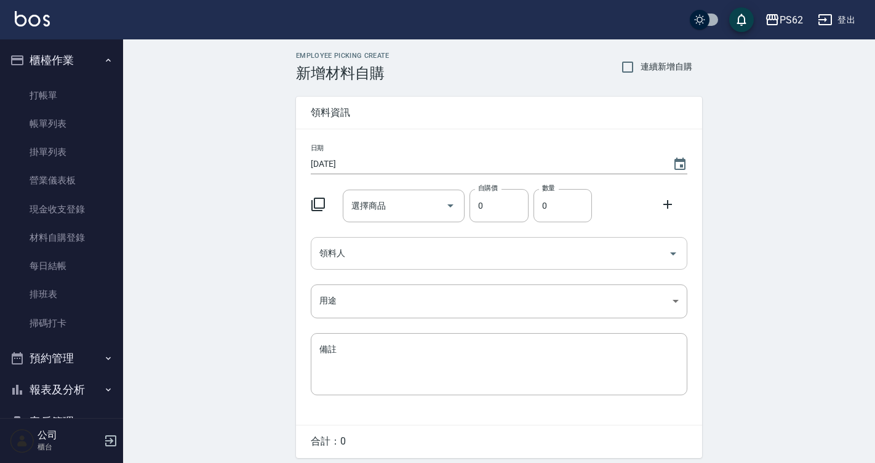
click at [509, 249] on input "領料人" at bounding box center [489, 254] width 347 height 22
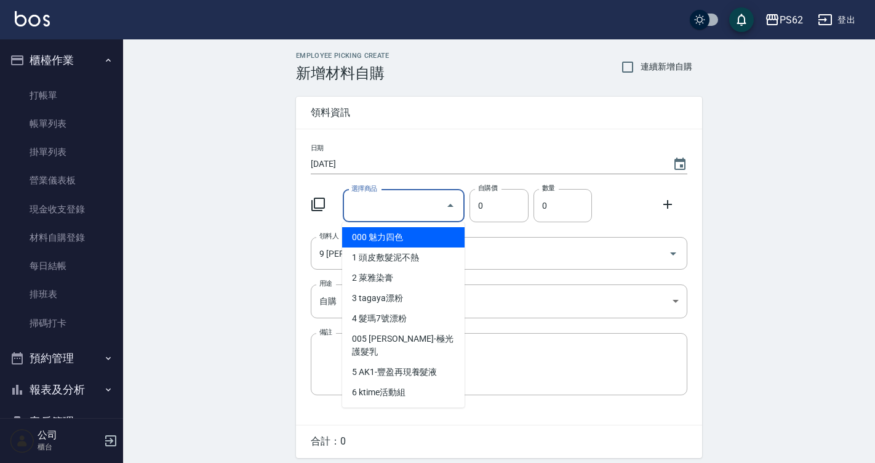
click at [386, 204] on input "選擇商品" at bounding box center [394, 206] width 93 height 22
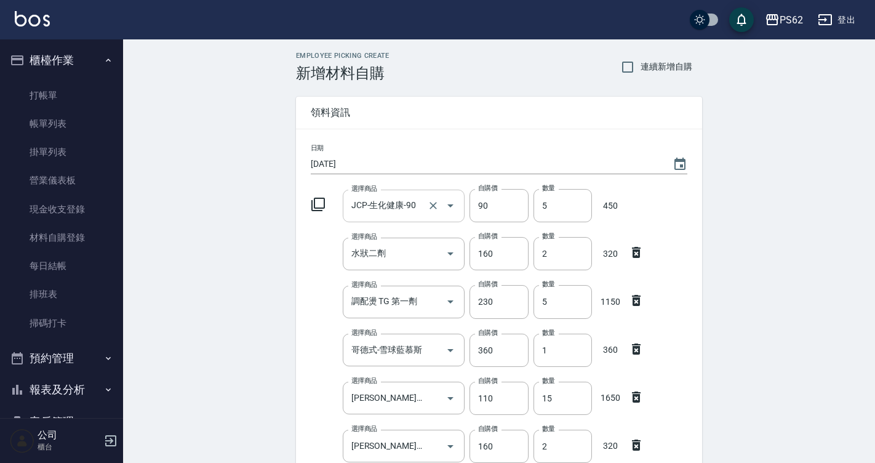
scroll to position [263, 0]
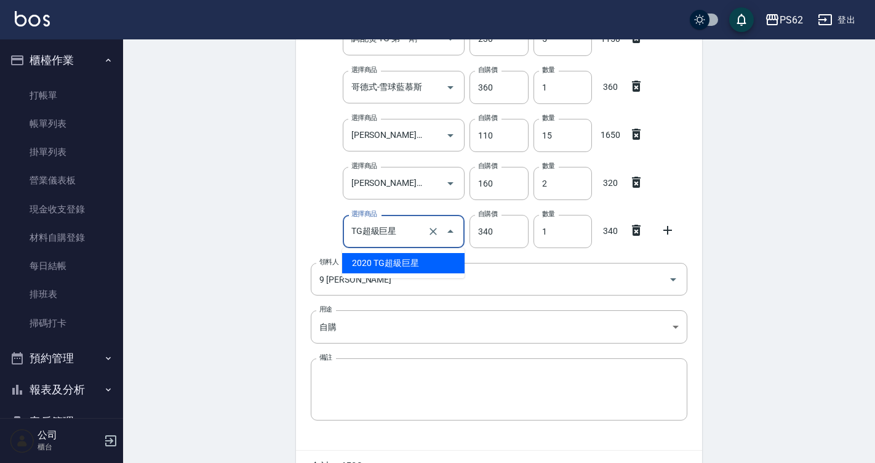
click at [402, 225] on input "TG超級巨星" at bounding box center [386, 231] width 77 height 22
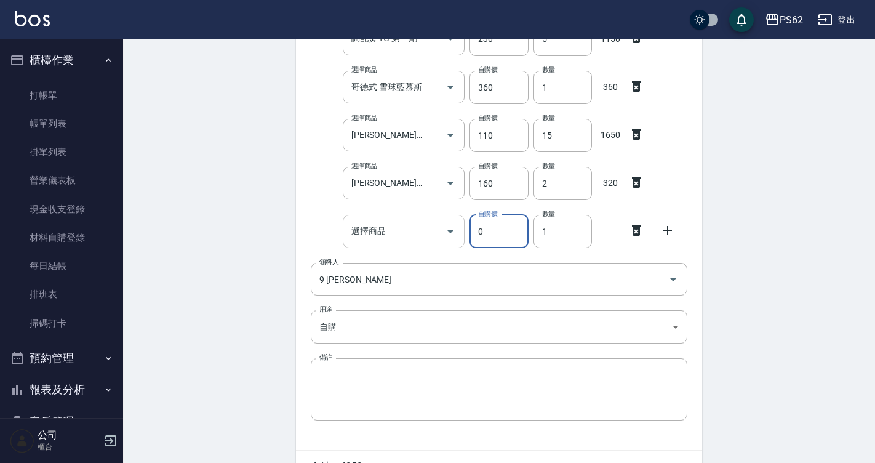
click at [402, 225] on input "選擇商品" at bounding box center [394, 231] width 93 height 22
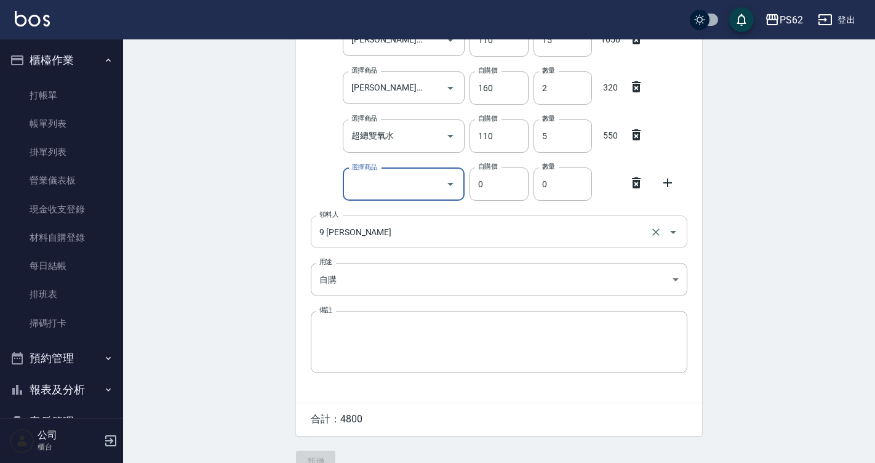
scroll to position [383, 0]
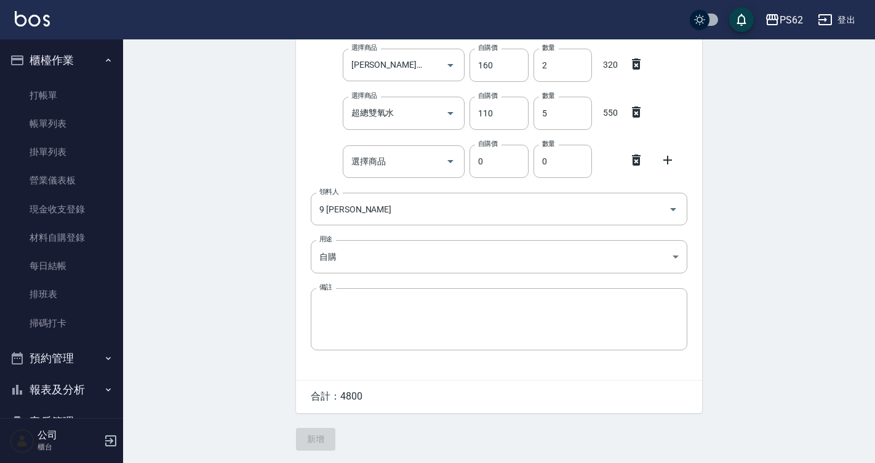
click at [634, 159] on icon at bounding box center [636, 160] width 9 height 11
click at [304, 437] on button "新增" at bounding box center [315, 439] width 39 height 23
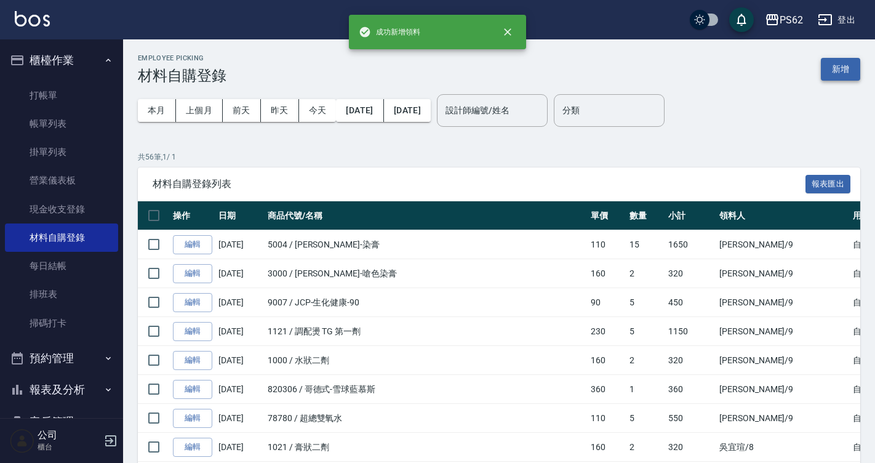
click at [848, 74] on button "新增" at bounding box center [840, 69] width 39 height 23
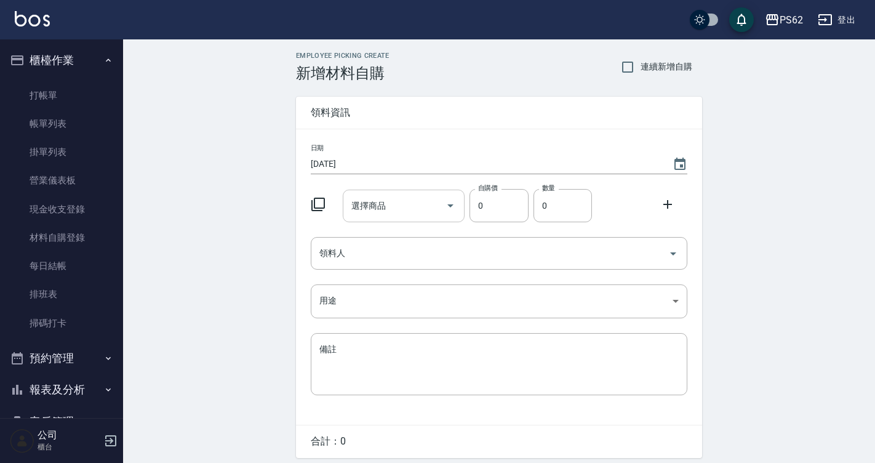
click at [411, 205] on input "選擇商品" at bounding box center [394, 206] width 93 height 22
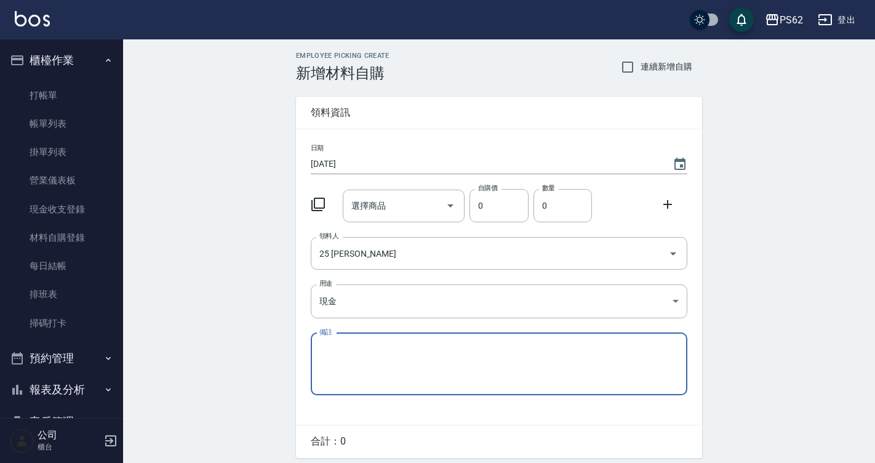
click at [366, 278] on div "日期 [DATE] 選擇商品 選擇商品 自購價 0 自購價 數量 0 數量 領料人 25 [PERSON_NAME] 領料人 用途 現金 現金 用途 備註 x…" at bounding box center [499, 276] width 406 height 295
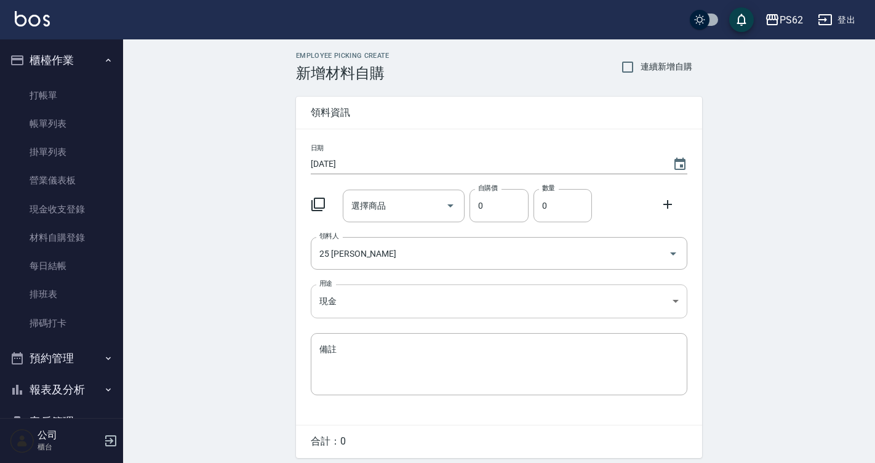
click at [366, 298] on body "PS62 登出 櫃檯作業 打帳單 帳單列表 掛單列表 營業儀表板 現金收支登錄 材料自購登錄 每日結帳 排班表 掃碼打卡 預約管理 預約管理 單日預約紀錄 單…" at bounding box center [437, 253] width 875 height 507
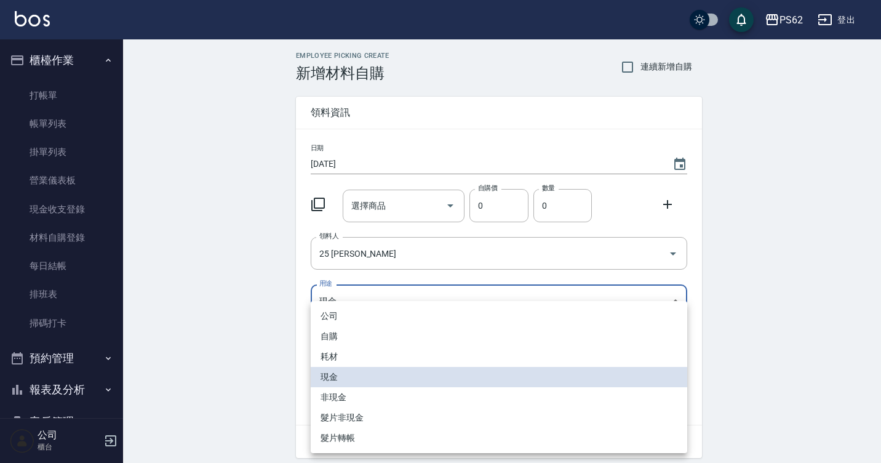
click at [344, 333] on li "自購" at bounding box center [499, 336] width 377 height 20
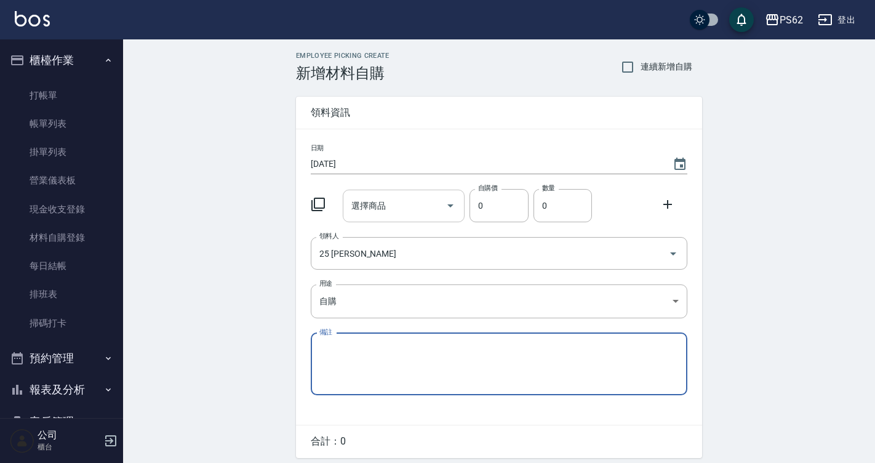
click at [353, 202] on input "選擇商品" at bounding box center [394, 206] width 93 height 22
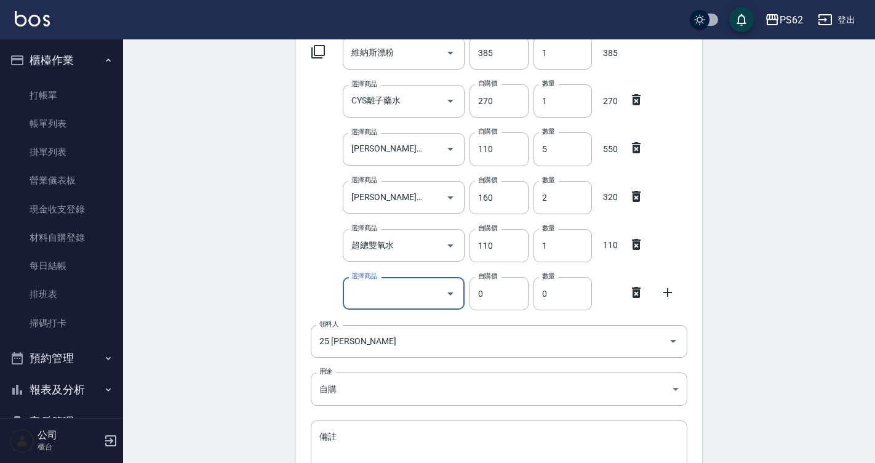
scroll to position [246, 0]
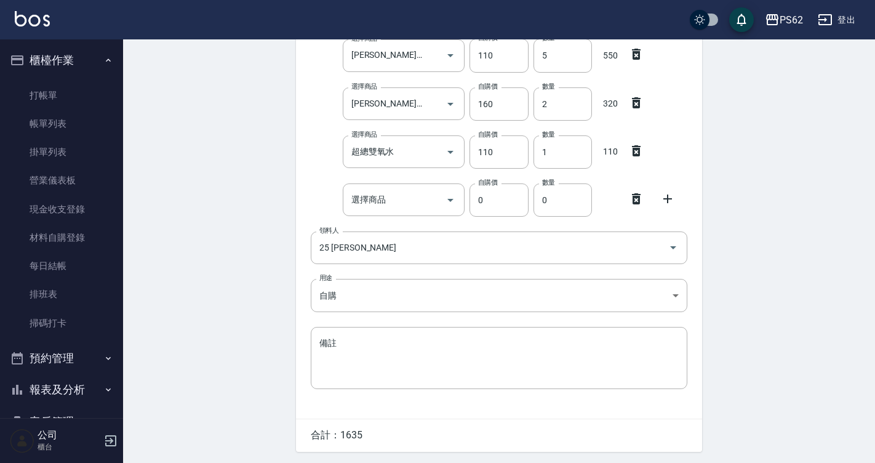
click at [639, 195] on icon at bounding box center [636, 198] width 15 height 15
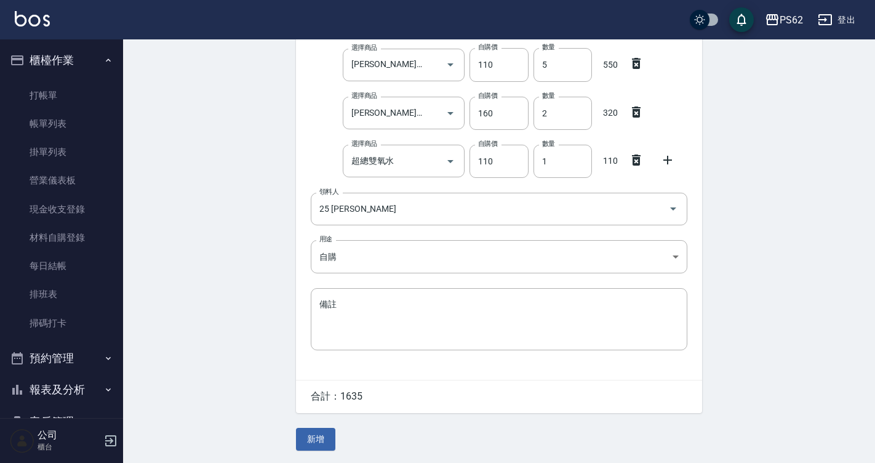
click at [298, 453] on div "Employee Picking Create 新增材料自購 連續新增自購 領料資訊 日期 [DATE] 選擇商品 維納斯漂粉 選擇商品 自購價 385 自購…" at bounding box center [499, 132] width 431 height 660
click at [300, 443] on button "新增" at bounding box center [315, 439] width 39 height 23
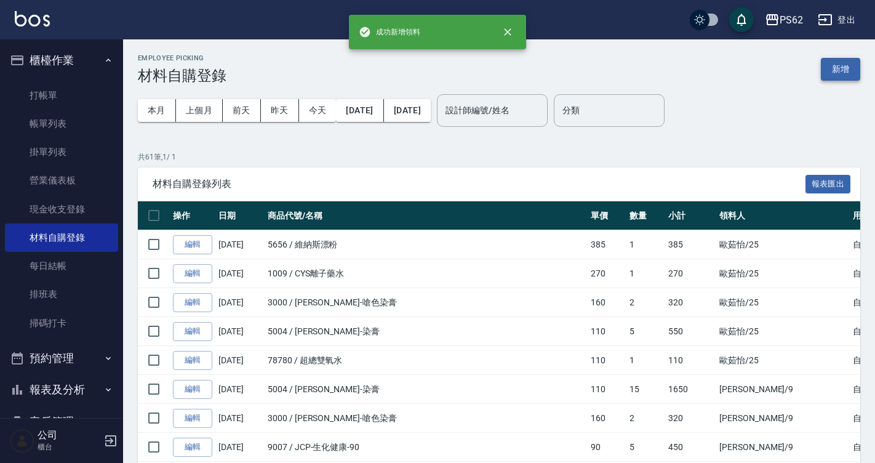
click at [857, 70] on button "新增" at bounding box center [840, 69] width 39 height 23
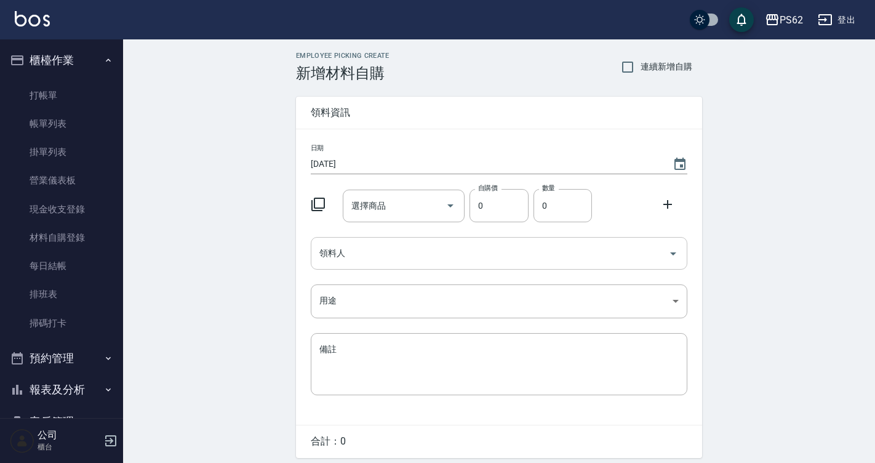
click at [366, 251] on input "領料人" at bounding box center [489, 254] width 347 height 22
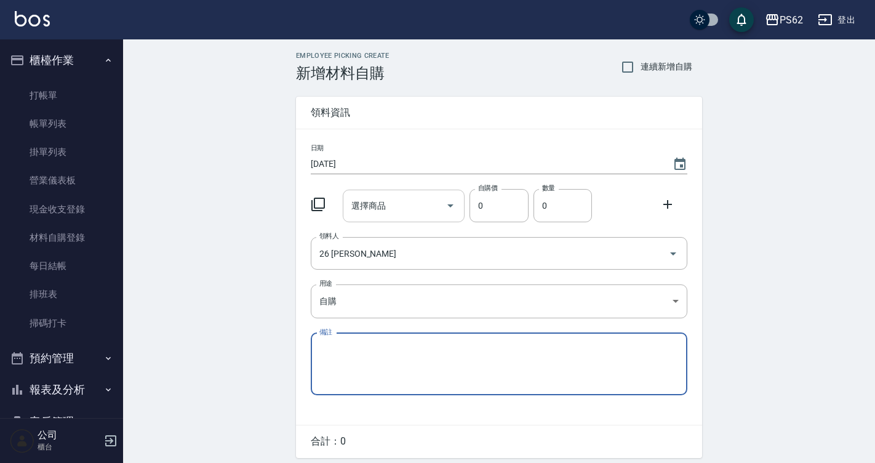
click at [388, 215] on input "選擇商品" at bounding box center [394, 206] width 93 height 22
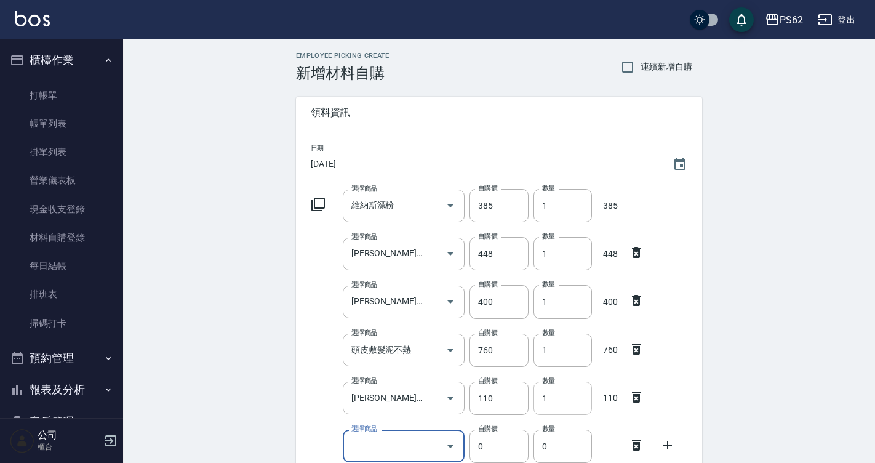
click at [558, 394] on input "1" at bounding box center [563, 398] width 58 height 33
click at [377, 459] on div "選擇商品" at bounding box center [404, 446] width 122 height 33
click at [382, 441] on input "選擇商品" at bounding box center [394, 446] width 93 height 22
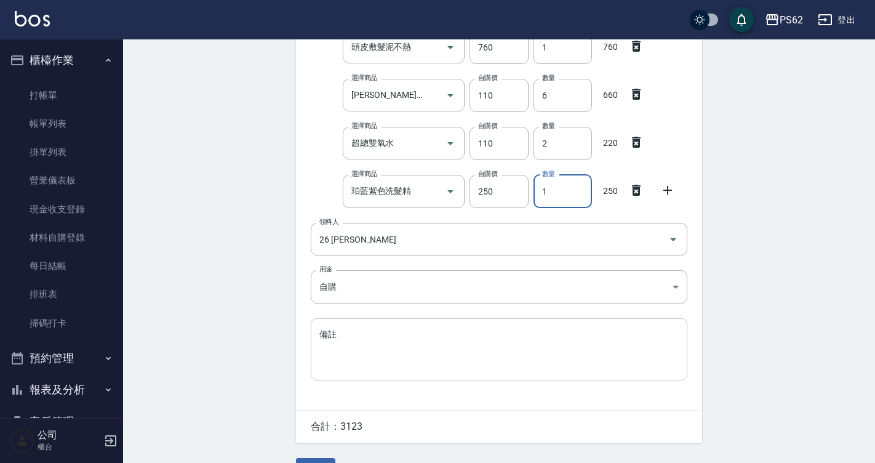
scroll to position [335, 0]
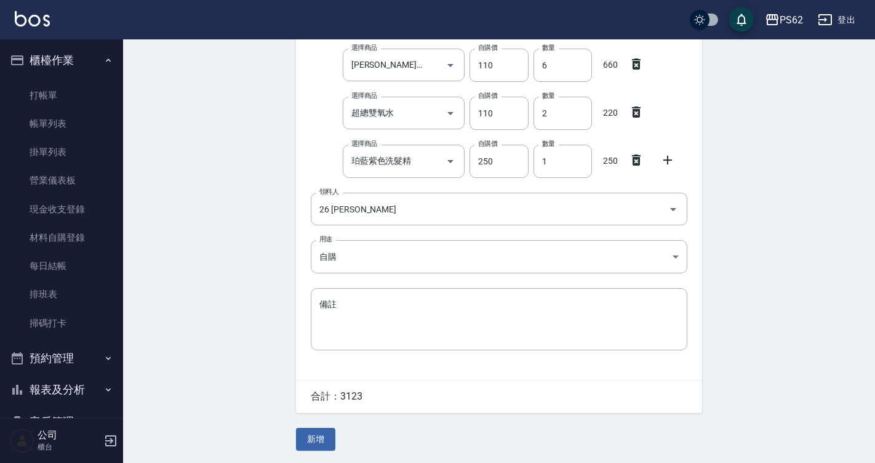
click at [310, 419] on div "Employee Picking Create 新增材料自購 連續新增自購 領料資訊 日期 [DATE] 選擇商品 維納斯漂粉 選擇商品 自購價 385 自購…" at bounding box center [499, 84] width 431 height 757
click at [318, 438] on button "新增" at bounding box center [315, 439] width 39 height 23
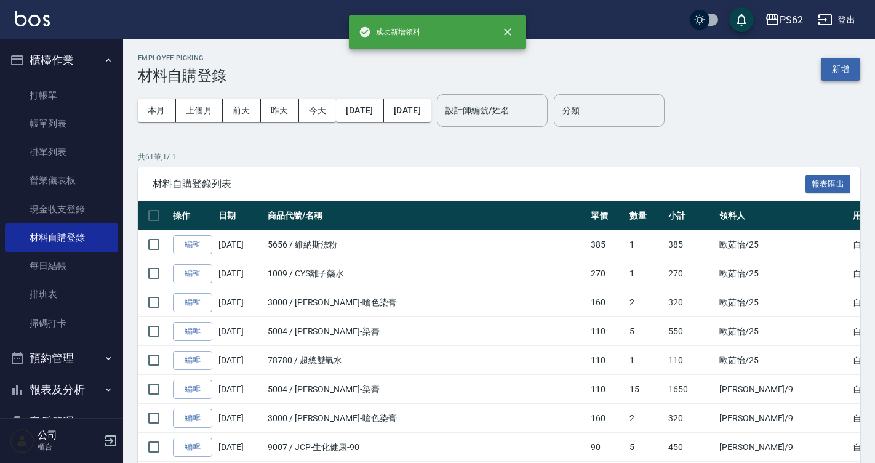
click at [854, 60] on button "新增" at bounding box center [840, 69] width 39 height 23
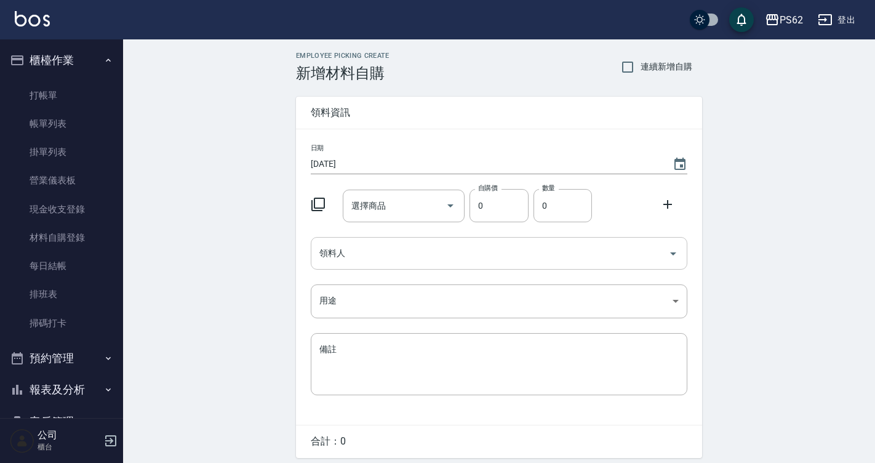
click at [406, 255] on input "領料人" at bounding box center [489, 254] width 347 height 22
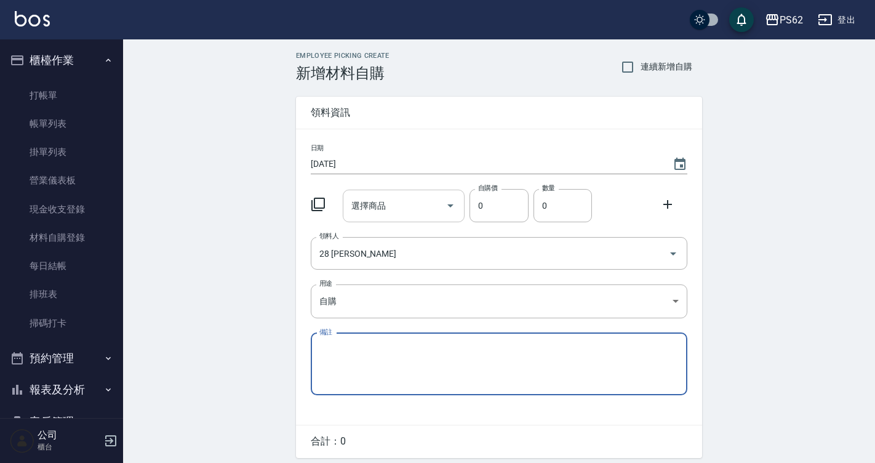
click at [411, 198] on input "選擇商品" at bounding box center [394, 206] width 93 height 22
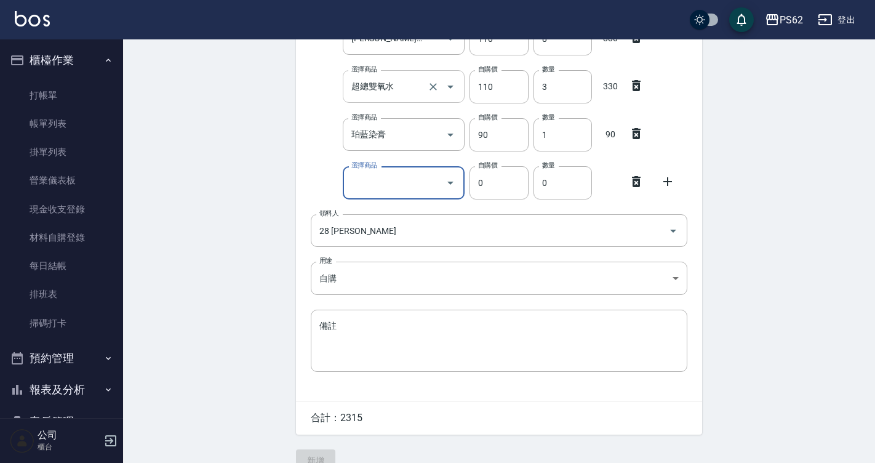
scroll to position [335, 0]
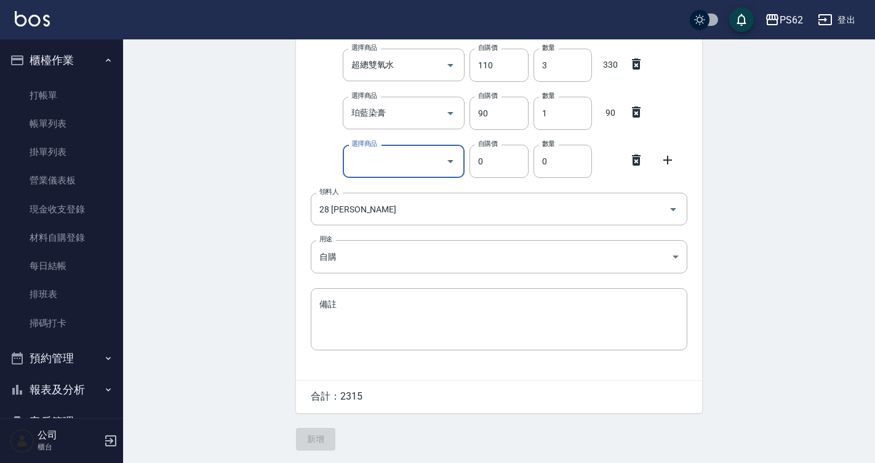
click at [646, 156] on div at bounding box center [640, 159] width 32 height 22
click at [641, 177] on div "日期 [DATE] 選擇商品 水狀二劑 選擇商品 自購價 160 自購價 數量 1 數量 160 選擇商品 CYS離子藥水 選擇商品 自購價 270 自購價 …" at bounding box center [499, 88] width 406 height 584
click at [640, 165] on icon at bounding box center [636, 160] width 15 height 15
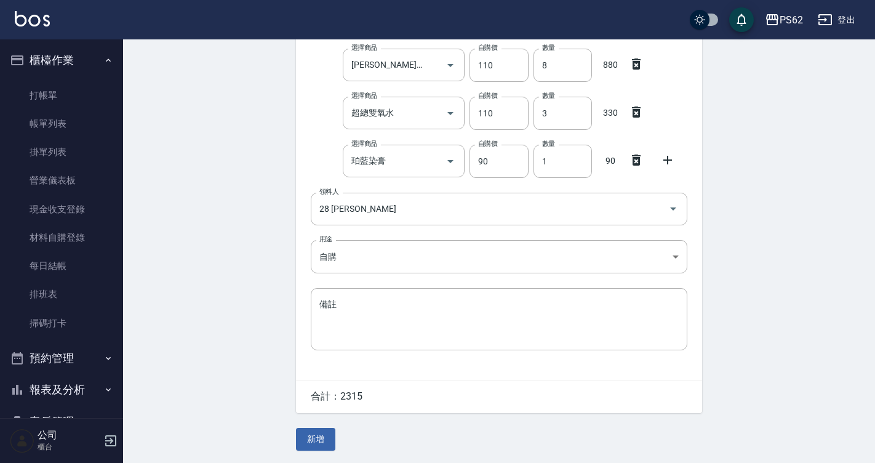
scroll to position [287, 0]
click at [316, 428] on div "Employee Picking Create 新增材料自購 連續新增自購 領料資訊 日期 [DATE] 選擇商品 水狀二劑 選擇商品 自購價 160 自購價…" at bounding box center [499, 108] width 431 height 708
click at [319, 441] on button "新增" at bounding box center [315, 439] width 39 height 23
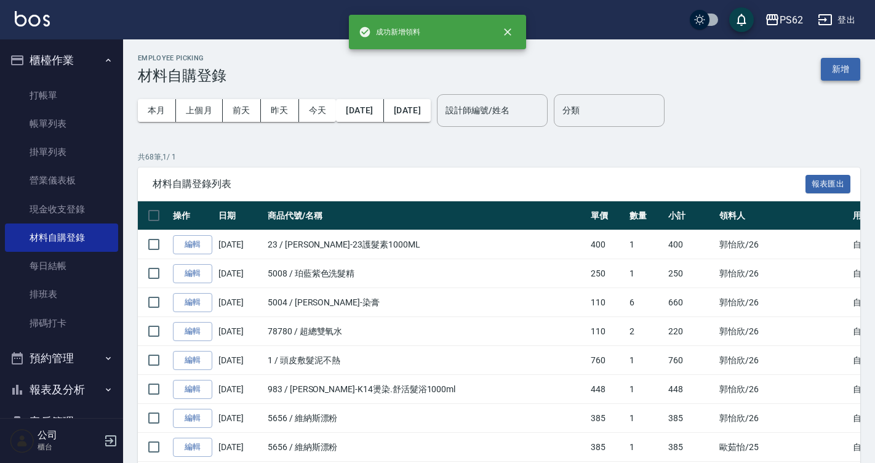
click at [848, 76] on button "新增" at bounding box center [840, 69] width 39 height 23
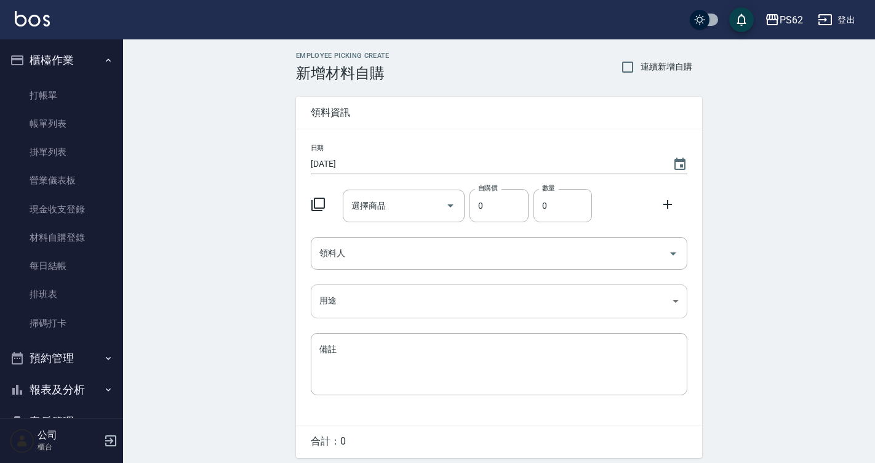
click at [350, 301] on body "PS62 登出 櫃檯作業 打帳單 帳單列表 掛單列表 營業儀表板 現金收支登錄 材料自購登錄 每日結帳 排班表 掃碼打卡 預約管理 預約管理 單日預約紀錄 單…" at bounding box center [437, 253] width 875 height 507
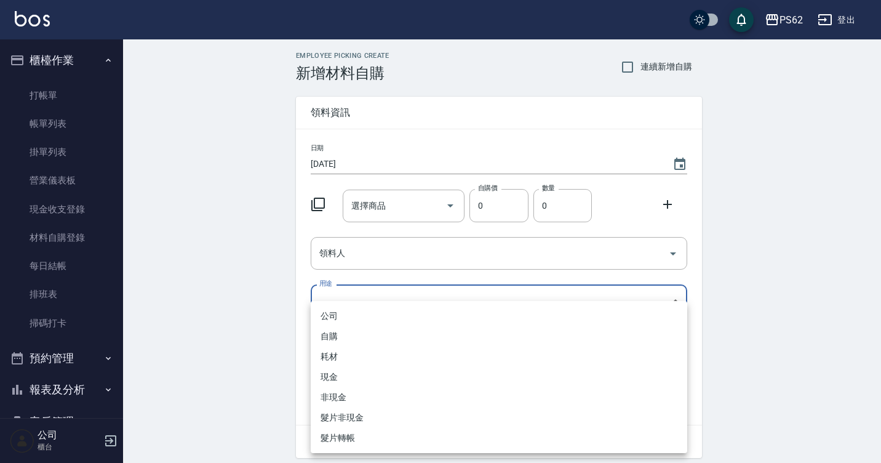
click at [350, 262] on div at bounding box center [440, 231] width 881 height 463
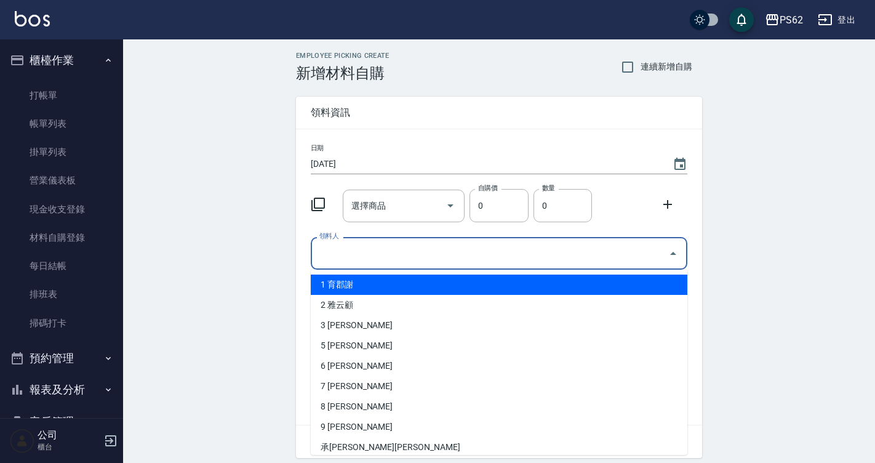
click at [372, 255] on input "領料人" at bounding box center [489, 254] width 347 height 22
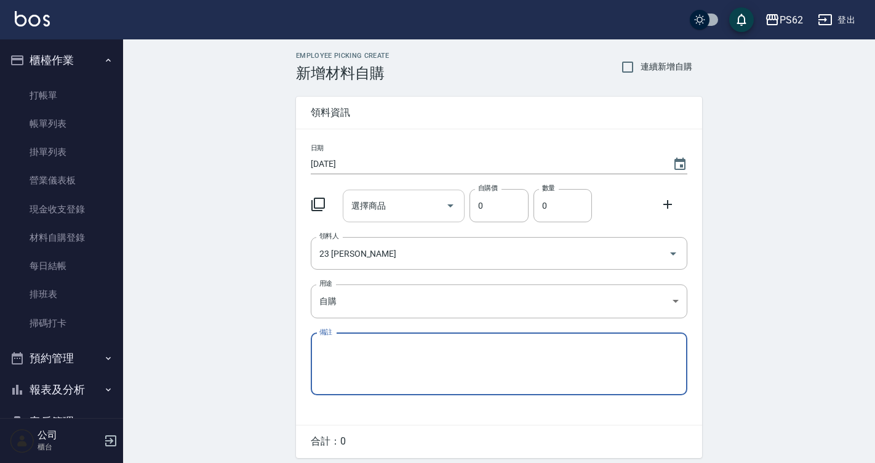
click at [385, 201] on input "選擇商品" at bounding box center [394, 206] width 93 height 22
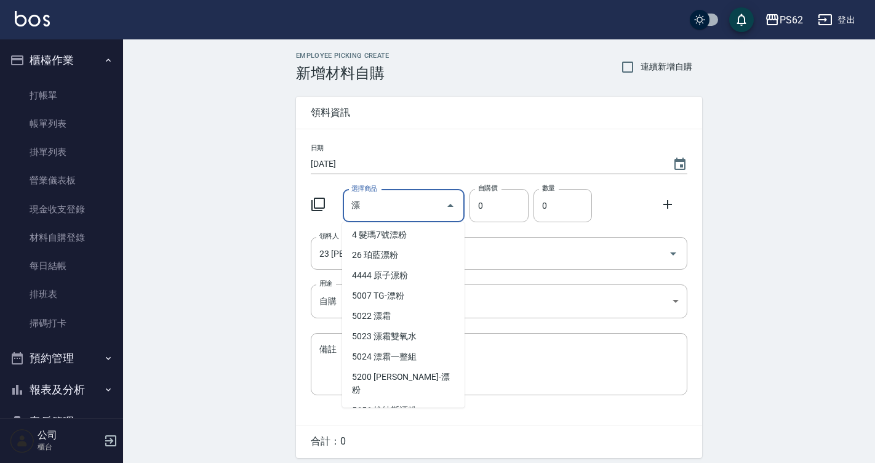
scroll to position [43, 0]
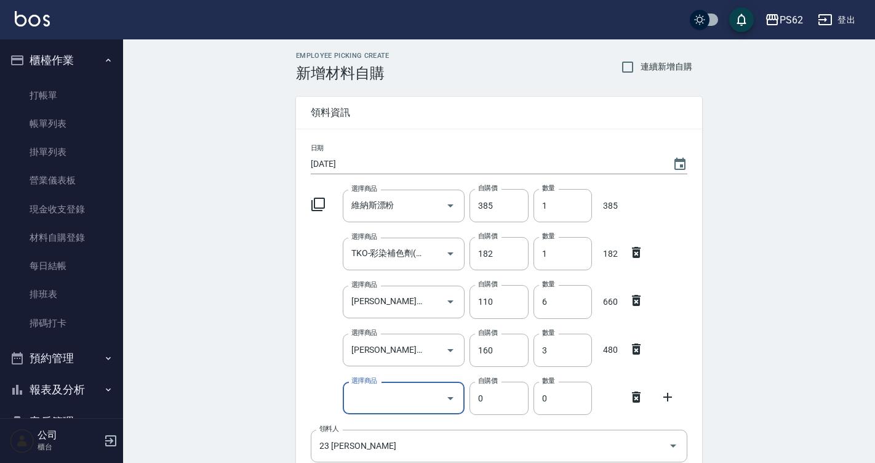
click at [635, 393] on icon at bounding box center [636, 397] width 15 height 15
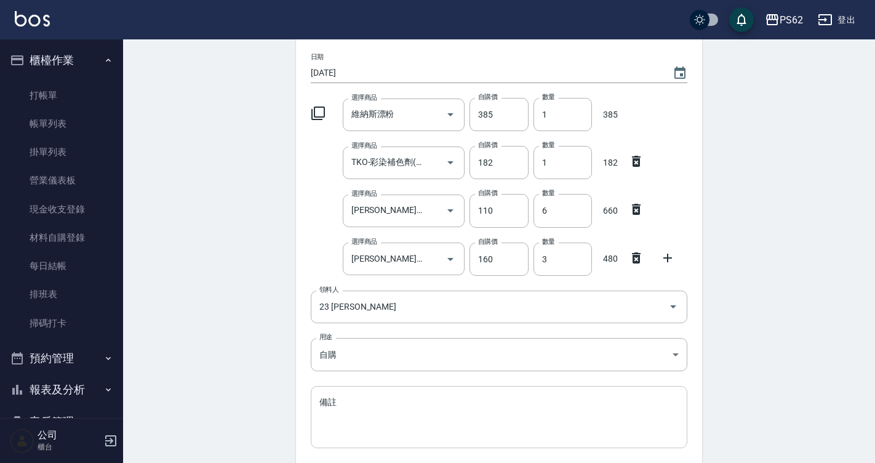
scroll to position [190, 0]
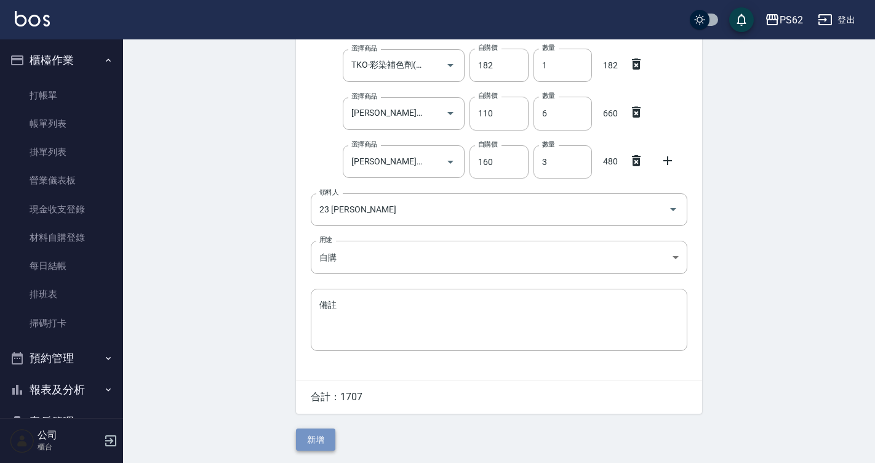
click at [318, 441] on button "新增" at bounding box center [315, 439] width 39 height 23
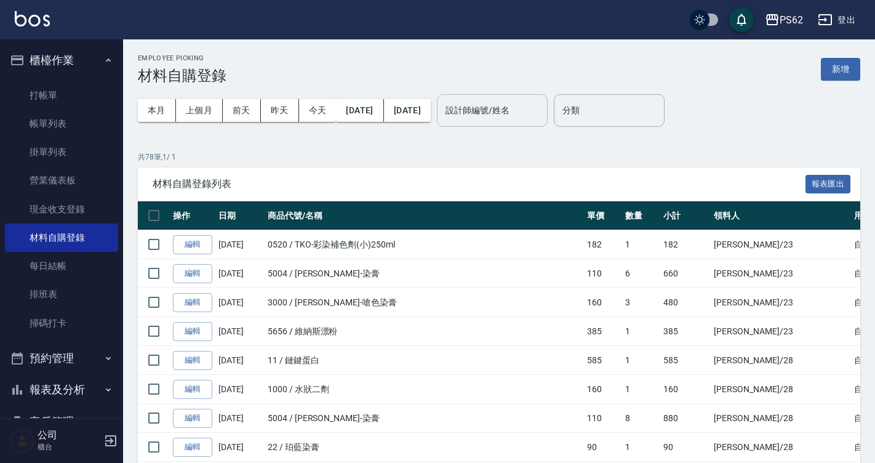
click at [542, 119] on input "設計師編號/姓名" at bounding box center [493, 111] width 100 height 22
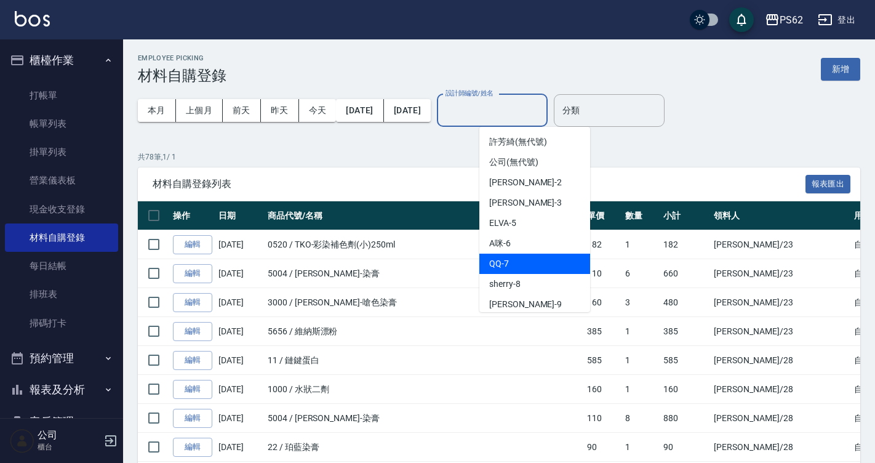
click at [516, 269] on div "QQ -7" at bounding box center [535, 264] width 111 height 20
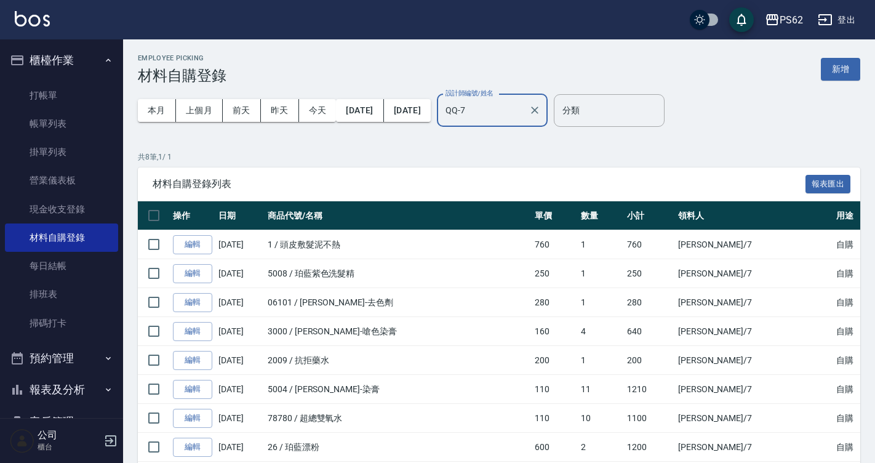
click at [521, 113] on input "QQ-7" at bounding box center [483, 111] width 81 height 22
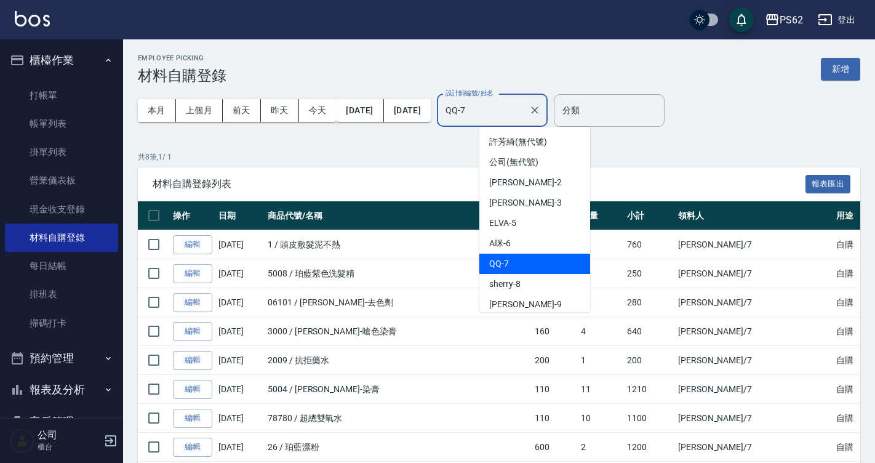
click at [523, 111] on input "QQ-7" at bounding box center [483, 111] width 81 height 22
click at [523, 109] on input "QQ-7" at bounding box center [483, 111] width 81 height 22
click at [523, 108] on input "QQ-7" at bounding box center [483, 111] width 81 height 22
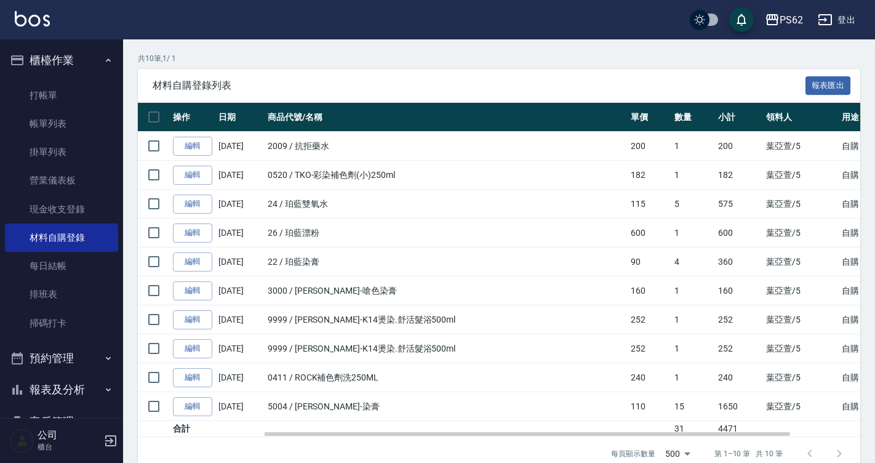
scroll to position [121, 0]
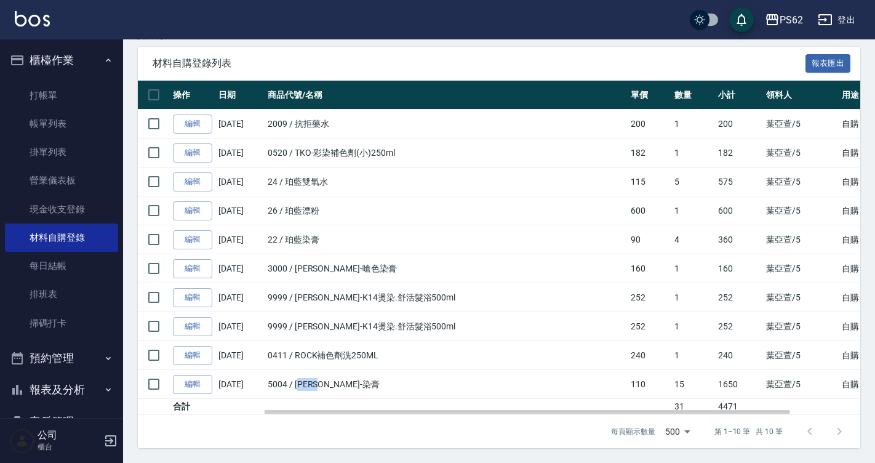
drag, startPoint x: 310, startPoint y: 384, endPoint x: 414, endPoint y: 384, distance: 104.0
click at [414, 384] on td "5004 / [PERSON_NAME]-染膏" at bounding box center [446, 384] width 363 height 29
click at [504, 384] on td "5004 / [PERSON_NAME]-染膏" at bounding box center [446, 384] width 363 height 29
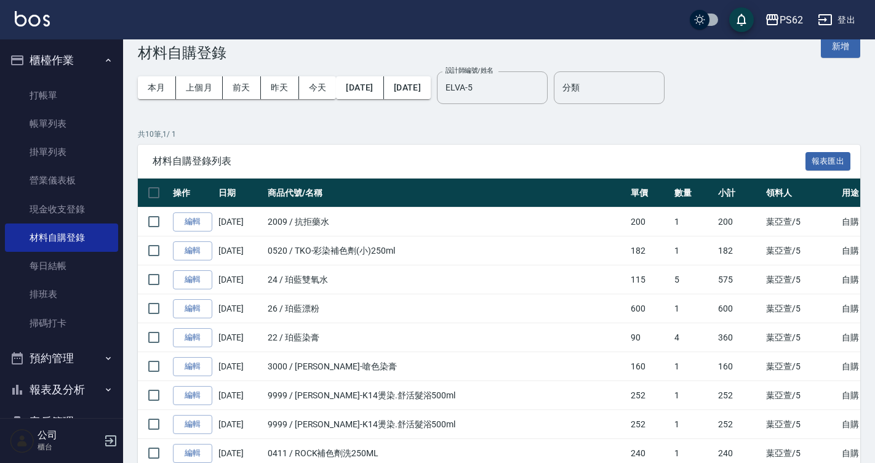
scroll to position [0, 0]
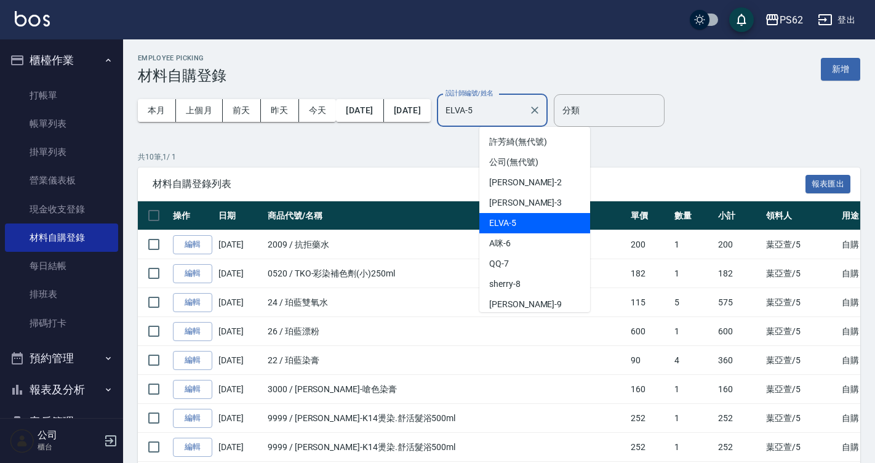
click at [524, 113] on input "ELVA-5" at bounding box center [483, 111] width 81 height 22
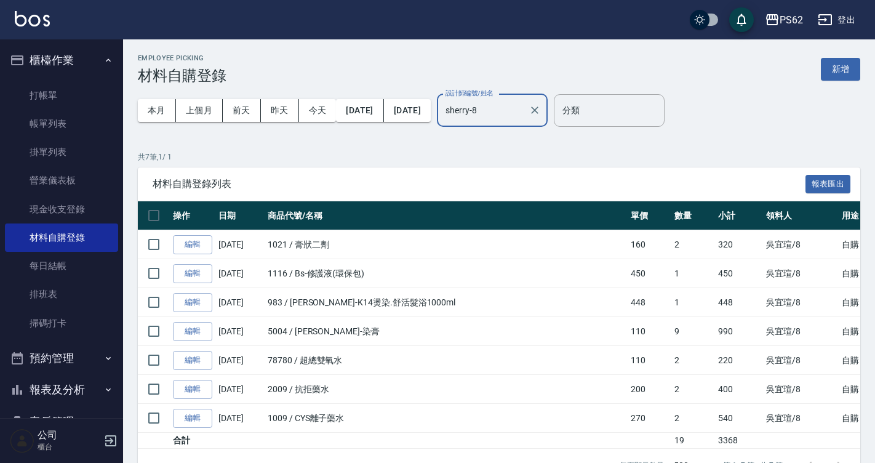
click at [494, 95] on label "設計師編號/姓名" at bounding box center [470, 93] width 48 height 9
click at [524, 100] on input "sherry-8" at bounding box center [483, 111] width 81 height 22
click at [494, 95] on label "設計師編號/姓名" at bounding box center [470, 93] width 48 height 9
click at [524, 100] on input "sherry-8" at bounding box center [483, 111] width 81 height 22
click at [498, 110] on input "sherry-8" at bounding box center [483, 111] width 81 height 22
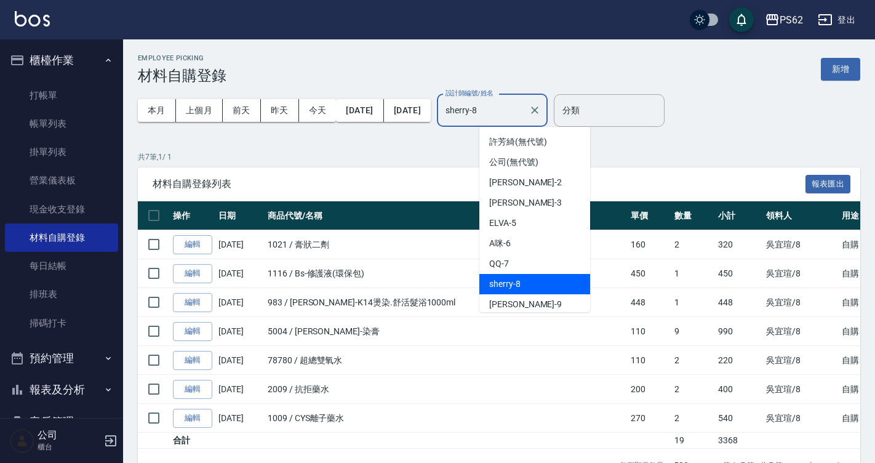
click at [498, 110] on input "sherry-8" at bounding box center [483, 111] width 81 height 22
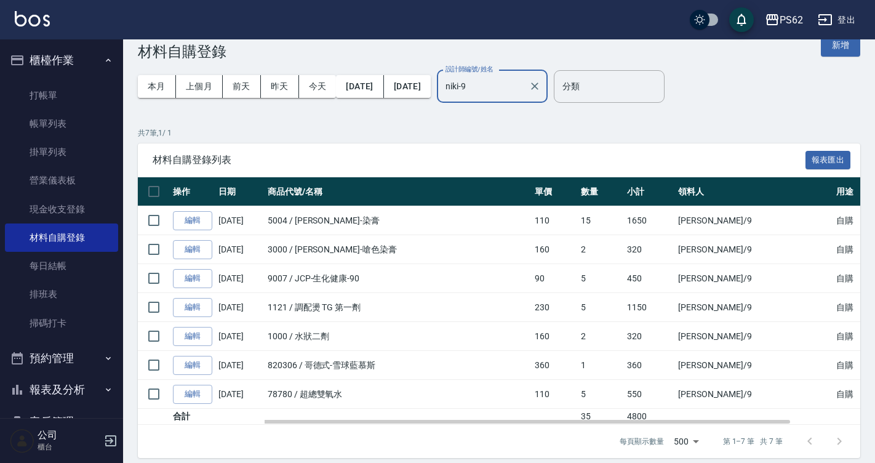
scroll to position [34, 0]
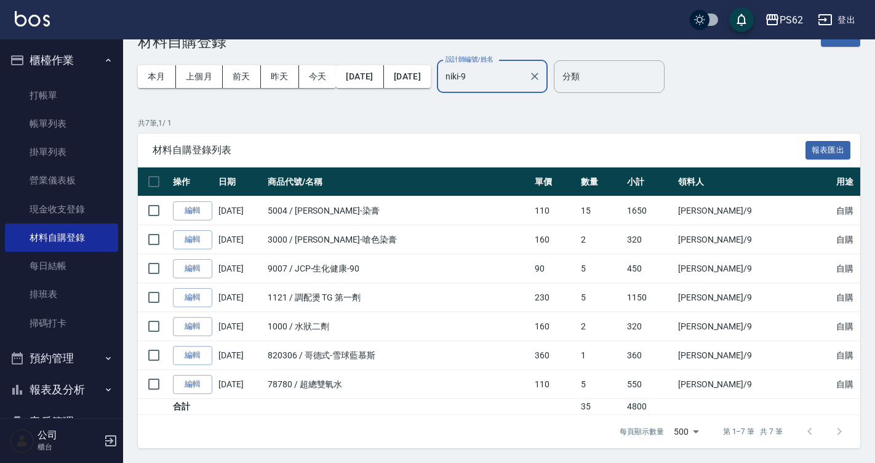
click at [507, 75] on input "niki-9" at bounding box center [483, 77] width 81 height 22
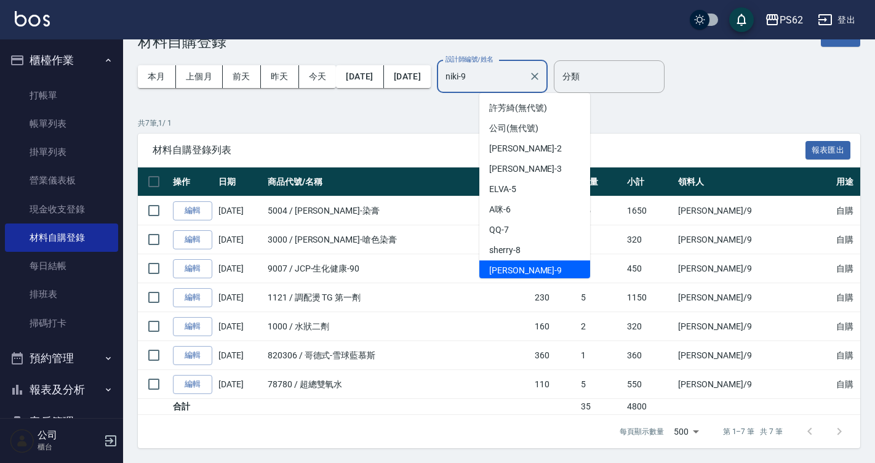
click at [510, 75] on input "niki-9" at bounding box center [483, 77] width 81 height 22
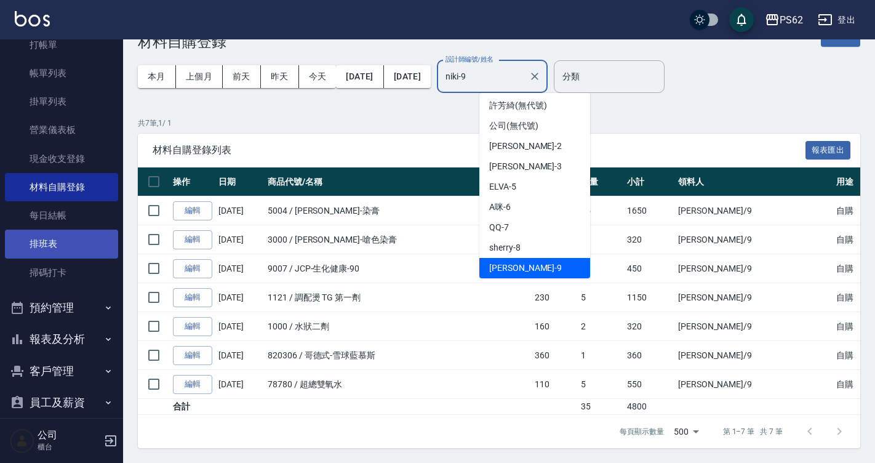
scroll to position [123, 0]
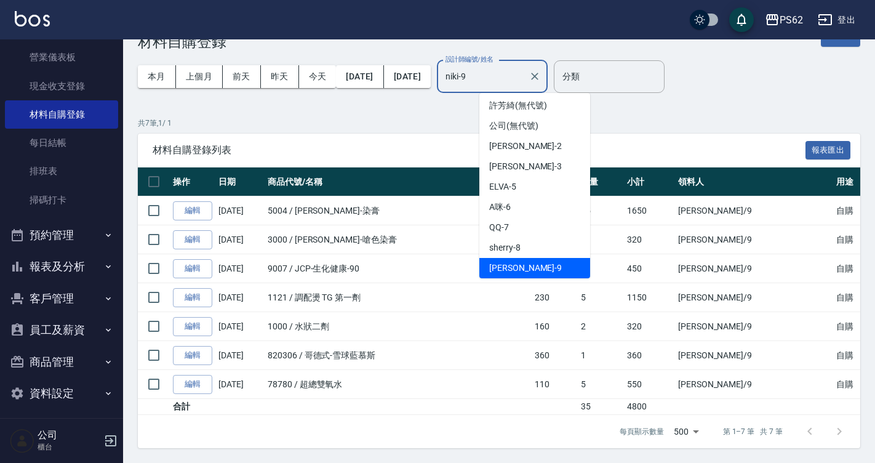
click at [66, 259] on button "報表及分析" at bounding box center [61, 267] width 113 height 32
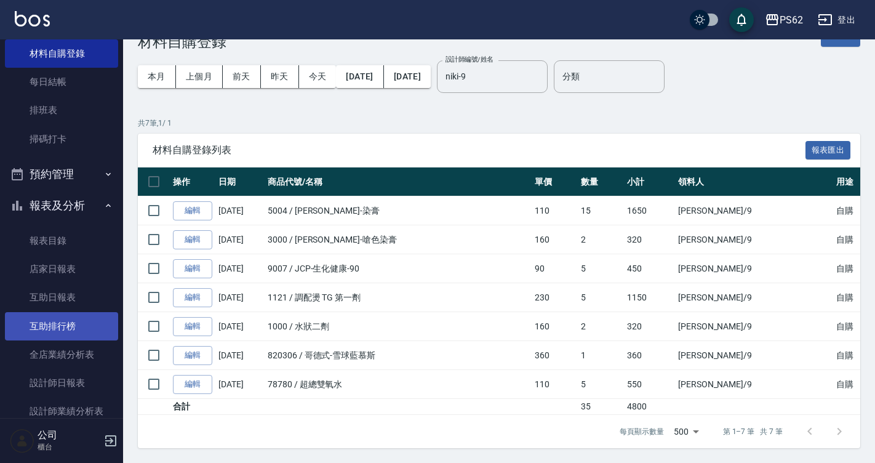
scroll to position [185, 0]
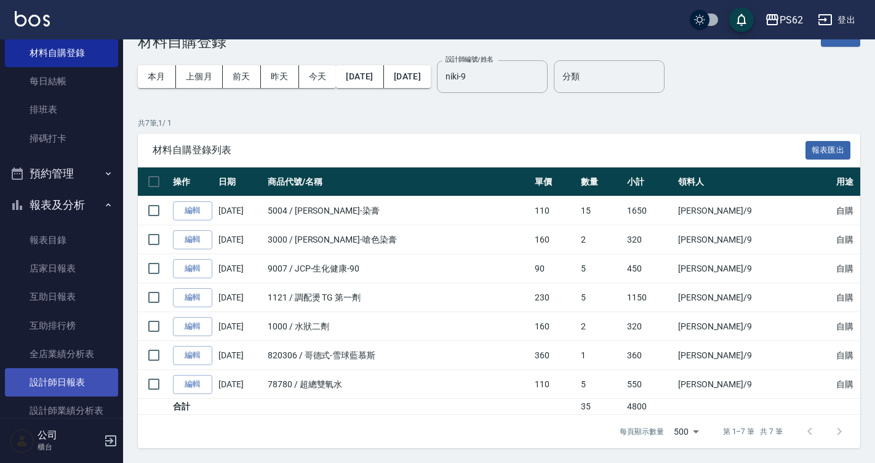
click at [78, 383] on link "設計師日報表" at bounding box center [61, 382] width 113 height 28
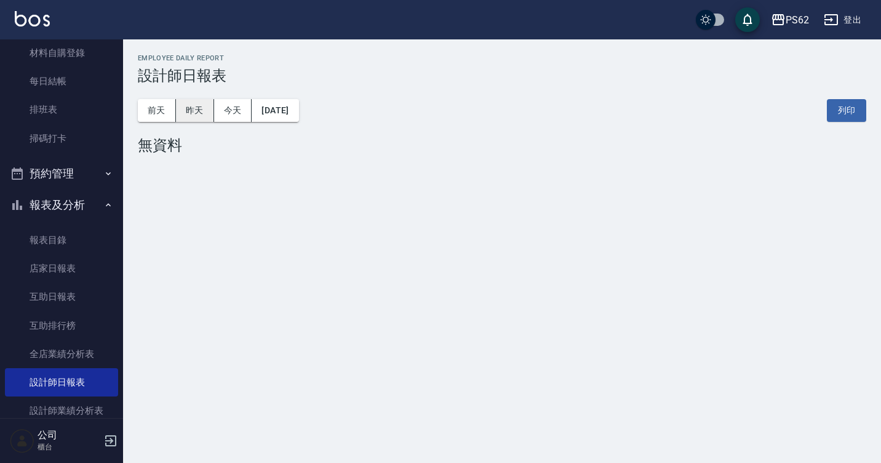
click at [190, 104] on button "昨天" at bounding box center [195, 110] width 38 height 23
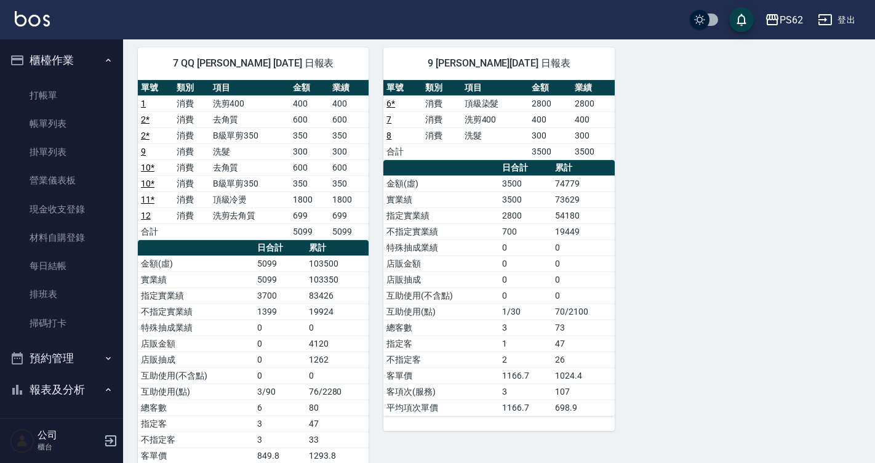
drag, startPoint x: 61, startPoint y: 237, endPoint x: 354, endPoint y: 7, distance: 372.6
click at [61, 237] on link "材料自購登錄" at bounding box center [61, 237] width 113 height 28
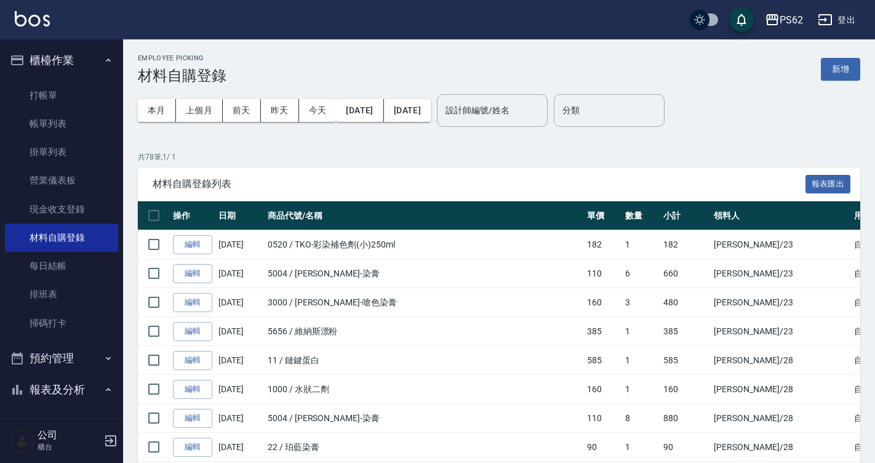
click at [542, 106] on input "設計師編號/姓名" at bounding box center [493, 111] width 100 height 22
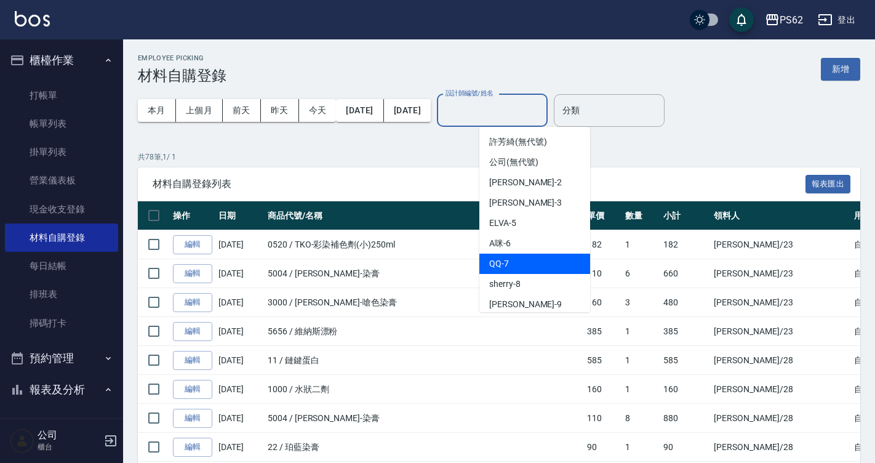
click at [480, 270] on div "QQ -7" at bounding box center [535, 264] width 111 height 20
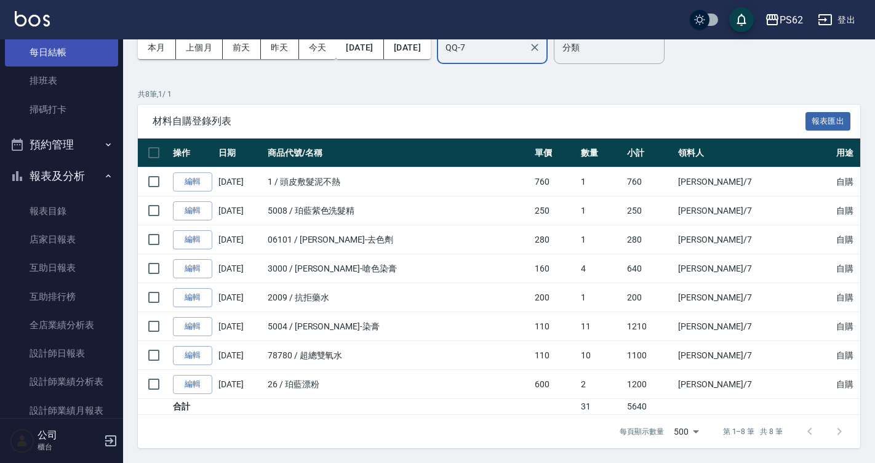
scroll to position [308, 0]
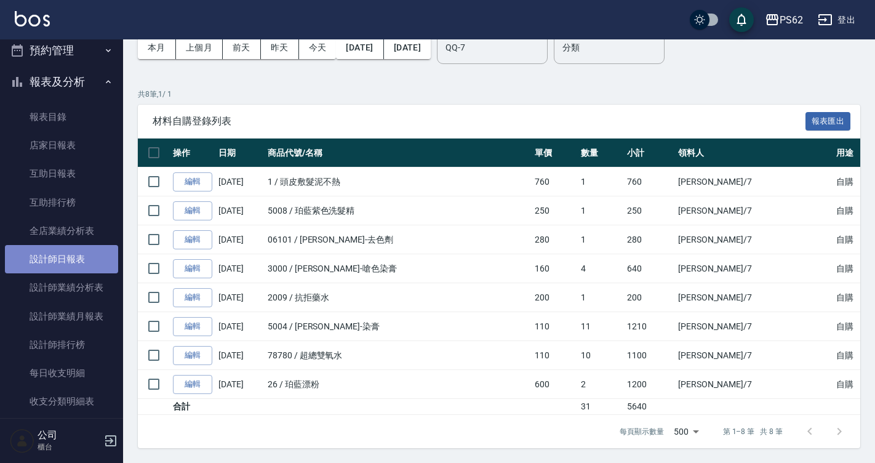
click at [92, 249] on link "設計師日報表" at bounding box center [61, 259] width 113 height 28
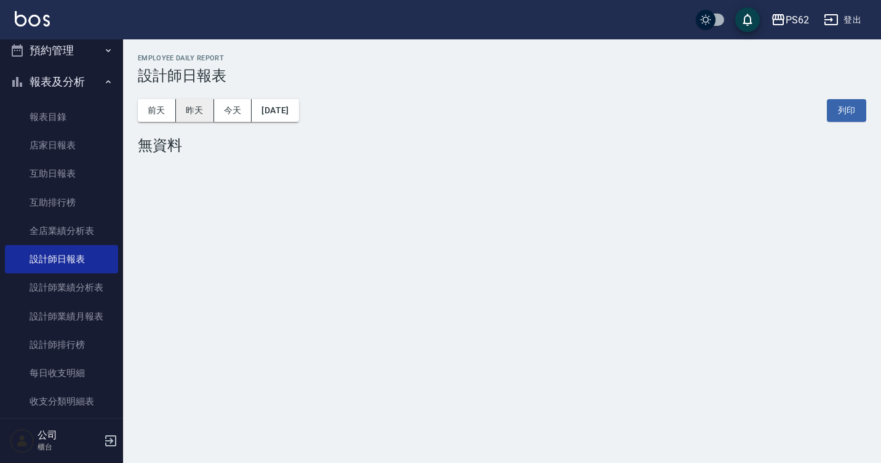
click at [203, 112] on button "昨天" at bounding box center [195, 110] width 38 height 23
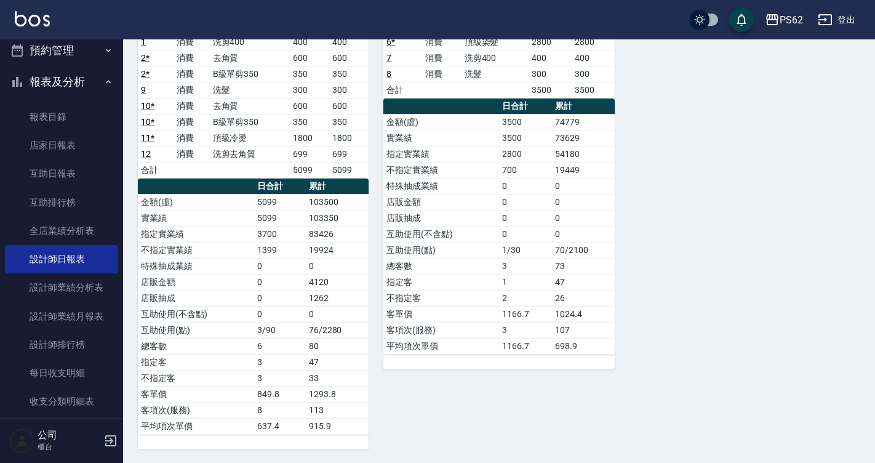
scroll to position [678, 0]
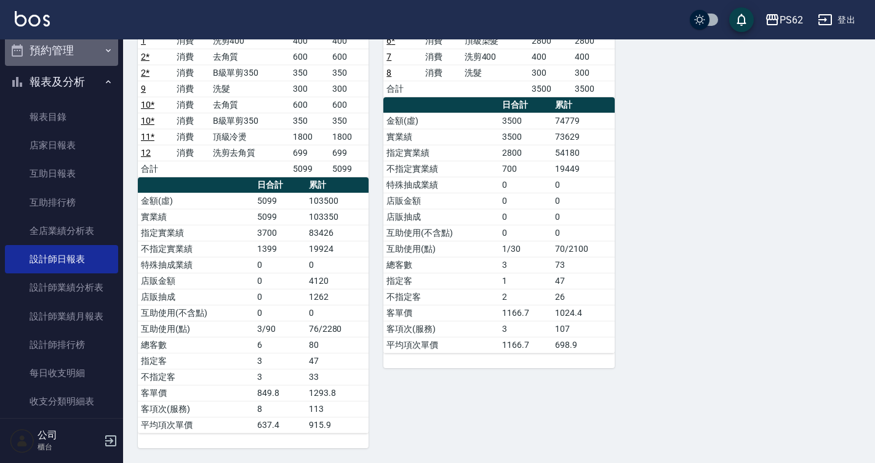
click at [83, 55] on button "預約管理" at bounding box center [61, 50] width 113 height 32
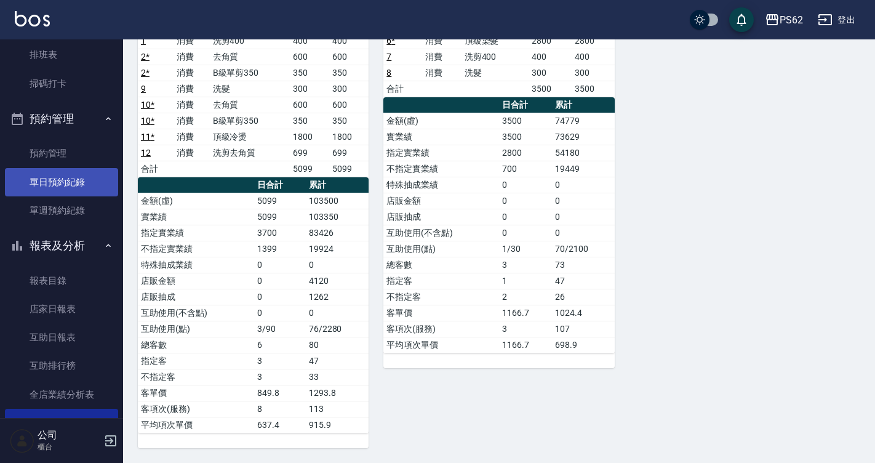
scroll to position [116, 0]
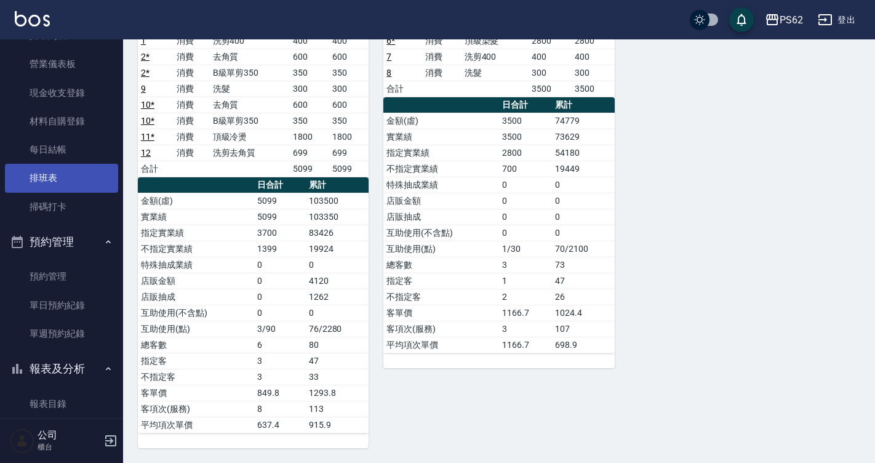
click at [52, 175] on link "排班表" at bounding box center [61, 178] width 113 height 28
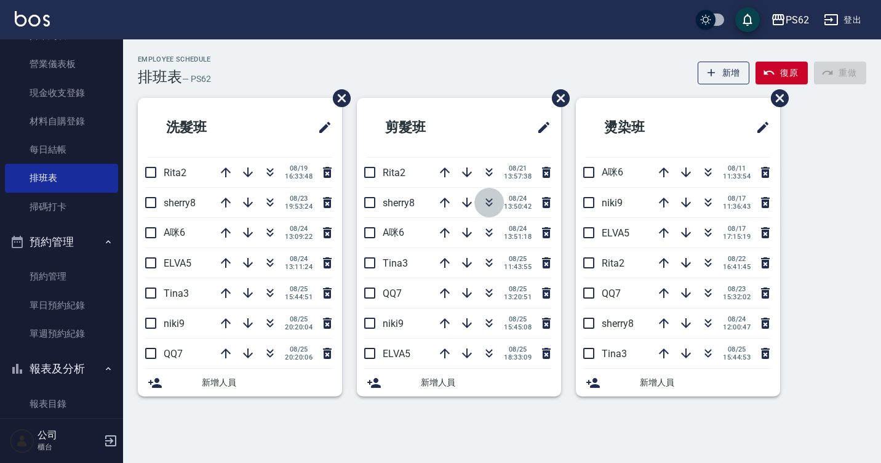
click at [486, 201] on icon "button" at bounding box center [489, 202] width 15 height 15
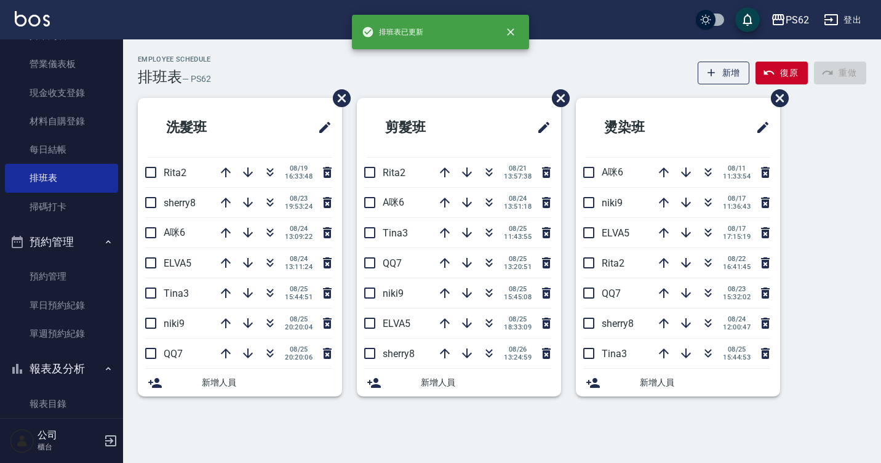
click at [492, 82] on div "Employee Schedule 排班表 — PS62 新增 復原 重做" at bounding box center [502, 70] width 729 height 30
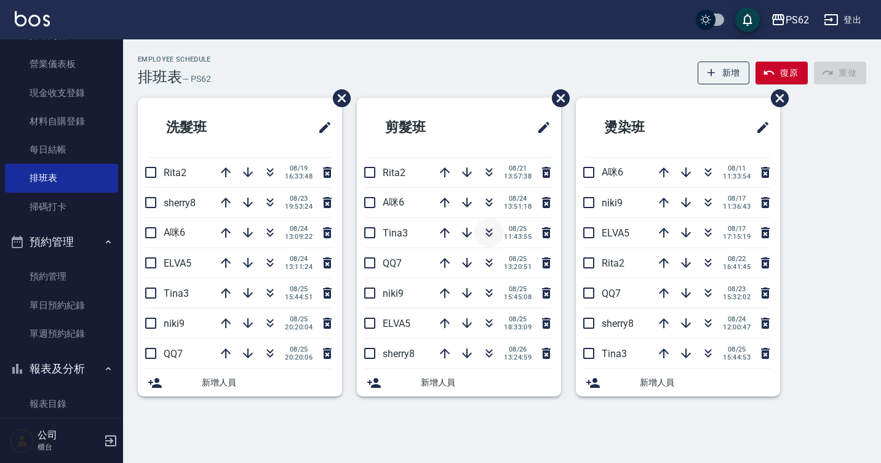
click at [494, 237] on icon "button" at bounding box center [489, 232] width 15 height 15
